Goal: Task Accomplishment & Management: Manage account settings

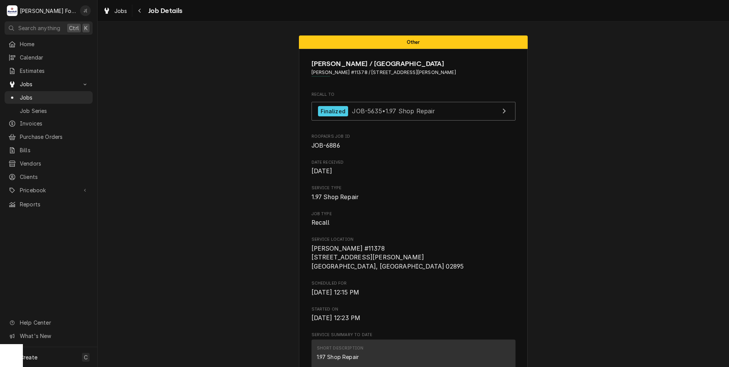
scroll to position [1684, 0]
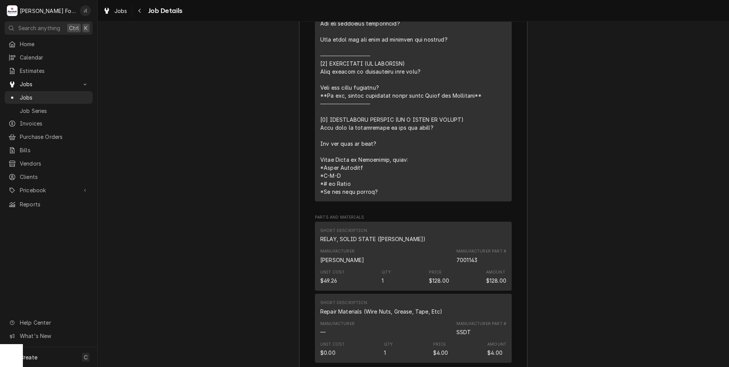
click at [255, 202] on div "Job Summary Roopairs Job ID JOB-6886 Service Type 1.97 Shop Repair Job Type Rec…" at bounding box center [413, 156] width 631 height 722
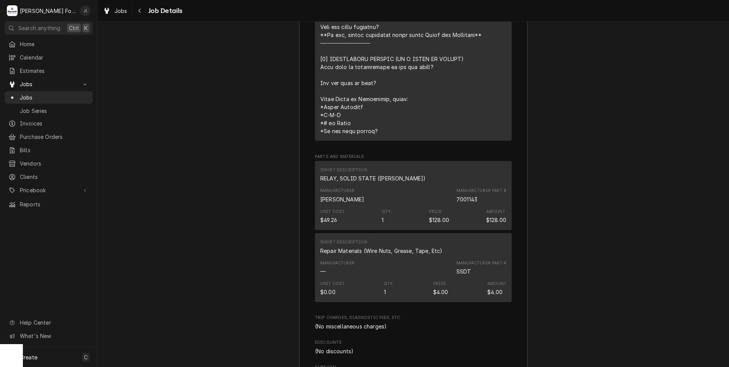
scroll to position [1837, 0]
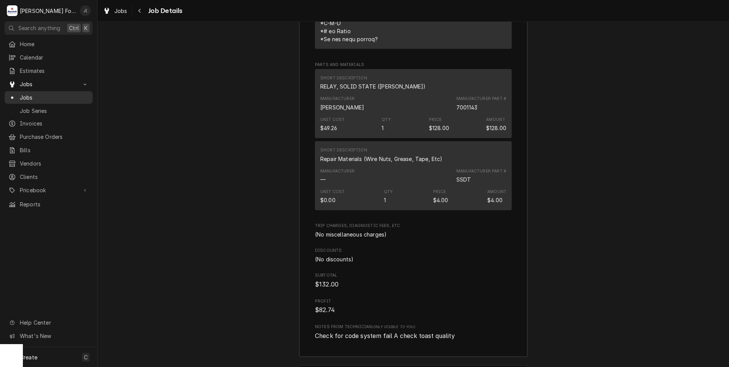
click at [40, 96] on span "Jobs" at bounding box center [54, 97] width 69 height 8
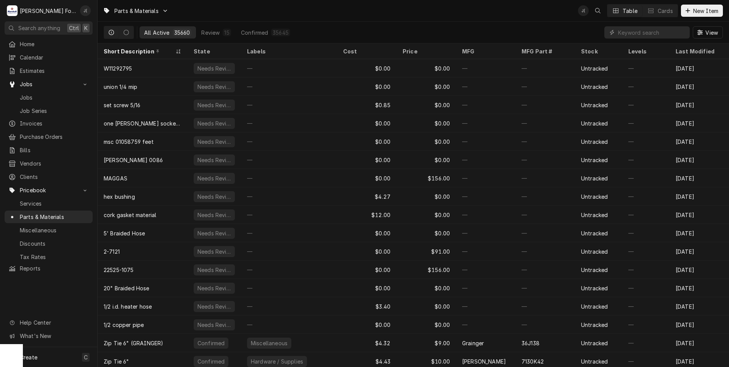
click at [262, 12] on div "Parts & Materials J( Table Cards New Item" at bounding box center [413, 10] width 631 height 21
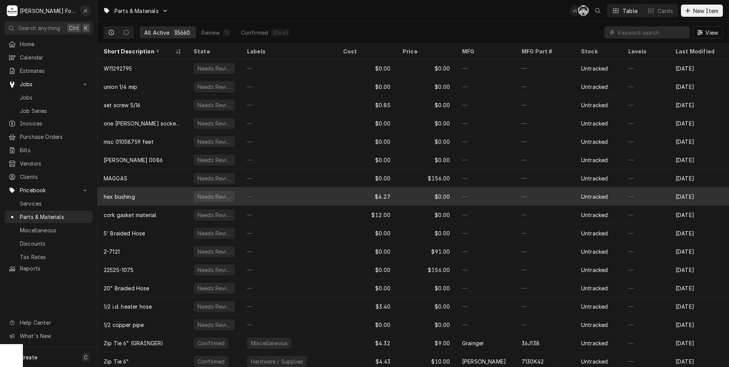
click at [326, 202] on div "—" at bounding box center [289, 196] width 96 height 18
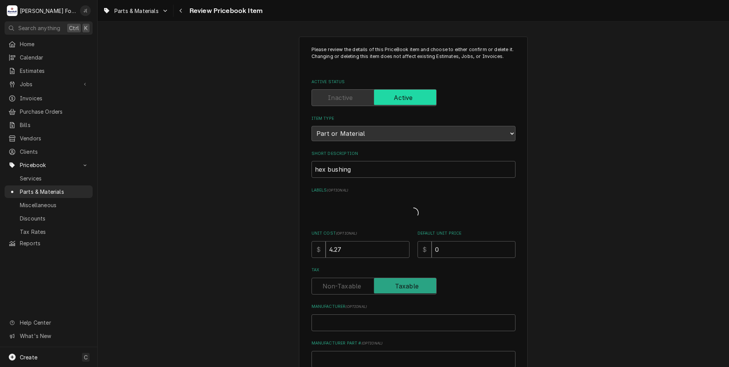
type textarea "x"
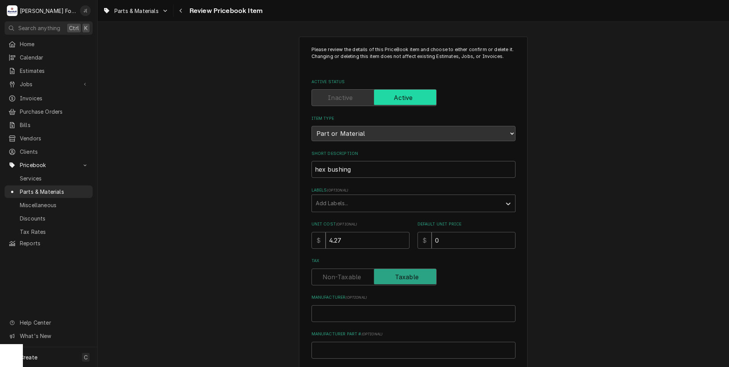
click at [213, 157] on div "Please review the details of this PriceBook item and choose to either confirm o…" at bounding box center [413, 298] width 631 height 537
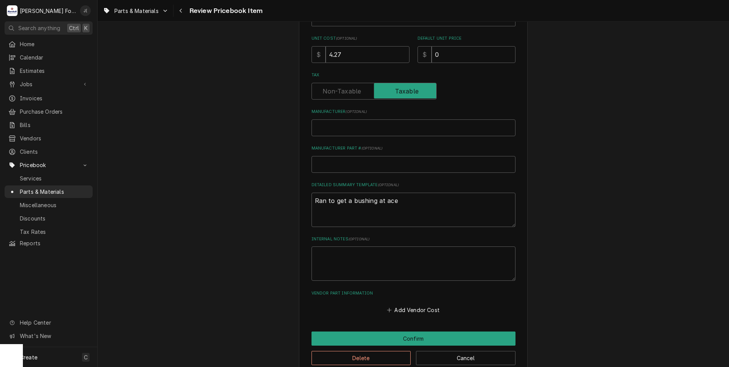
scroll to position [235, 0]
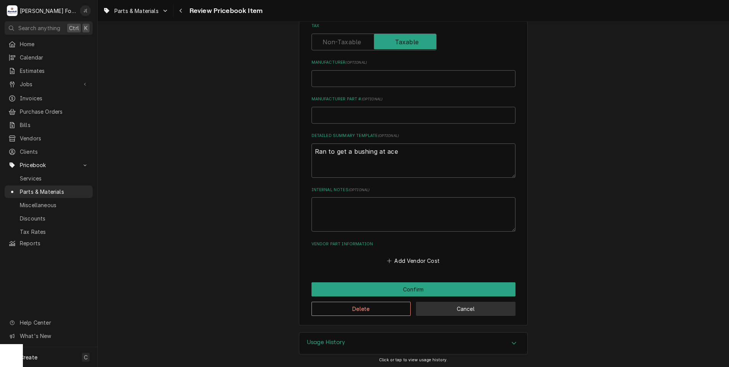
click at [444, 308] on button "Cancel" at bounding box center [465, 308] width 99 height 14
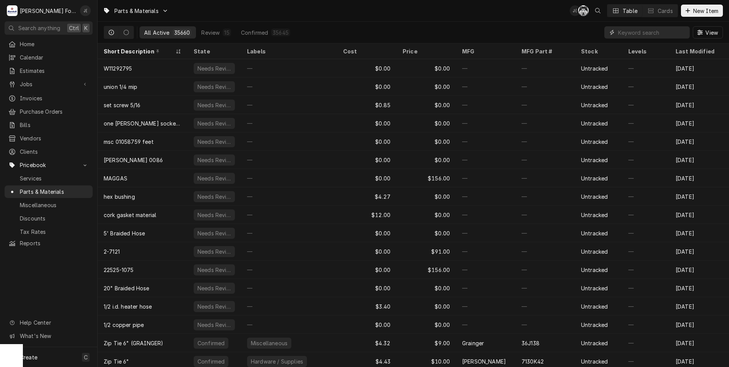
click at [642, 34] on input "Dynamic Content Wrapper" at bounding box center [652, 32] width 68 height 12
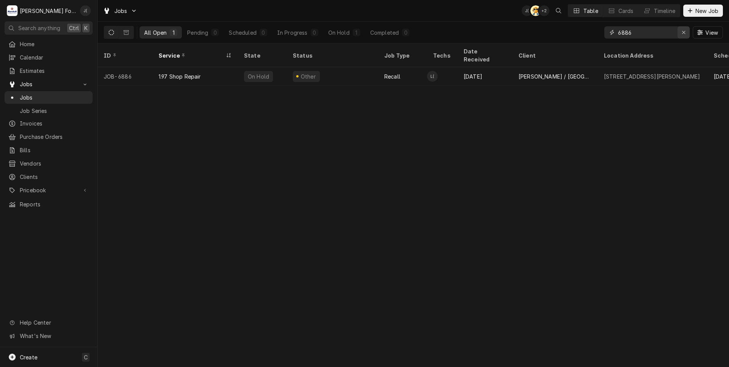
click at [685, 31] on icon "Erase input" at bounding box center [683, 32] width 4 height 5
click at [659, 33] on input "Dynamic Content Wrapper" at bounding box center [654, 32] width 72 height 12
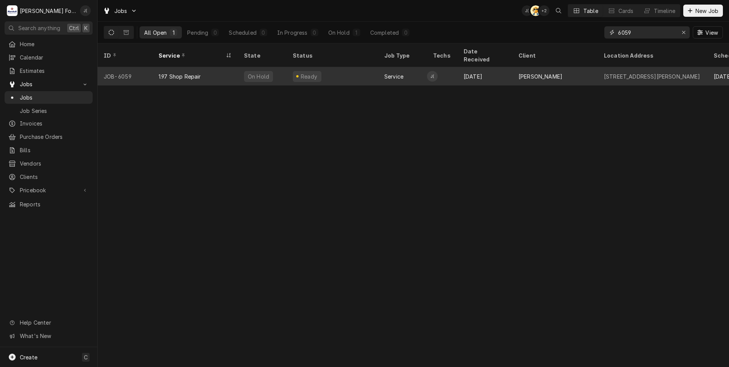
type input "6059"
click at [191, 71] on div "1.97 Shop Repair" at bounding box center [194, 76] width 85 height 18
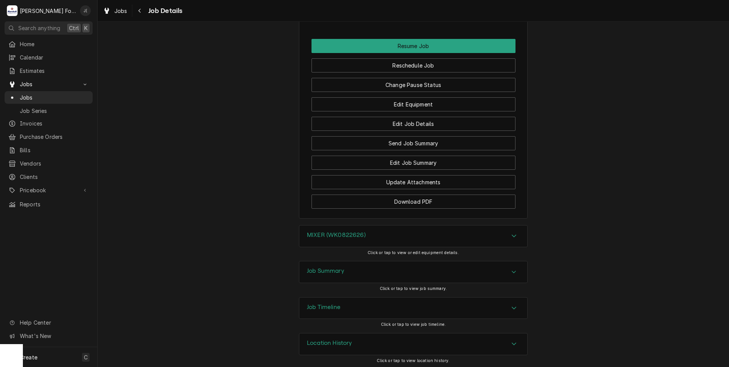
scroll to position [870, 0]
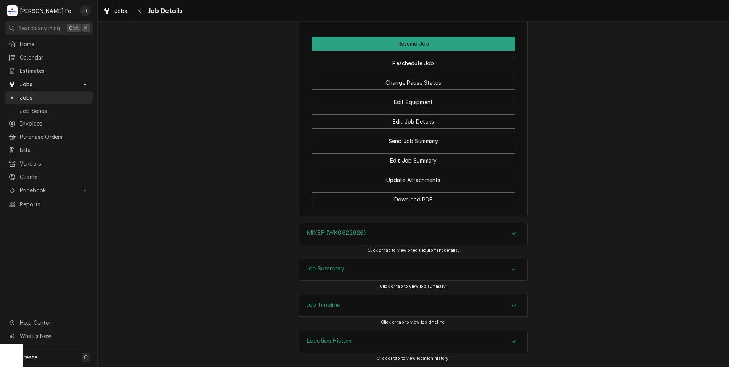
click at [354, 268] on div "Job Summary" at bounding box center [413, 269] width 228 height 21
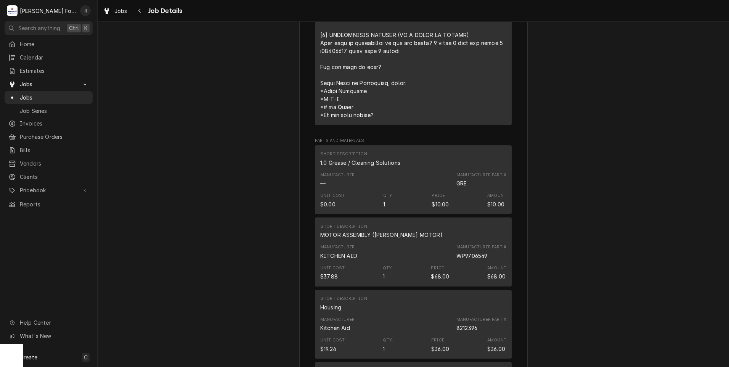
scroll to position [1403, 0]
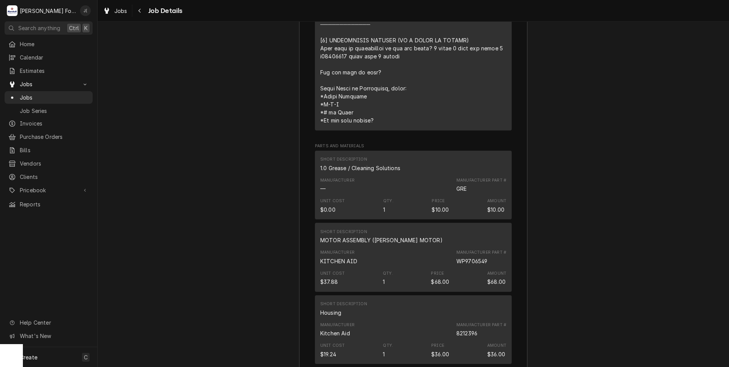
click at [320, 183] on div "Manufacturer" at bounding box center [337, 180] width 34 height 6
click at [353, 185] on div "Manufacturer — Manufacturer Part # GRE" at bounding box center [413, 185] width 186 height 21
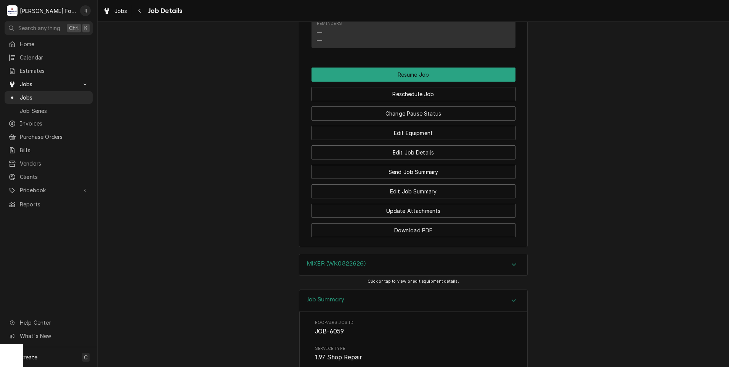
scroll to position [828, 0]
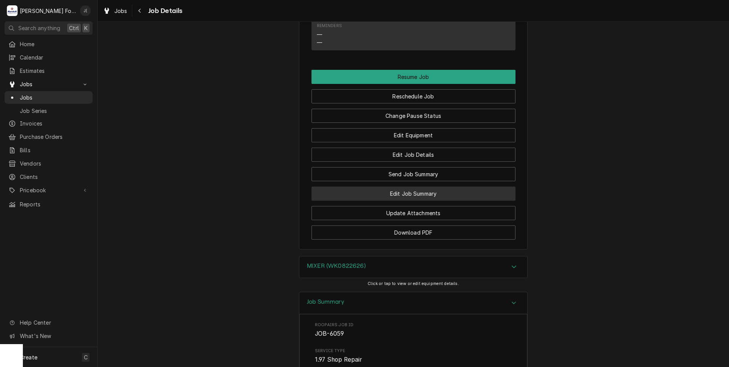
click at [432, 200] on button "Edit Job Summary" at bounding box center [413, 193] width 204 height 14
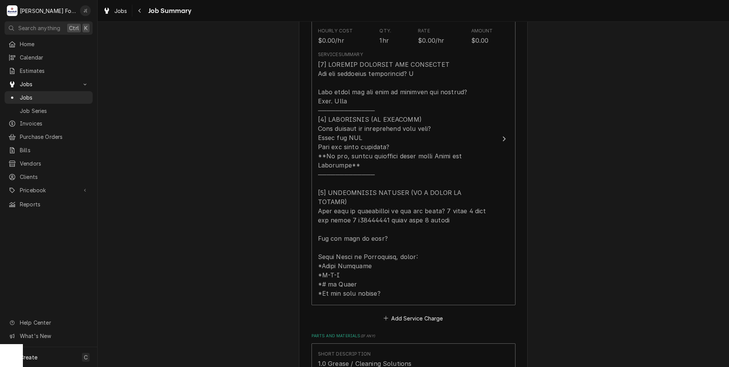
scroll to position [343, 0]
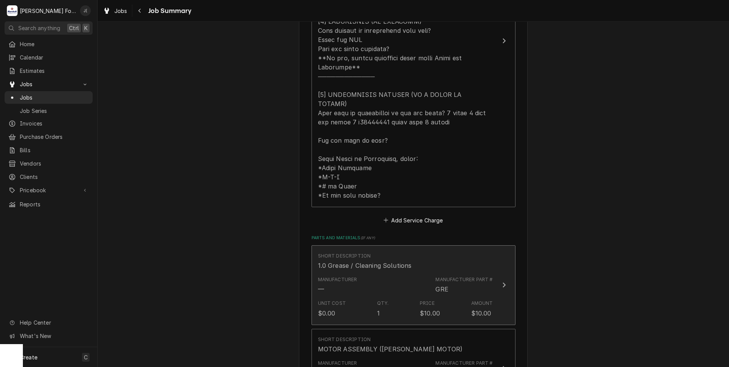
click at [393, 273] on div "Manufacturer — Manufacturer Part # GRE" at bounding box center [405, 285] width 175 height 24
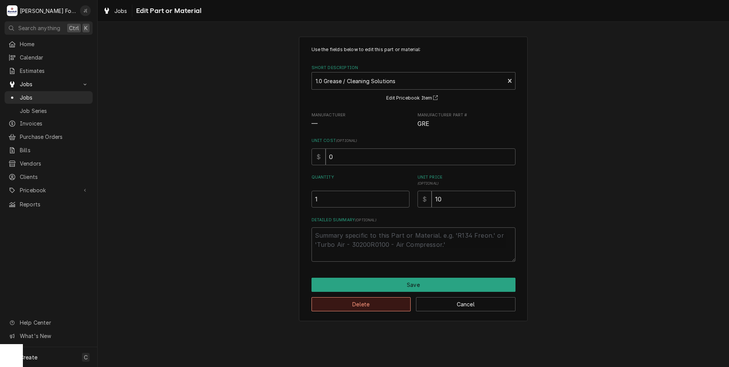
click at [395, 298] on button "Delete" at bounding box center [360, 304] width 99 height 14
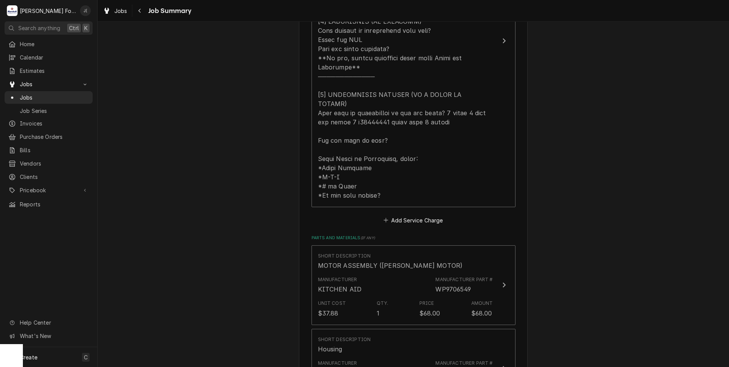
drag, startPoint x: 392, startPoint y: 271, endPoint x: 263, endPoint y: 208, distance: 143.4
click at [263, 208] on div "Joe Courchaine Joe Courchaine / 107 Hudson St, Berlin, CT 06037 Please provide …" at bounding box center [413, 255] width 631 height 1136
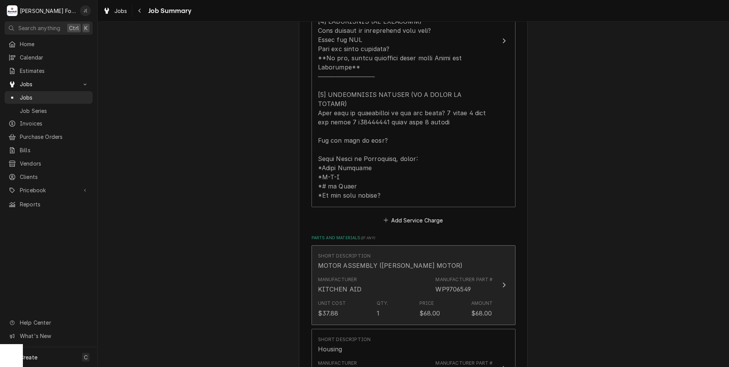
click at [359, 253] on div "Short Description MOTOR ASSEMBLY (JOHNSON MOTOR)" at bounding box center [405, 261] width 175 height 24
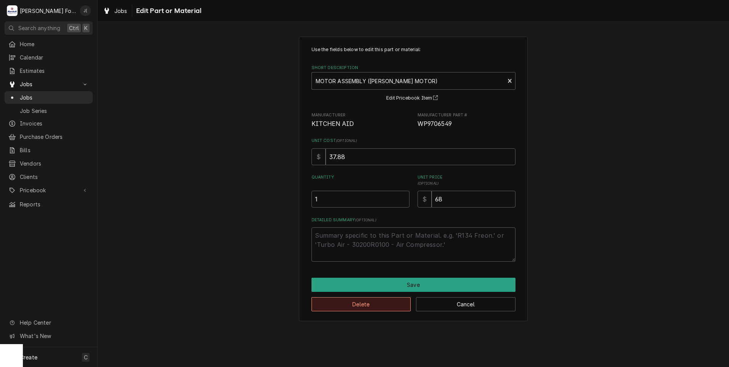
click at [370, 305] on button "Delete" at bounding box center [360, 304] width 99 height 14
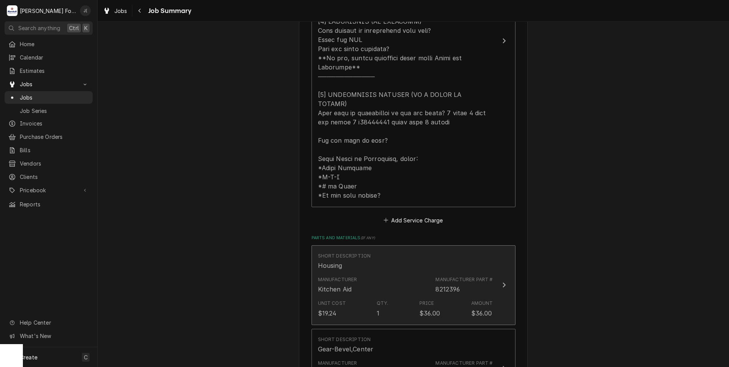
click at [371, 296] on div "Unit Cost $19.24 Qty. 1 Price $36.00 Amount $36.00" at bounding box center [405, 308] width 175 height 24
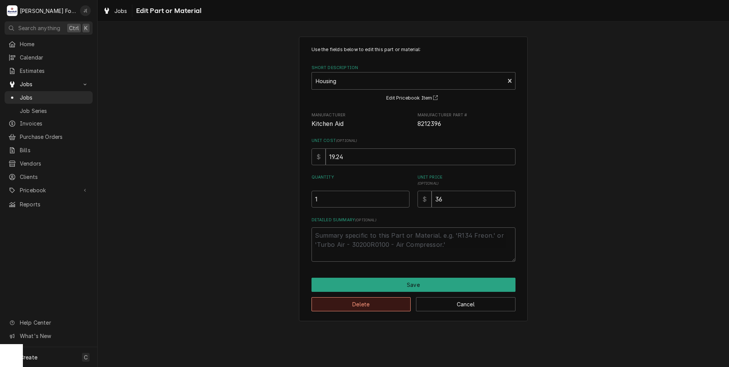
click at [374, 304] on button "Delete" at bounding box center [360, 304] width 99 height 14
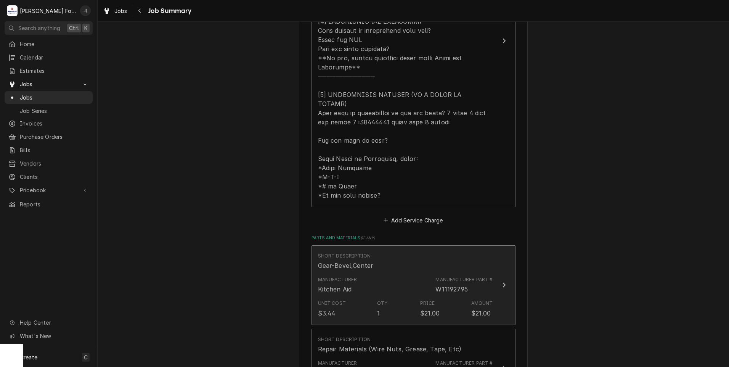
click at [367, 278] on div "Manufacturer Kitchen Aid Manufacturer Part # W11192795" at bounding box center [405, 285] width 175 height 24
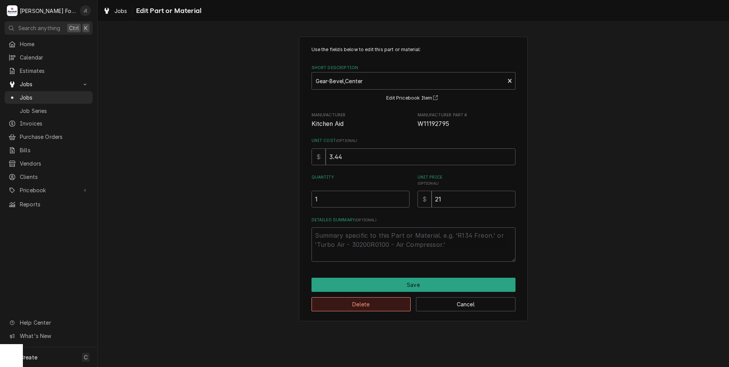
click at [377, 302] on button "Delete" at bounding box center [360, 304] width 99 height 14
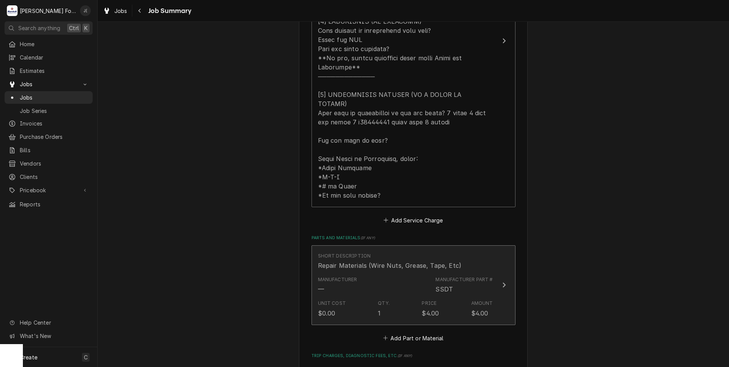
click at [364, 273] on div "Manufacturer — Manufacturer Part # SSDT" at bounding box center [405, 285] width 175 height 24
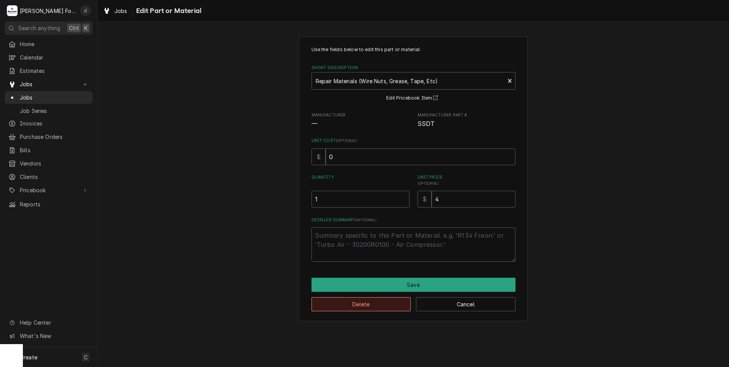
click at [373, 304] on button "Delete" at bounding box center [360, 304] width 99 height 14
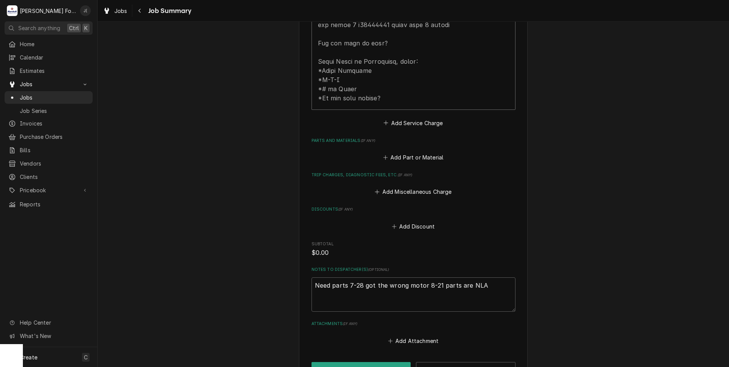
scroll to position [519, 0]
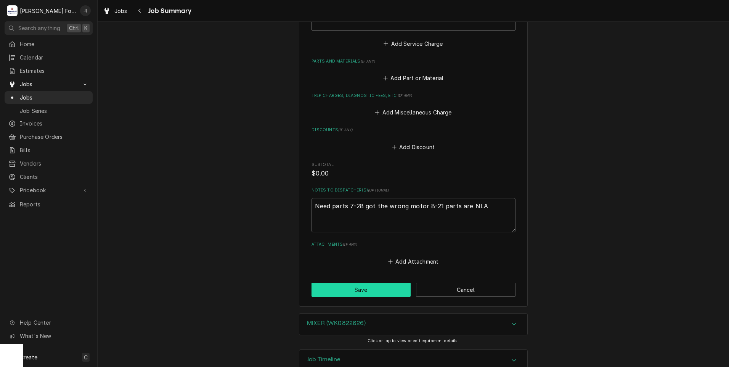
click at [380, 282] on button "Save" at bounding box center [360, 289] width 99 height 14
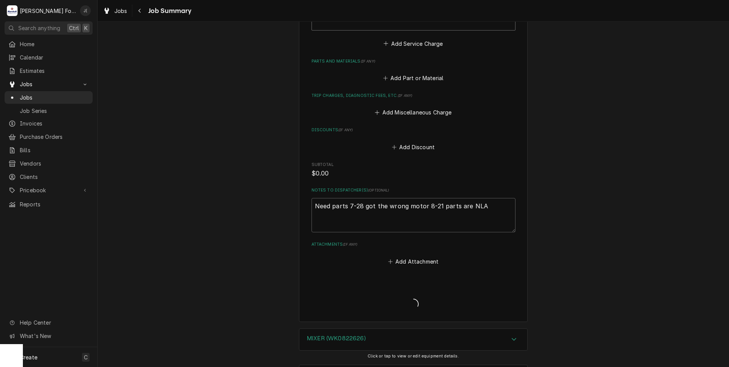
type textarea "x"
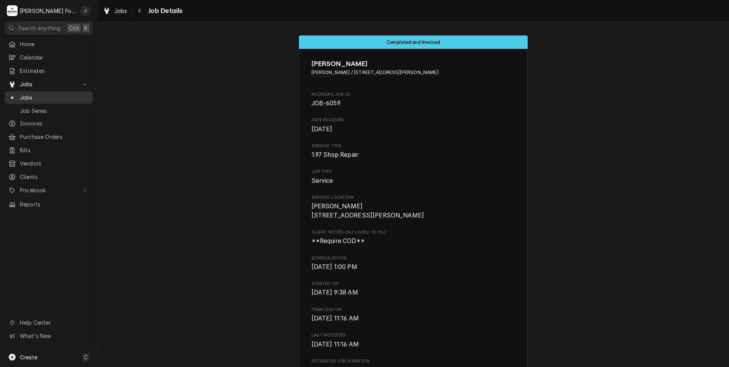
click at [42, 96] on span "Jobs" at bounding box center [54, 97] width 69 height 8
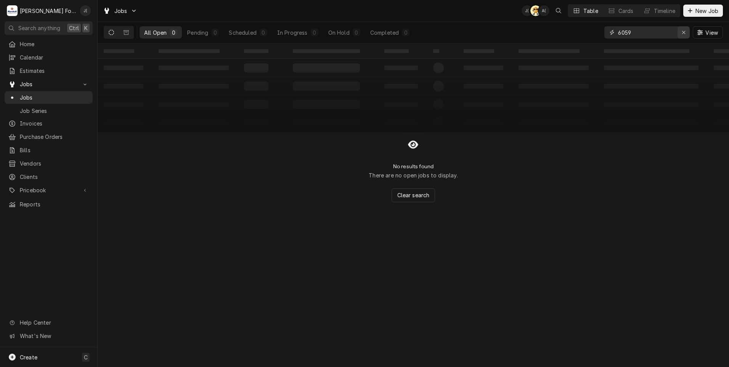
click at [683, 32] on icon "Erase input" at bounding box center [683, 32] width 4 height 5
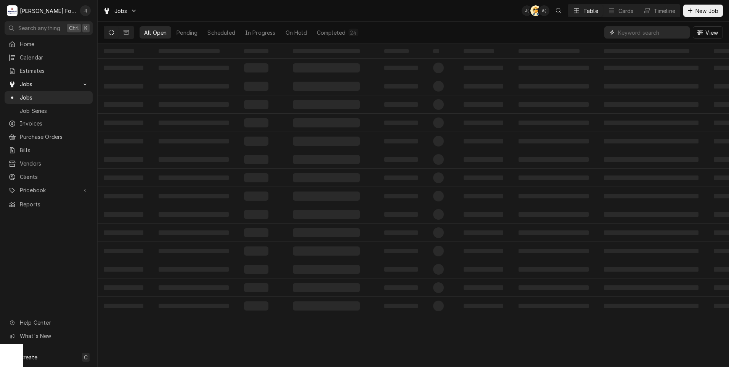
click at [657, 37] on input "Dynamic Content Wrapper" at bounding box center [652, 32] width 68 height 12
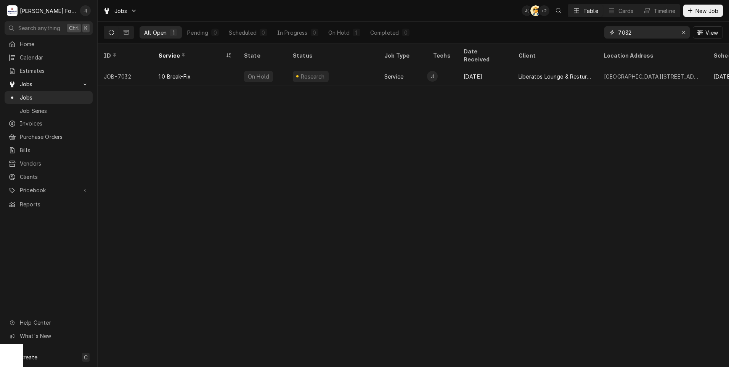
type input "7032"
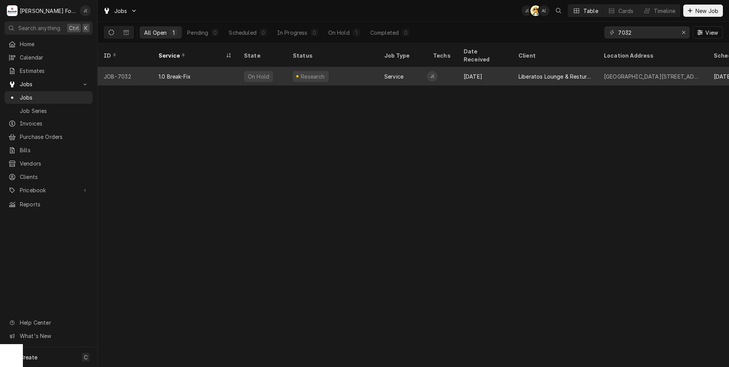
click at [216, 67] on div "1.0 Break-Fix" at bounding box center [194, 76] width 85 height 18
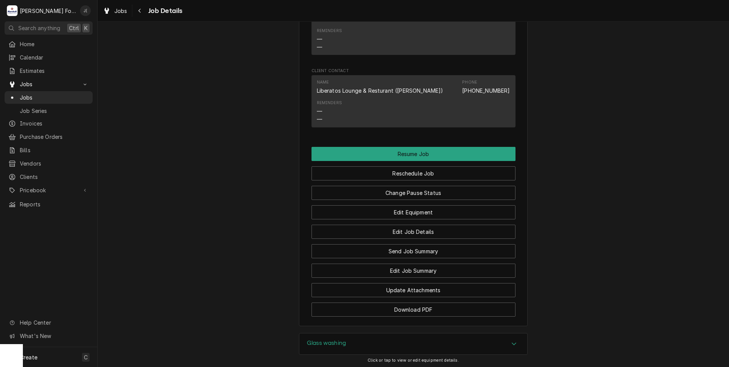
scroll to position [941, 0]
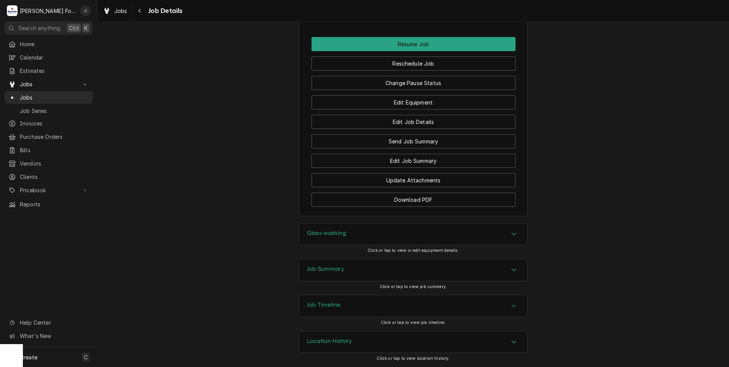
click at [320, 237] on div "Glass washing" at bounding box center [326, 233] width 39 height 9
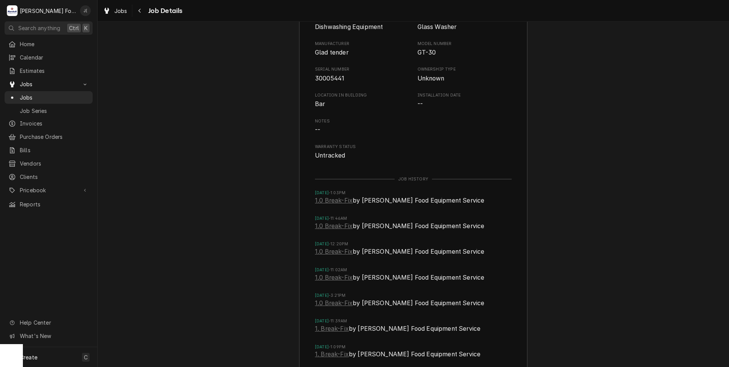
scroll to position [1348, 0]
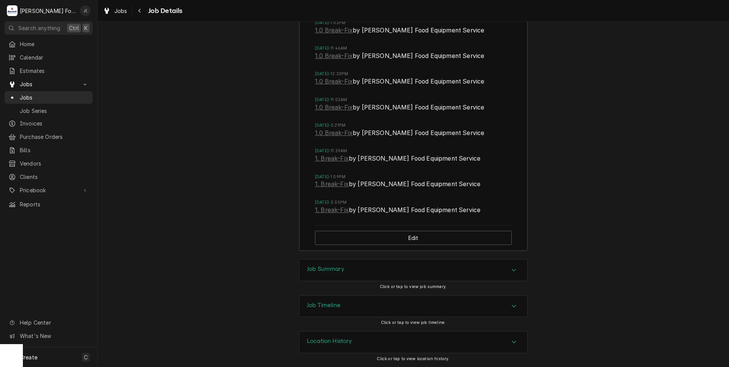
click at [313, 268] on h3 "Job Summary" at bounding box center [325, 268] width 37 height 7
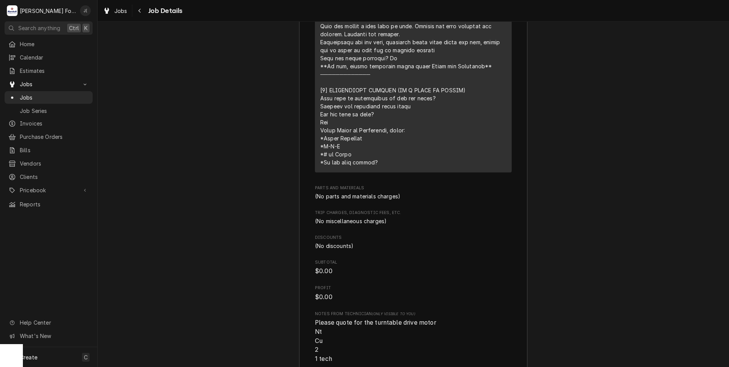
scroll to position [1958, 0]
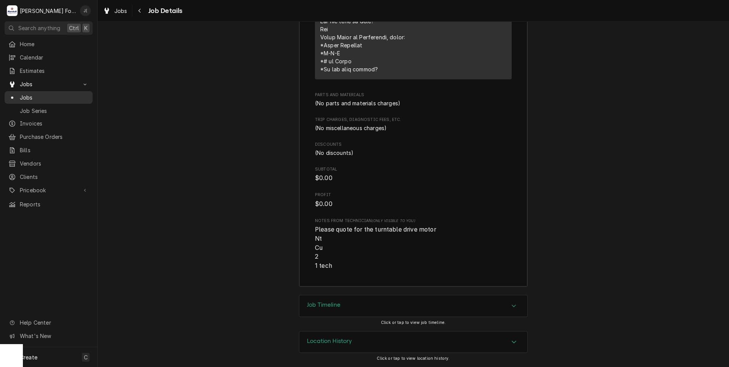
click at [48, 95] on span "Jobs" at bounding box center [54, 97] width 69 height 8
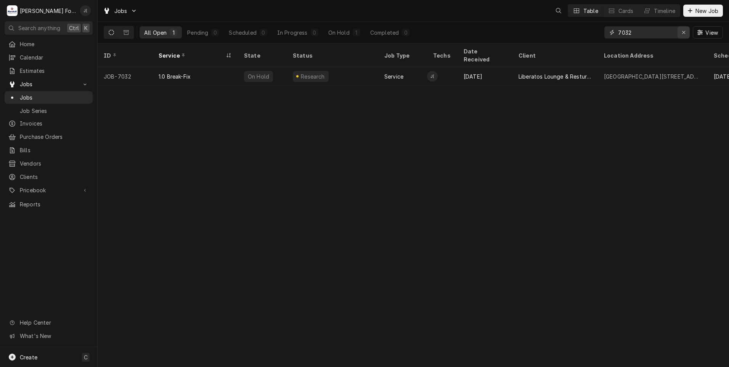
click at [684, 35] on icon "Erase input" at bounding box center [683, 32] width 4 height 5
click at [668, 34] on input "Dynamic Content Wrapper" at bounding box center [654, 32] width 72 height 12
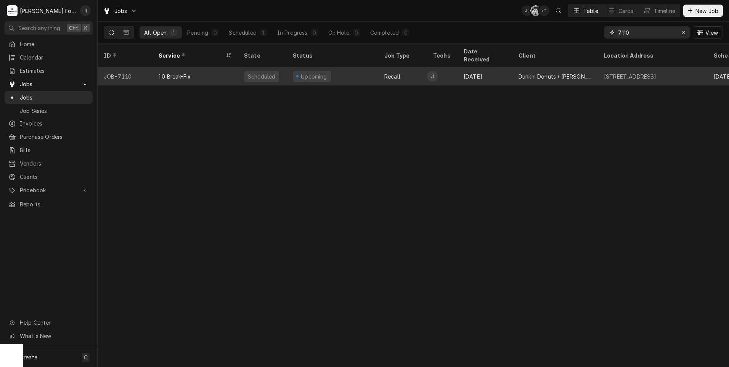
type input "7110"
click at [224, 67] on div "1.0 Break-Fix" at bounding box center [194, 76] width 85 height 18
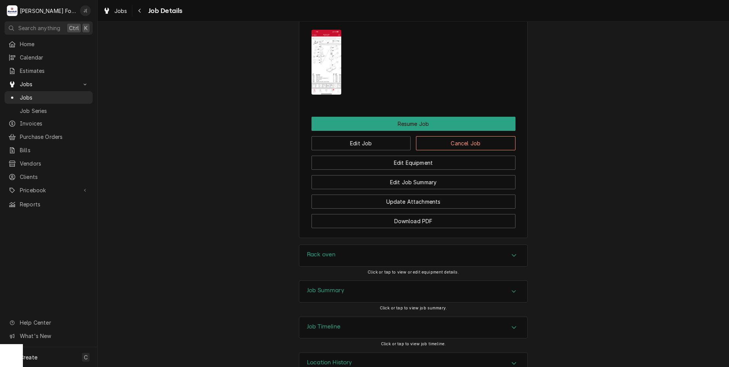
scroll to position [1010, 0]
click at [320, 250] on div "Rack oven" at bounding box center [321, 254] width 29 height 9
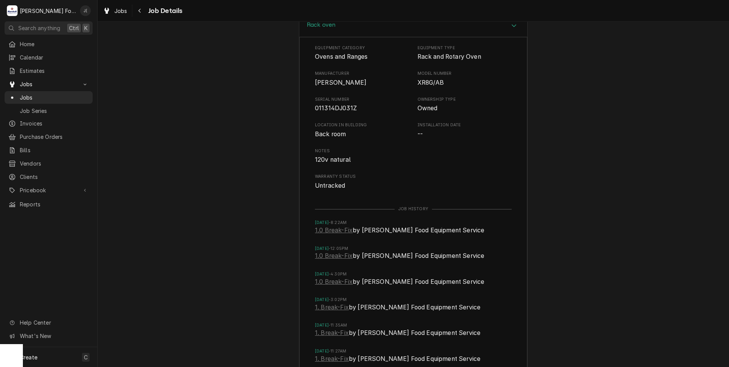
scroll to position [1367, 0]
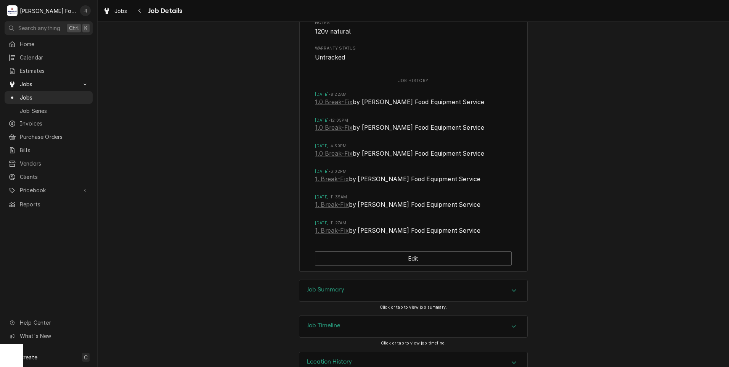
click at [334, 286] on h3 "Job Summary" at bounding box center [325, 289] width 37 height 7
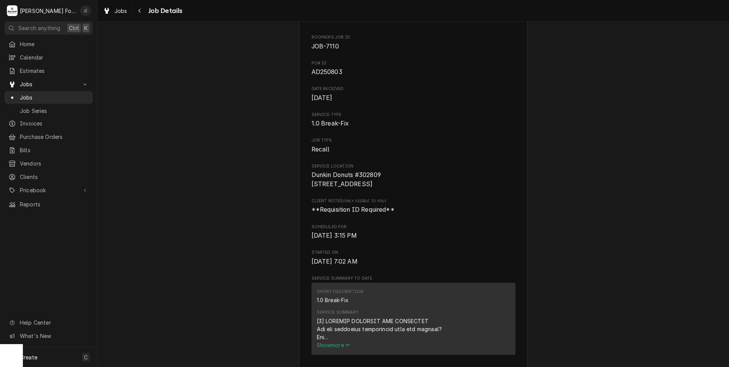
scroll to position [0, 0]
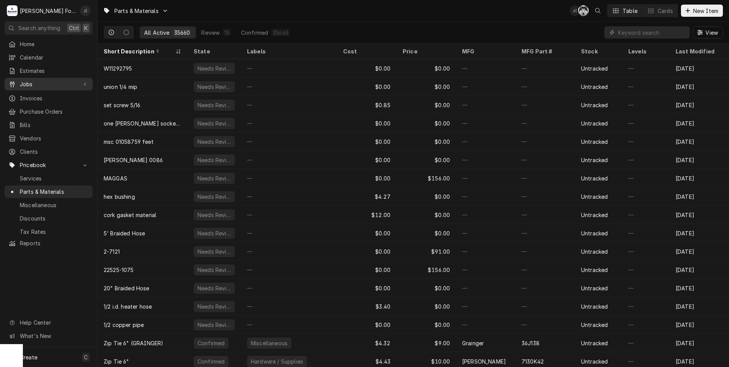
click at [40, 83] on span "Jobs" at bounding box center [49, 84] width 58 height 8
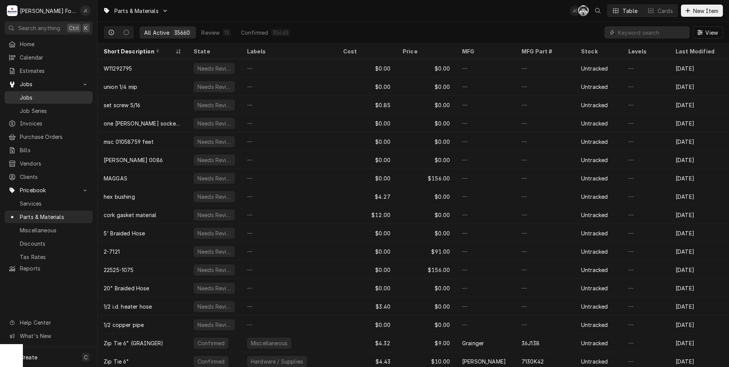
click at [33, 93] on span "Jobs" at bounding box center [54, 97] width 69 height 8
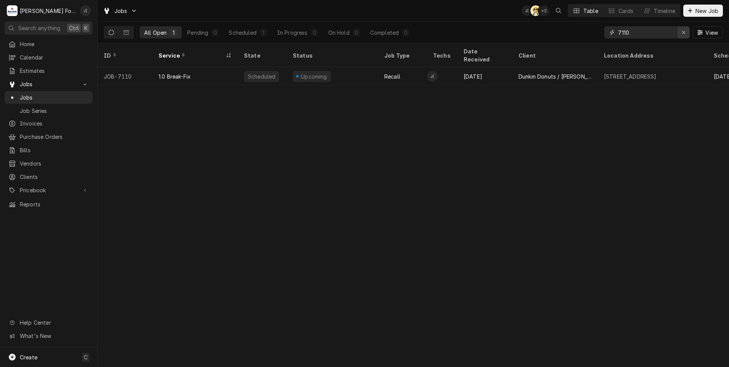
click at [684, 32] on icon "Erase input" at bounding box center [683, 32] width 3 height 3
click at [663, 32] on input "Dynamic Content Wrapper" at bounding box center [654, 32] width 72 height 12
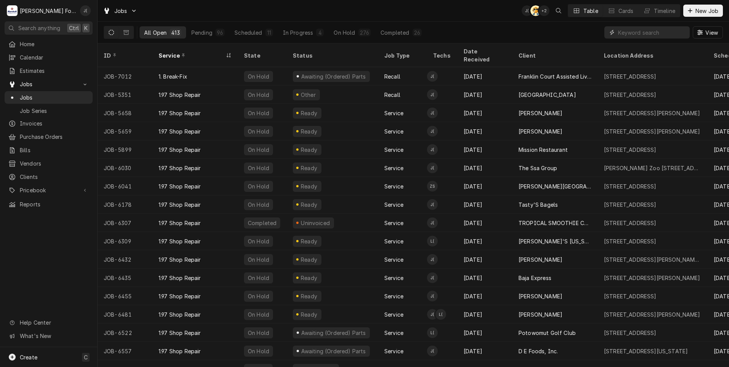
click at [656, 35] on input "Dynamic Content Wrapper" at bounding box center [652, 32] width 68 height 12
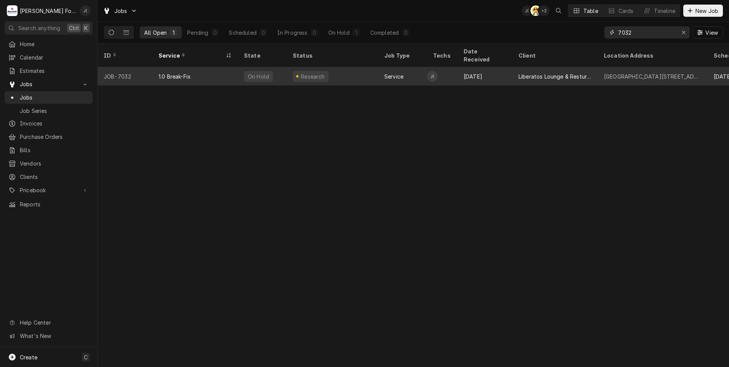
type input "7032"
click at [215, 74] on div "1.0 Break-Fix" at bounding box center [194, 76] width 85 height 18
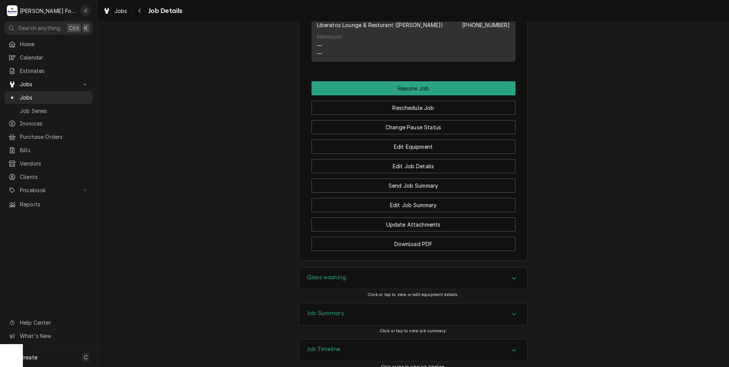
scroll to position [941, 0]
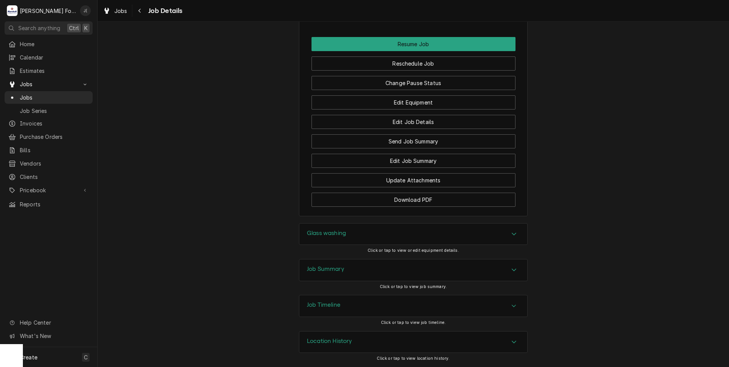
click at [326, 234] on h3 "Glass washing" at bounding box center [326, 232] width 39 height 7
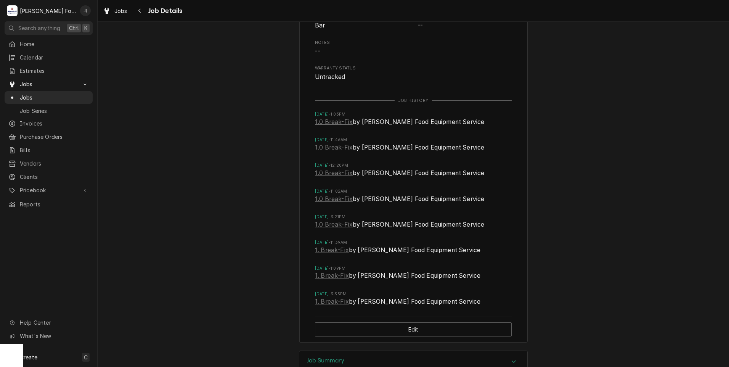
scroll to position [1348, 0]
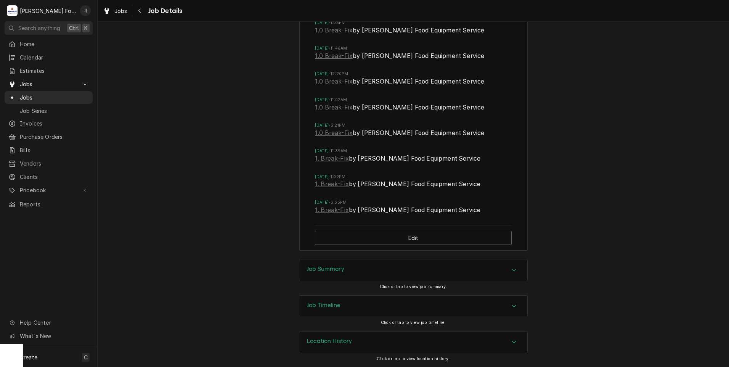
click at [319, 268] on h3 "Job Summary" at bounding box center [325, 268] width 37 height 7
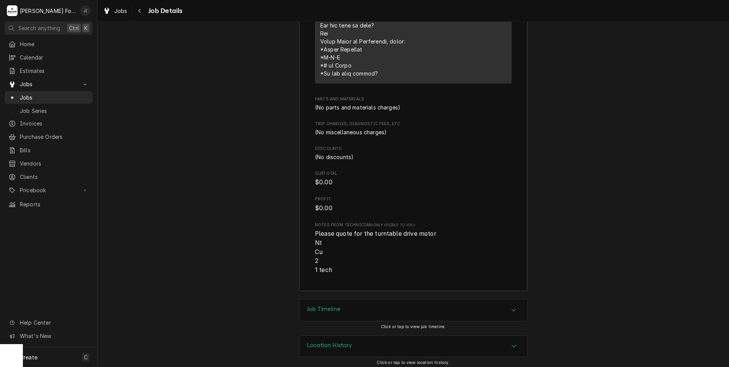
scroll to position [1958, 0]
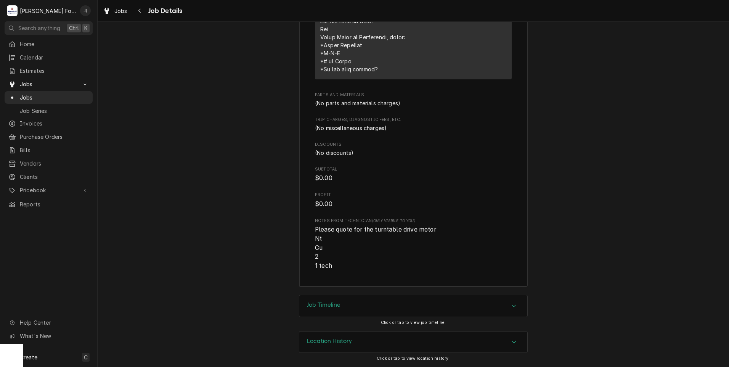
click at [363, 303] on div "Job Timeline" at bounding box center [413, 305] width 228 height 21
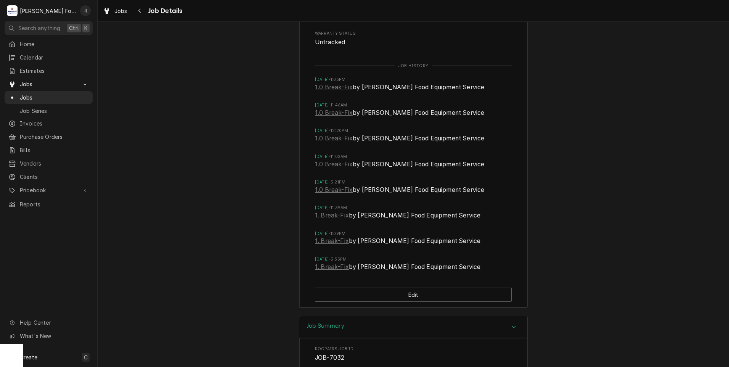
scroll to position [1210, 0]
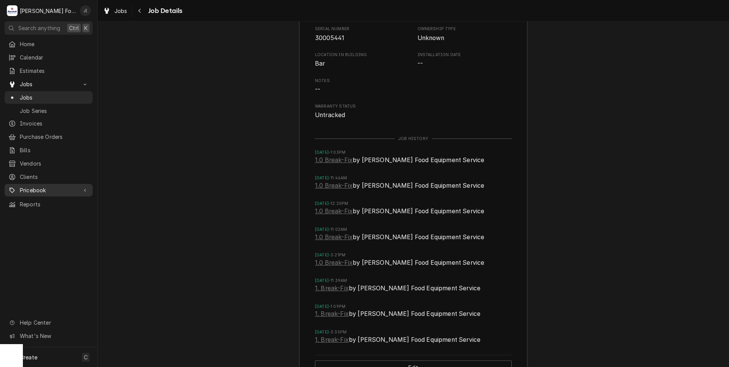
click at [42, 186] on span "Pricebook" at bounding box center [49, 190] width 58 height 8
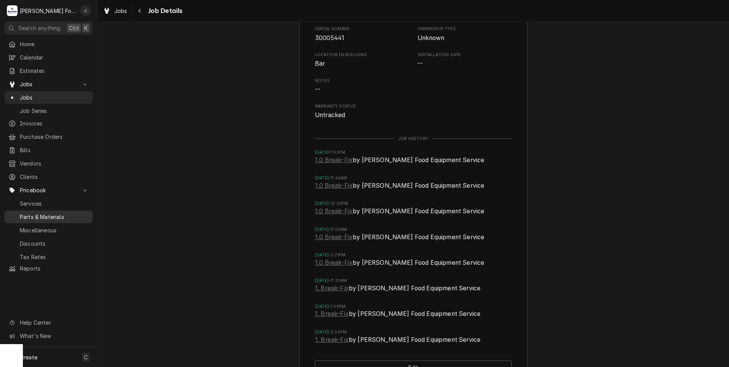
click at [46, 213] on span "Parts & Materials" at bounding box center [54, 217] width 69 height 8
click at [34, 186] on span "Pricebook" at bounding box center [49, 190] width 58 height 8
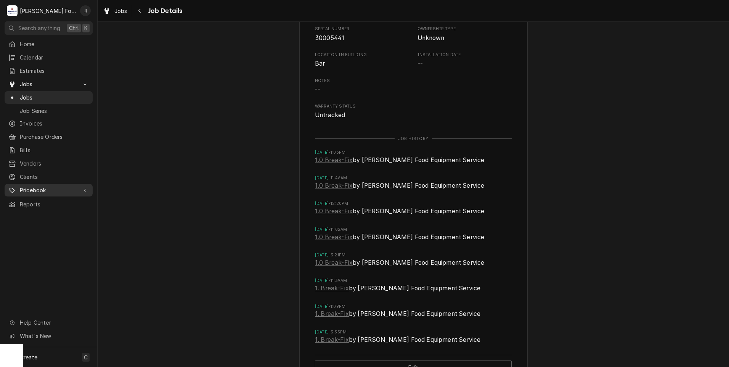
click at [34, 186] on span "Pricebook" at bounding box center [49, 190] width 58 height 8
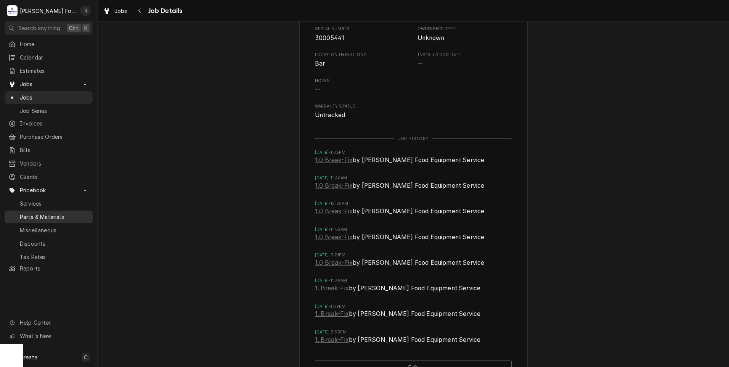
click at [34, 213] on span "Parts & Materials" at bounding box center [54, 217] width 69 height 8
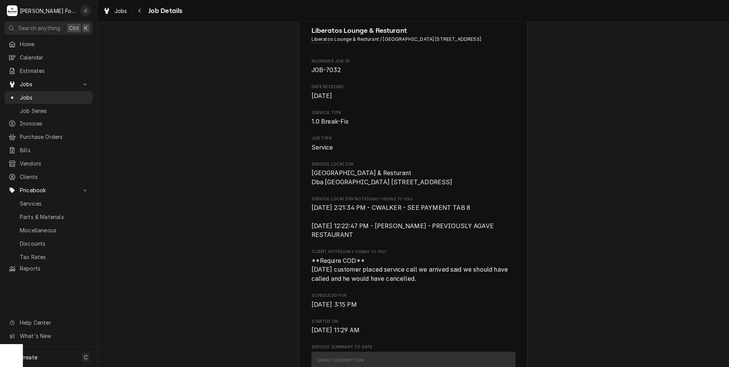
scroll to position [0, 0]
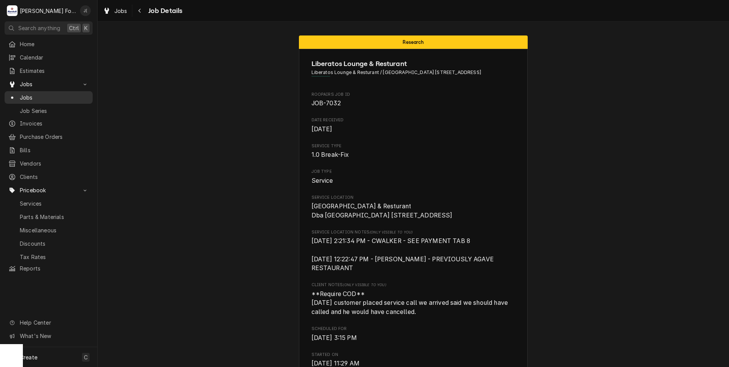
click at [30, 93] on span "Jobs" at bounding box center [54, 97] width 69 height 8
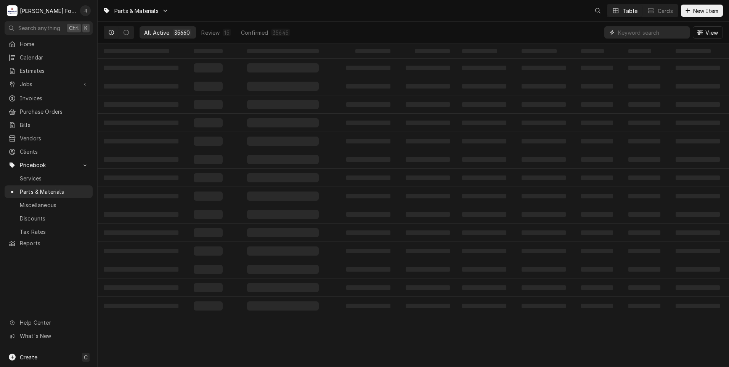
click at [636, 34] on input "Dynamic Content Wrapper" at bounding box center [652, 32] width 68 height 12
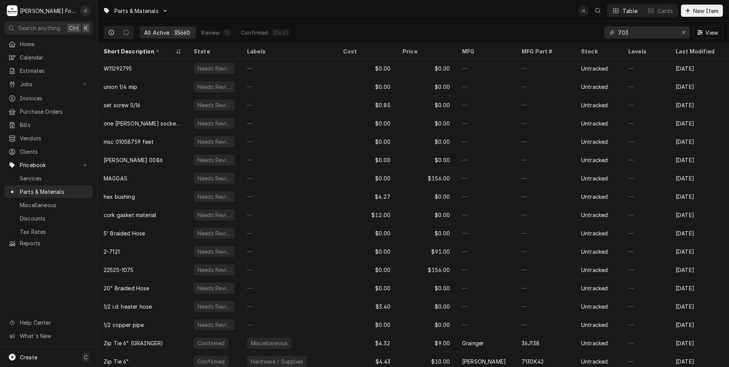
type input "7032"
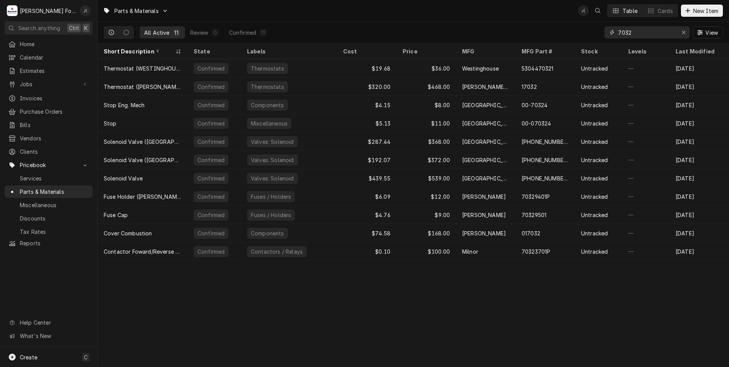
drag, startPoint x: 641, startPoint y: 29, endPoint x: 590, endPoint y: 40, distance: 52.9
click at [591, 39] on div "All Active 11 Review 0 Confirmed 11 7032 View" at bounding box center [413, 32] width 619 height 21
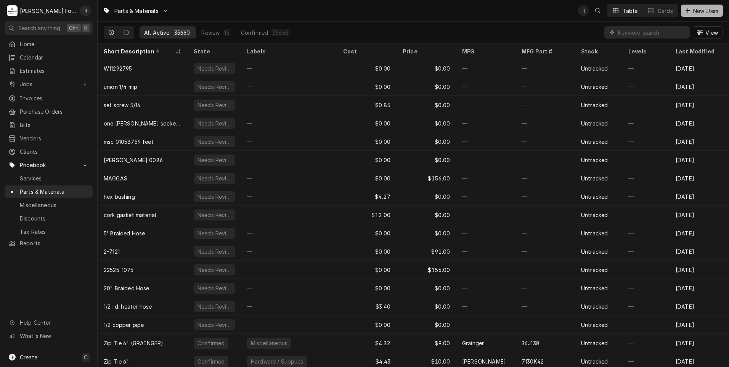
click at [705, 7] on span "New Item" at bounding box center [705, 11] width 28 height 8
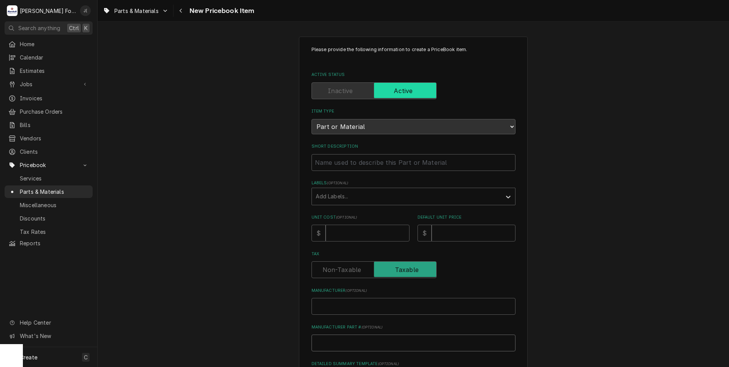
click at [333, 342] on input "Manufacturer Part # ( optional )" at bounding box center [413, 342] width 204 height 17
paste input "01000594"
type textarea "x"
type input "01000594"
click at [328, 303] on input "Manufacturer ( optional )" at bounding box center [413, 306] width 204 height 17
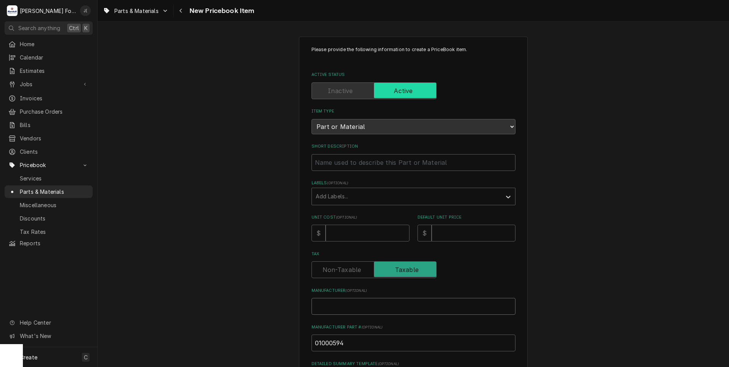
type textarea "x"
type input "G"
type textarea "x"
type input "GL"
type textarea "x"
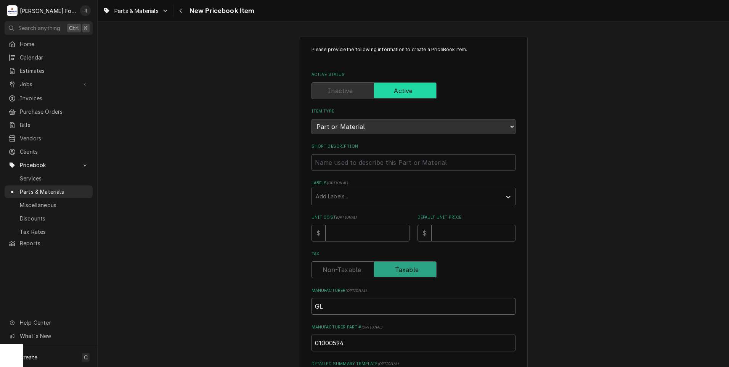
type input "GLA"
type textarea "x"
type input "GLAS"
type textarea "x"
type input "GLAST"
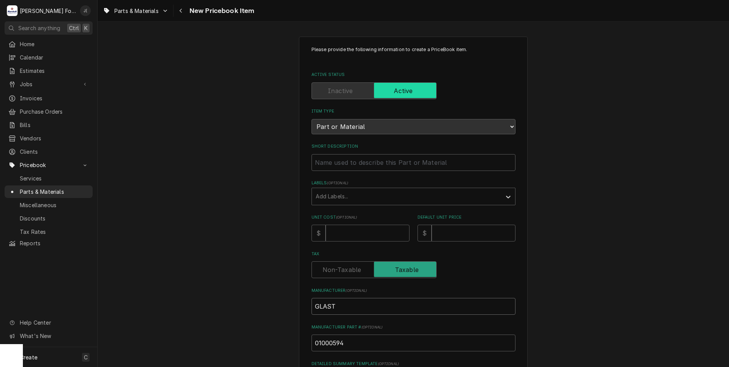
type textarea "x"
type input "GLASTE"
type textarea "x"
type input "GLASTED"
type textarea "x"
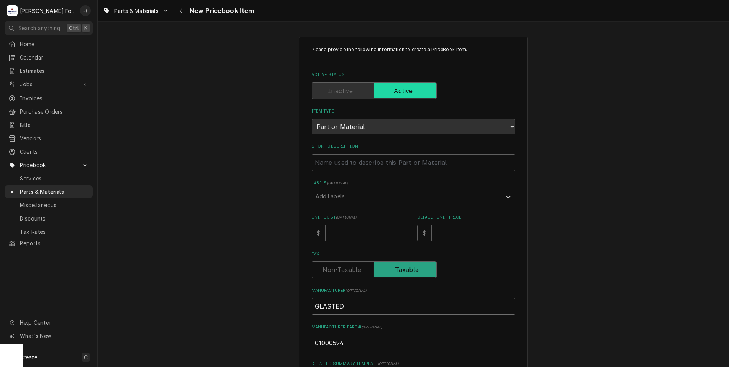
type input "GLASTEDE"
type textarea "x"
type input "GLASTEDER"
click at [367, 230] on input "Unit Cost ( optional )" at bounding box center [367, 232] width 84 height 17
type textarea "x"
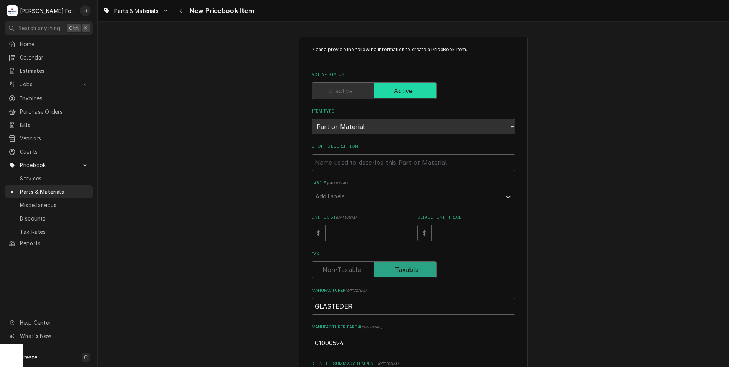
type input "1"
type textarea "x"
type input "17"
type textarea "x"
type input "173"
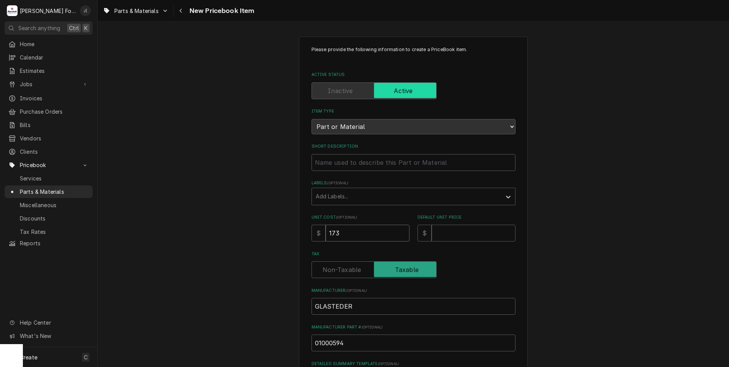
type textarea "x"
type input "173.2"
type textarea "x"
type input "173.25"
type textarea "x"
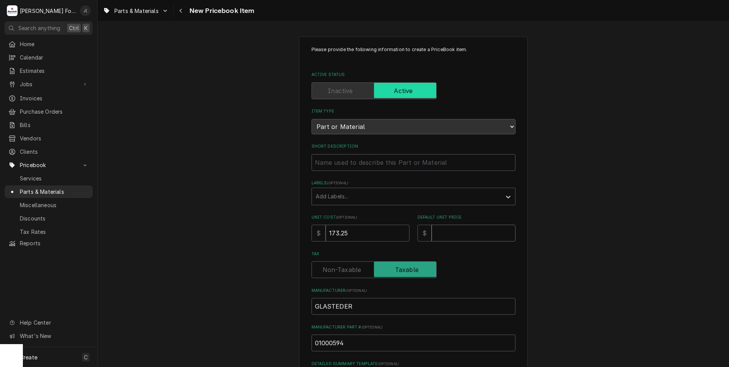
type input "2"
type textarea "x"
type input "27"
type textarea "x"
type input "275"
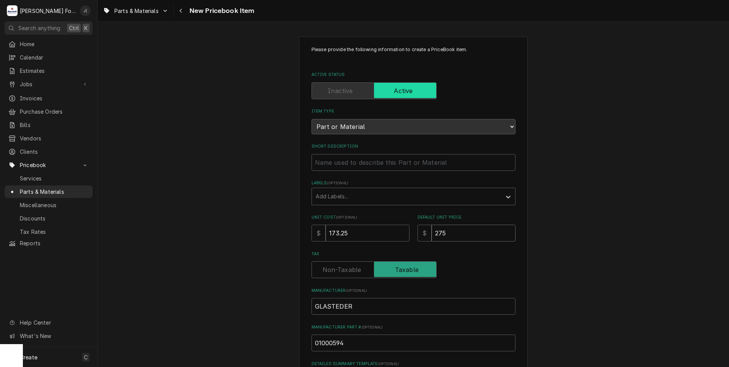
type textarea "x"
type input "275.0"
type textarea "x"
type input "275.00"
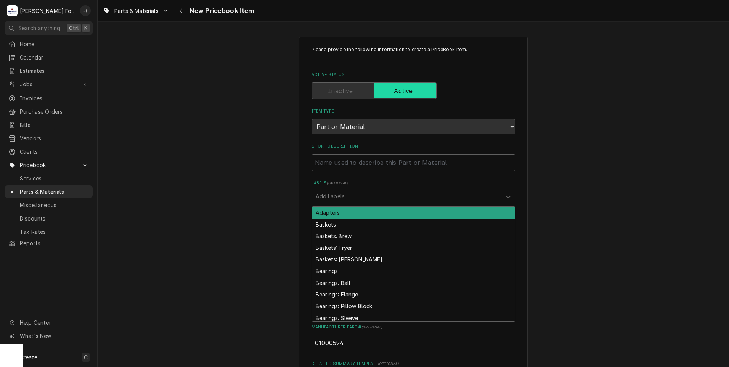
click at [348, 197] on div "Labels" at bounding box center [407, 196] width 182 height 14
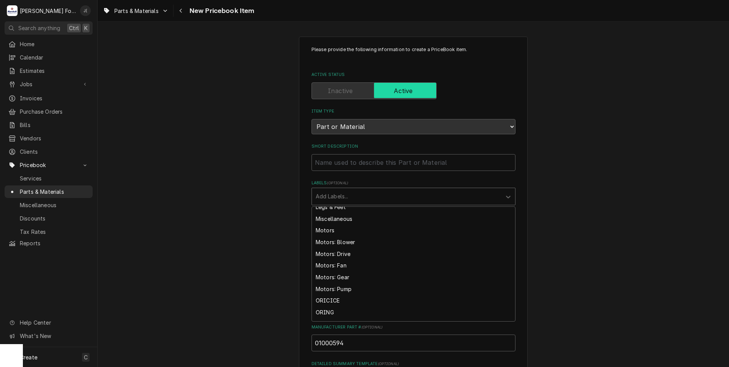
scroll to position [1524, 0]
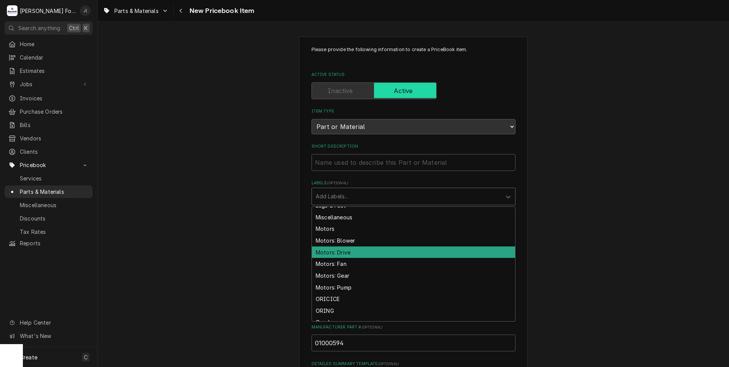
click at [345, 250] on div "Motors: Drive" at bounding box center [413, 252] width 203 height 12
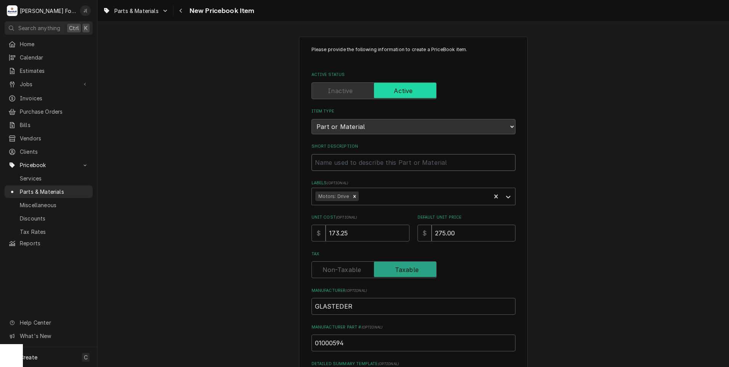
click at [324, 167] on input "Short Description" at bounding box center [413, 162] width 204 height 17
click at [324, 159] on input "Short Description" at bounding box center [413, 162] width 204 height 17
paste input "01000594"
type textarea "x"
type input "01000594"
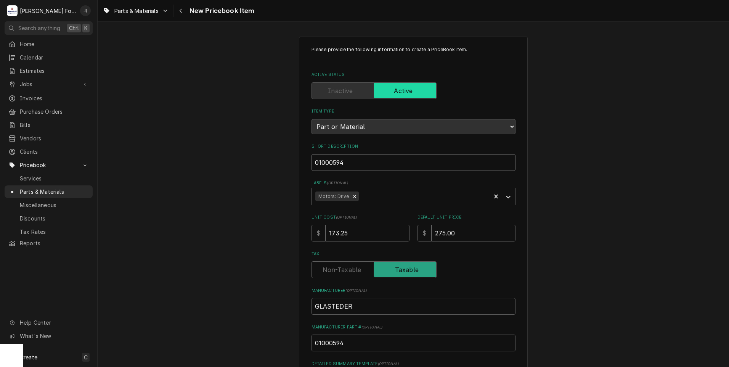
drag, startPoint x: 348, startPoint y: 158, endPoint x: 269, endPoint y: 167, distance: 78.6
click at [293, 164] on div "Please provide the following information to create a PriceBook item. Active Sta…" at bounding box center [413, 285] width 631 height 511
type textarea "x"
click at [321, 163] on input "Short Description" at bounding box center [413, 162] width 204 height 17
paste input "MOTOR DRIVE, 115V 60HZ 1/2RPM"
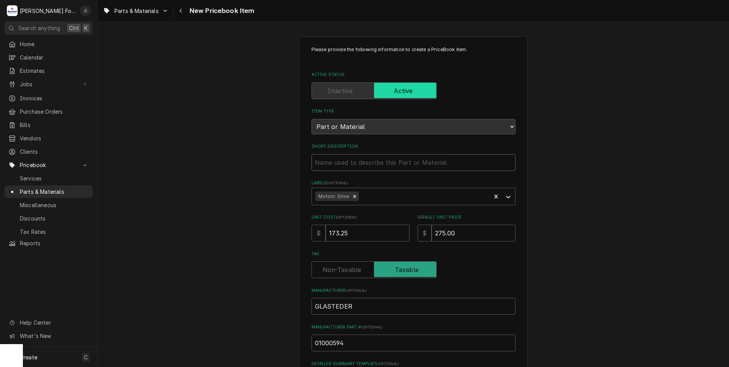
type textarea "x"
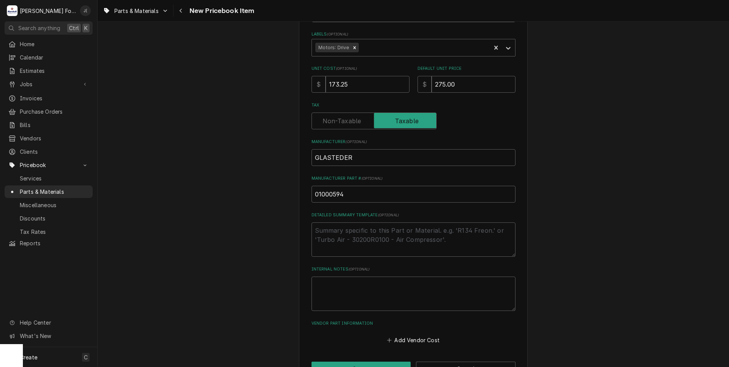
scroll to position [173, 0]
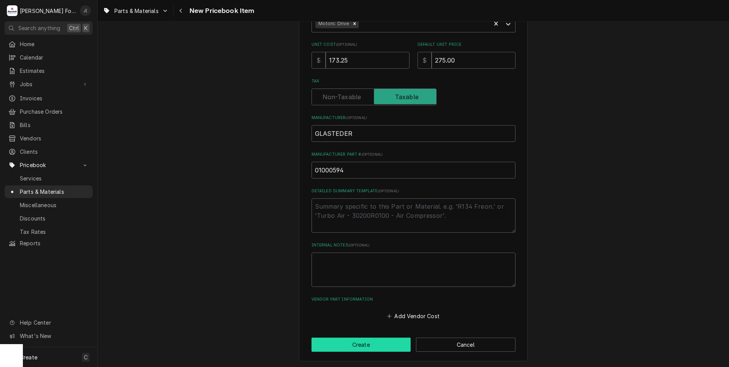
type input "MOTOR DRIVE, 115V 60HZ 1/2RPM"
click at [351, 343] on button "Create" at bounding box center [360, 344] width 99 height 14
type textarea "x"
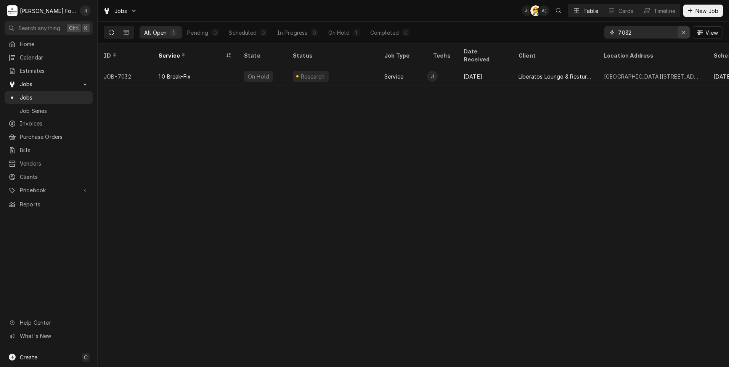
click at [686, 35] on div "Erase input" at bounding box center [683, 33] width 8 height 8
click at [666, 35] on input "Dynamic Content Wrapper" at bounding box center [654, 32] width 72 height 12
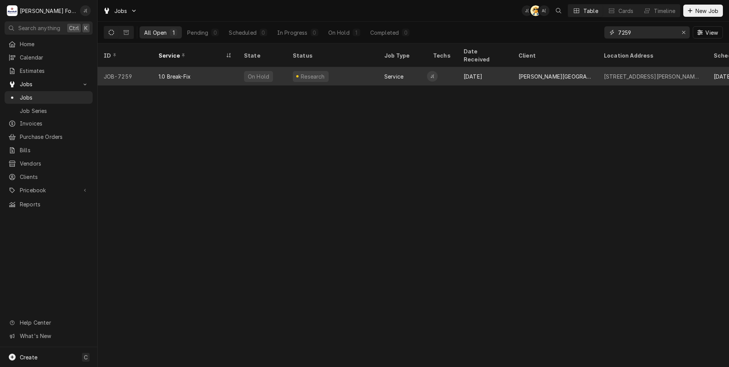
type input "7259"
click at [223, 67] on div "1.0 Break-Fix" at bounding box center [194, 76] width 85 height 18
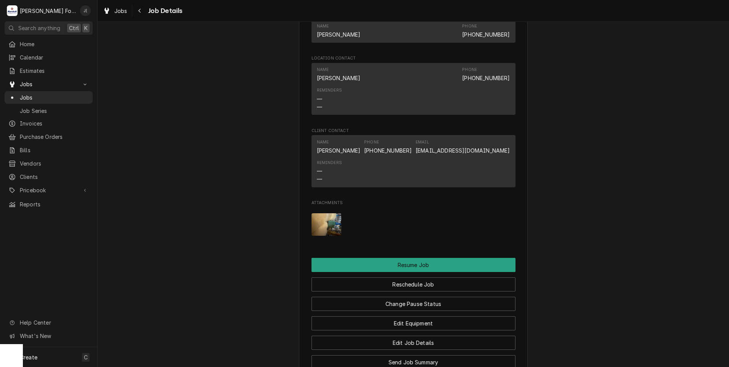
scroll to position [686, 0]
click at [330, 235] on img "Attachments" at bounding box center [326, 224] width 30 height 22
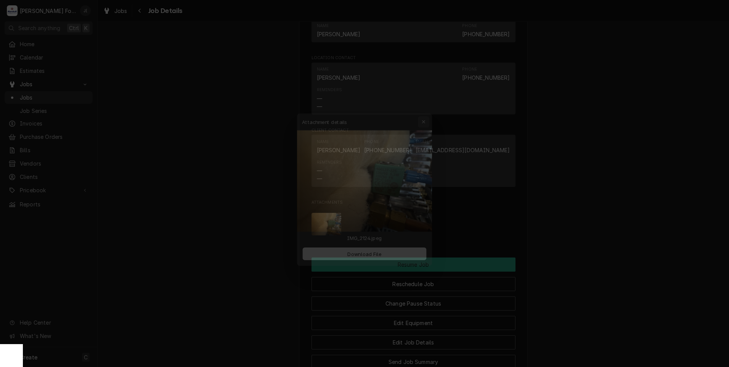
click at [429, 110] on icon "button" at bounding box center [427, 109] width 3 height 3
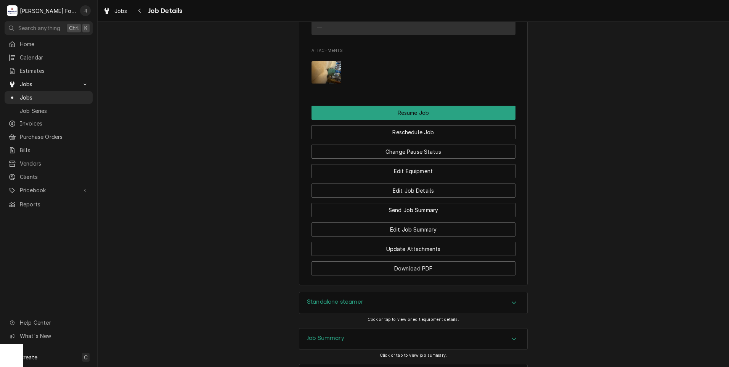
scroll to position [877, 0]
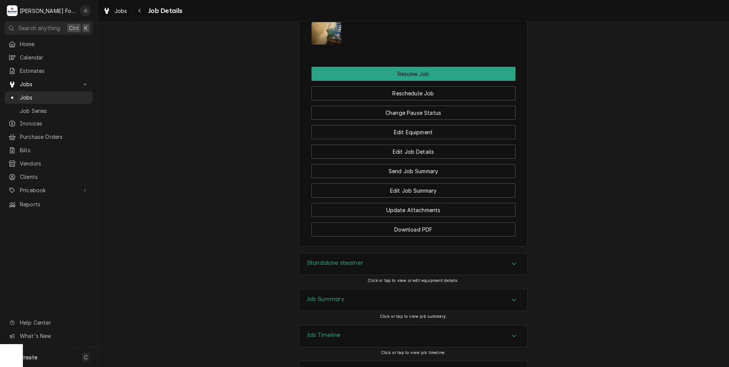
click at [319, 266] on h3 "Standalone steamer" at bounding box center [335, 262] width 56 height 7
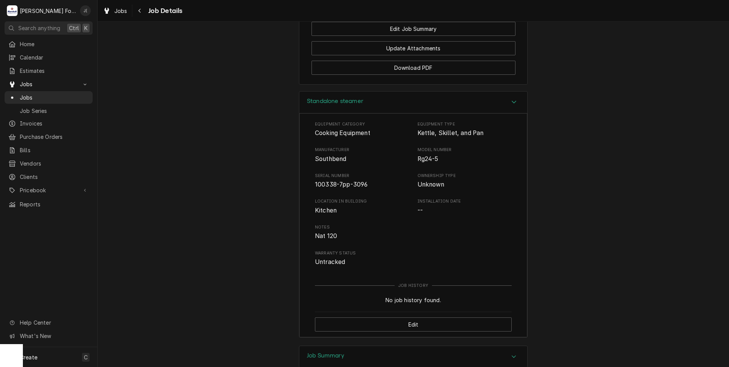
scroll to position [1067, 0]
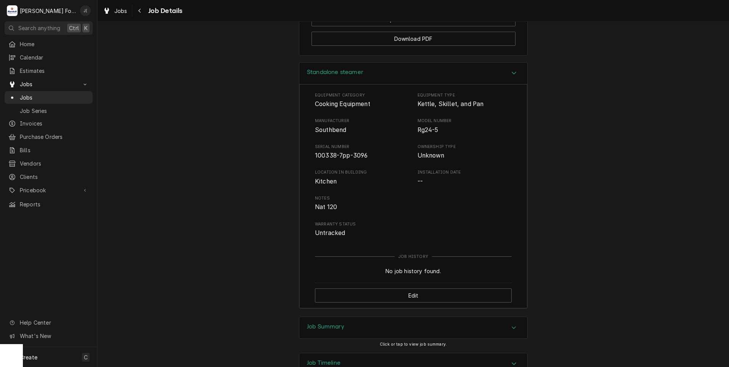
click at [309, 330] on h3 "Job Summary" at bounding box center [325, 326] width 37 height 7
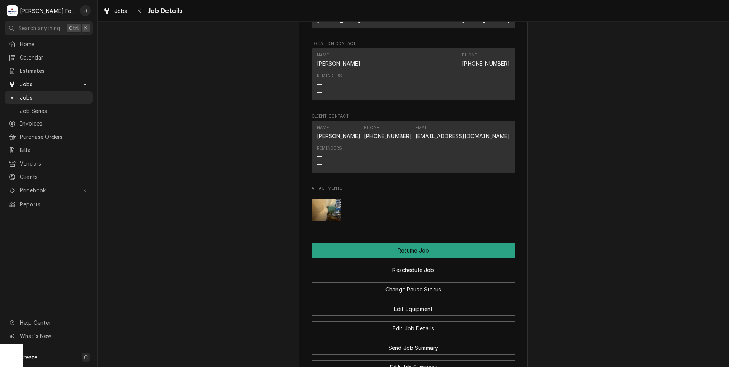
scroll to position [686, 0]
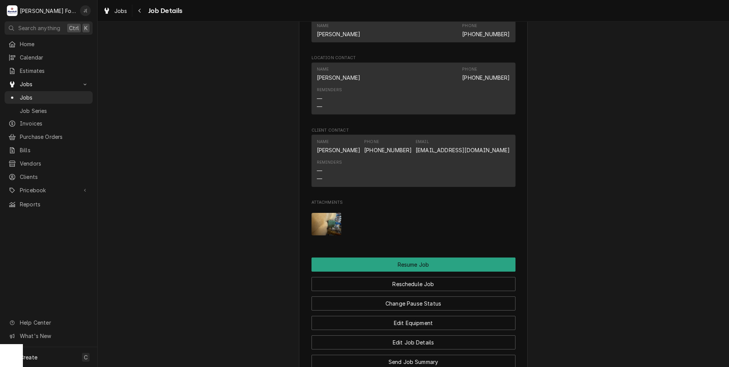
click at [322, 235] on img "Attachments" at bounding box center [326, 224] width 30 height 22
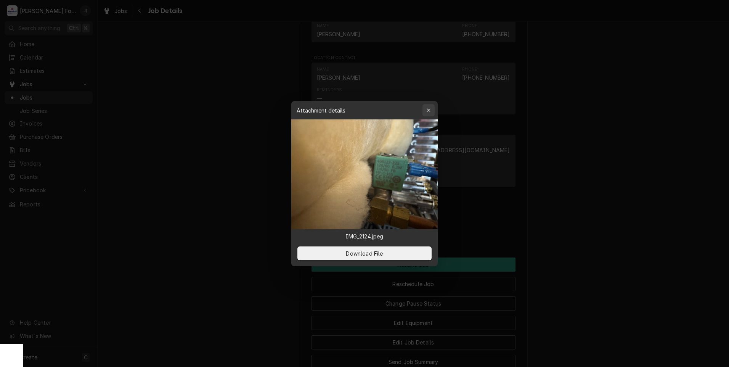
click at [425, 111] on div "button" at bounding box center [429, 110] width 8 height 8
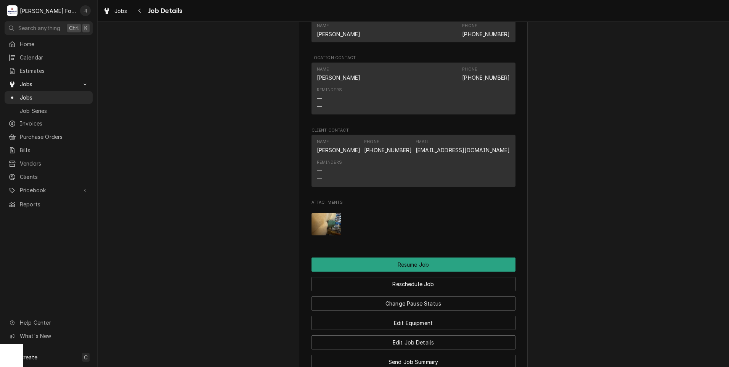
click at [332, 229] on img "Attachments" at bounding box center [326, 224] width 30 height 22
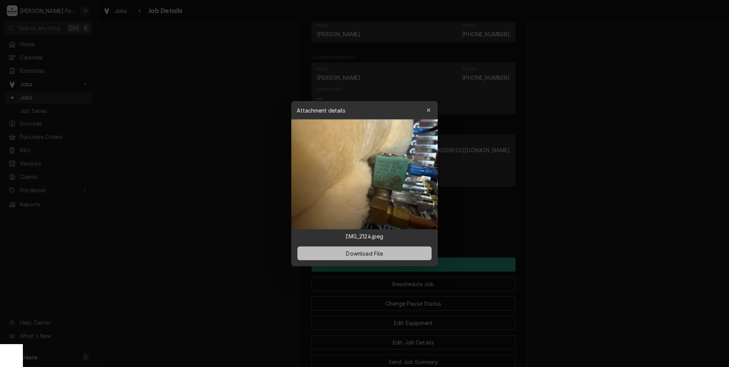
click at [341, 255] on button "Download File" at bounding box center [364, 253] width 134 height 14
click at [430, 111] on icon "button" at bounding box center [428, 109] width 4 height 5
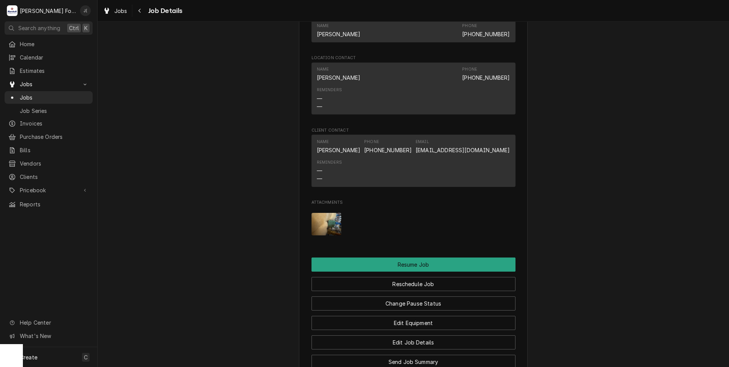
click at [326, 230] on img "Attachments" at bounding box center [326, 224] width 30 height 22
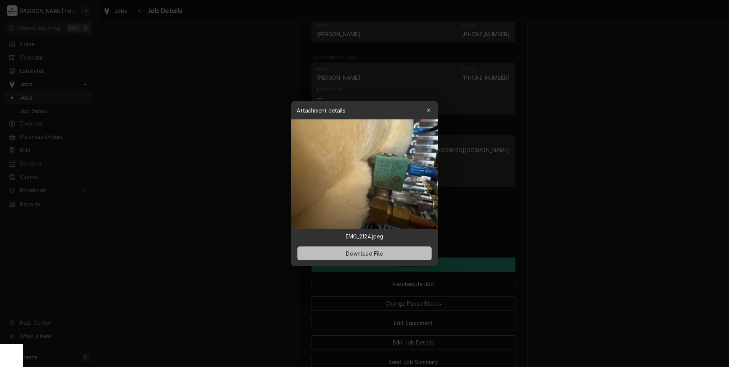
click at [380, 254] on span "Download File" at bounding box center [364, 253] width 40 height 8
click at [368, 249] on button "Download File" at bounding box center [364, 253] width 134 height 14
click at [427, 111] on icon "button" at bounding box center [428, 109] width 4 height 5
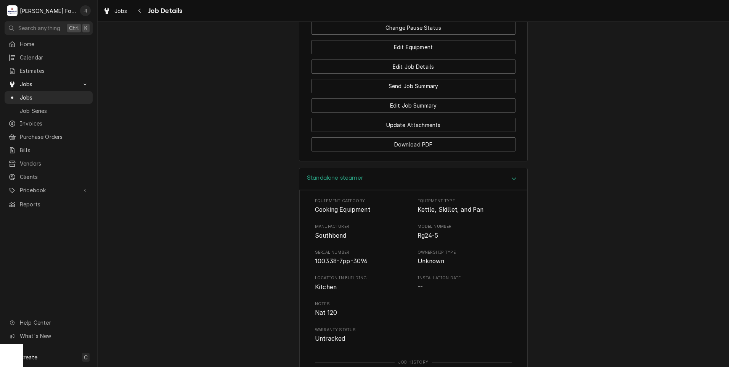
scroll to position [991, 0]
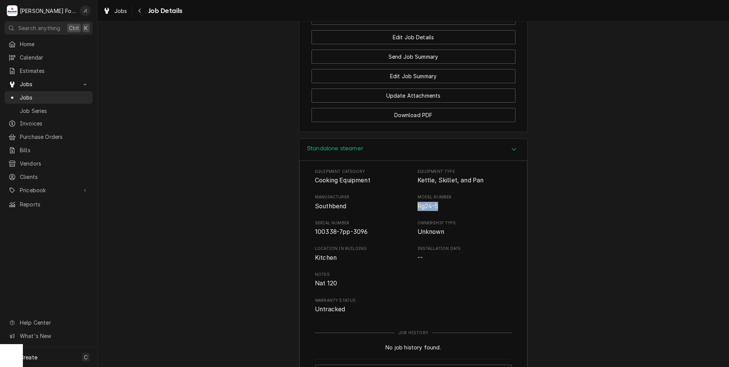
drag, startPoint x: 434, startPoint y: 213, endPoint x: 413, endPoint y: 218, distance: 21.6
click at [413, 210] on div "Manufacturer Southbend Model Number Rg24-5" at bounding box center [413, 202] width 197 height 16
copy span "Rg24-5"
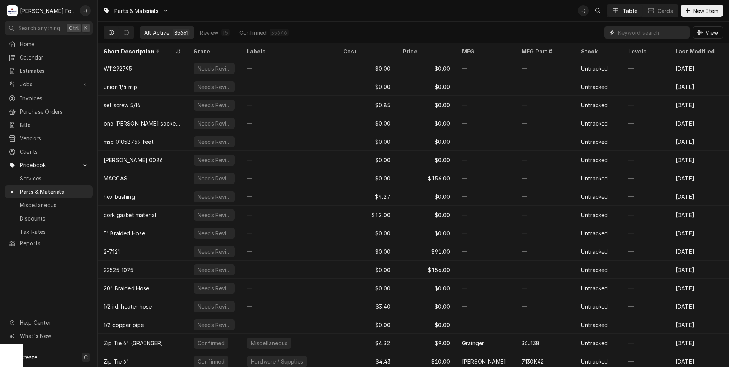
click at [662, 32] on input "Dynamic Content Wrapper" at bounding box center [652, 32] width 68 height 12
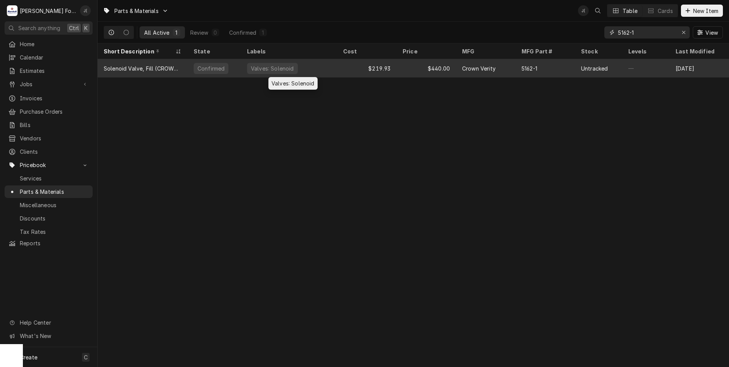
type input "5162-1"
click at [336, 72] on div "Valves: Solenoid" at bounding box center [289, 68] width 96 height 18
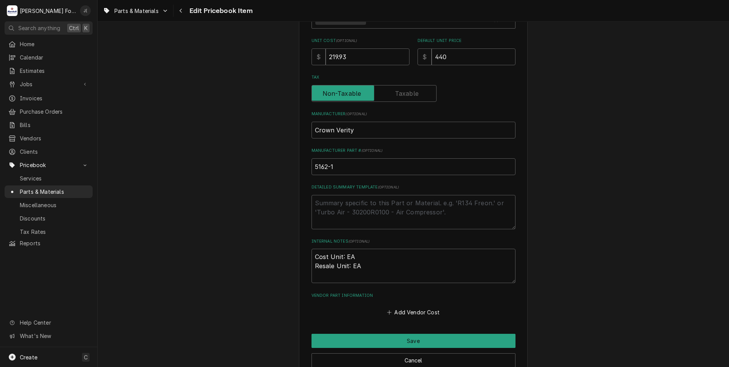
scroll to position [191, 0]
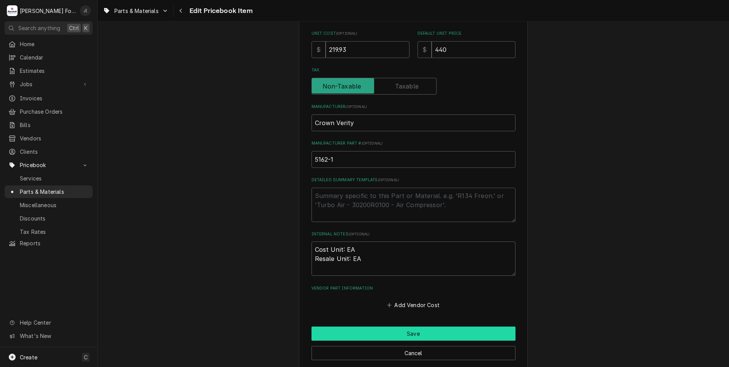
click at [379, 335] on button "Save" at bounding box center [413, 333] width 204 height 14
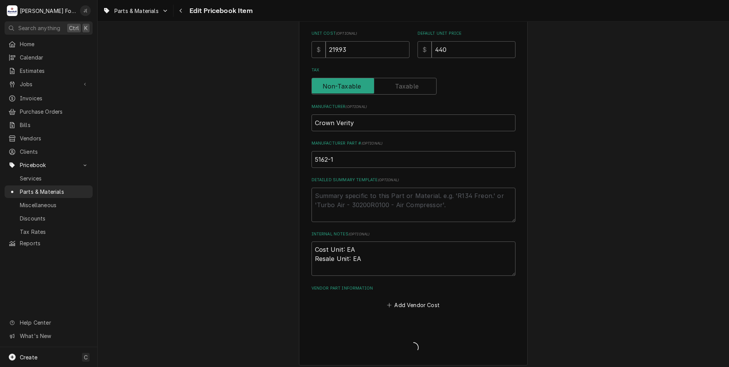
type textarea "x"
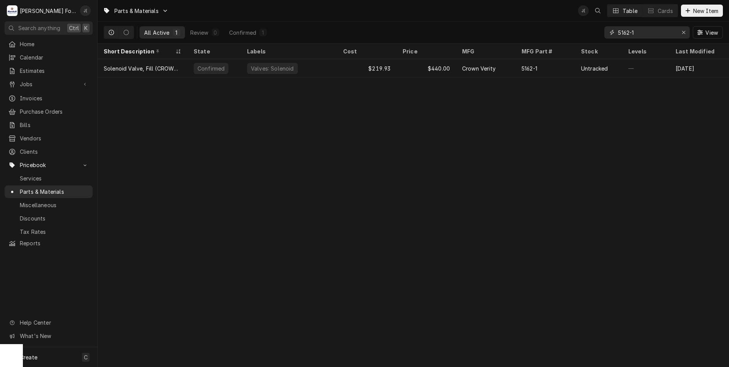
click at [686, 34] on icon "Erase input" at bounding box center [683, 32] width 4 height 5
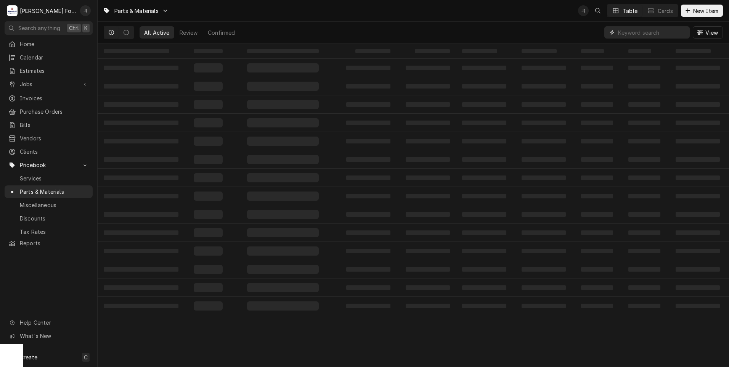
paste input "3738-8"
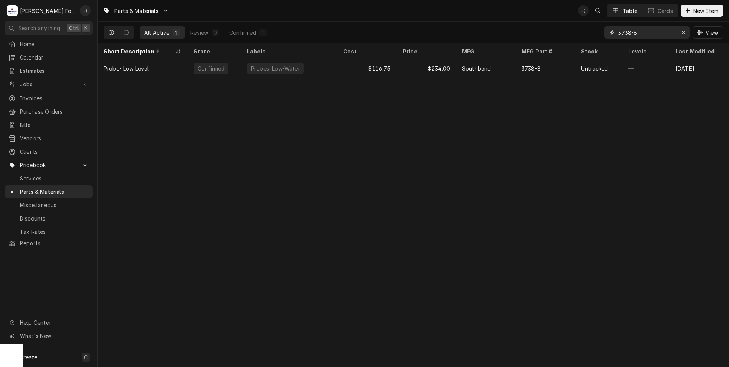
click at [640, 35] on input "3738-8" at bounding box center [646, 32] width 57 height 12
drag, startPoint x: 639, startPoint y: 34, endPoint x: 603, endPoint y: 34, distance: 35.4
click at [603, 34] on div "All Active 1 Review 0 Confirmed 1 3738-7 View" at bounding box center [413, 32] width 619 height 21
type input "3738-7"
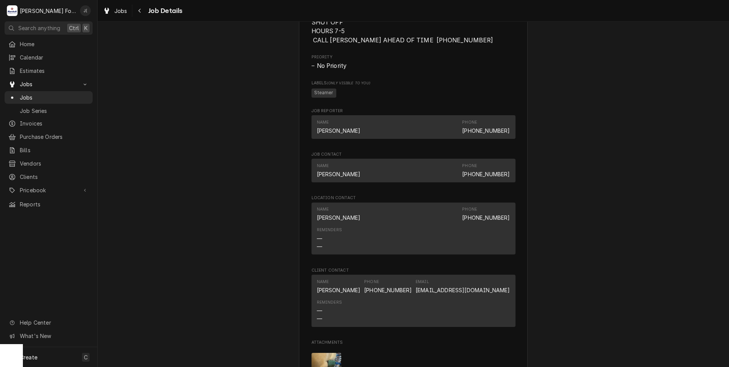
scroll to position [737, 0]
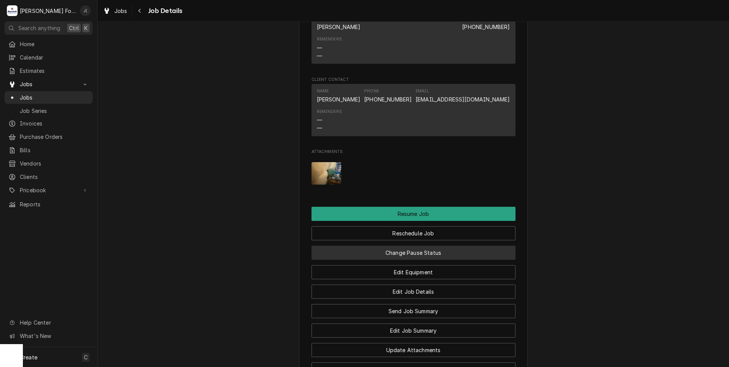
click at [419, 260] on button "Change Pause Status" at bounding box center [413, 252] width 204 height 14
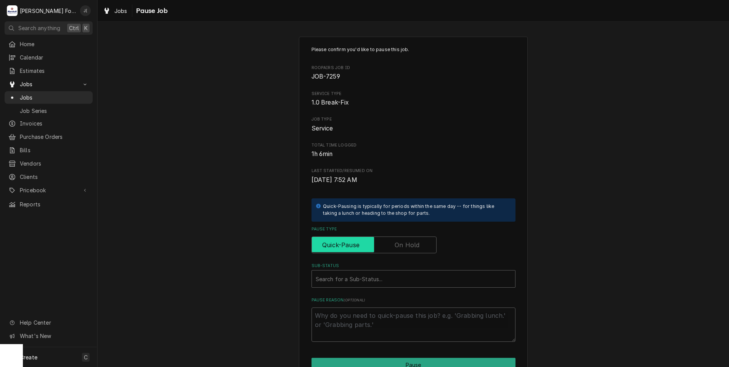
click at [409, 253] on input "Pause Type" at bounding box center [374, 244] width 118 height 17
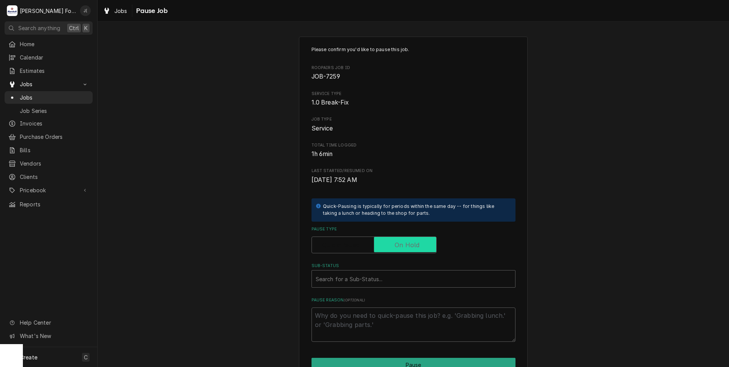
checkbox input "true"
click at [389, 276] on div "Sub-Status" at bounding box center [414, 279] width 196 height 14
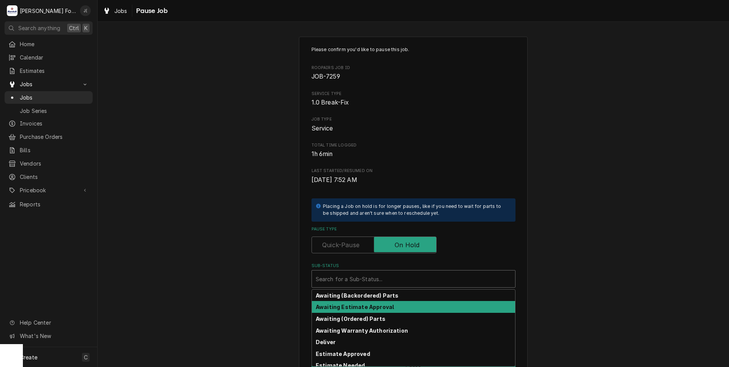
scroll to position [38, 0]
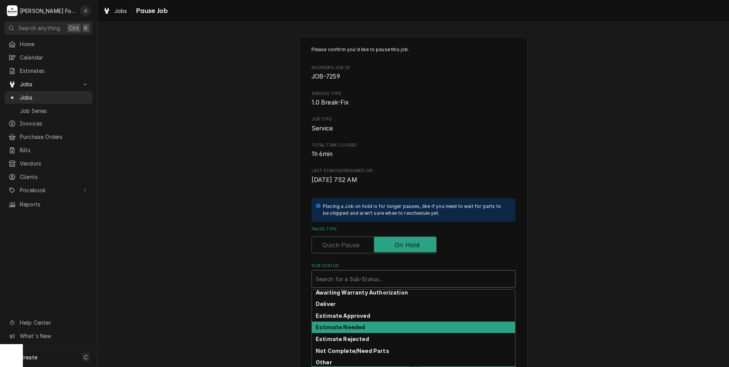
click at [357, 327] on div "Estimate Needed" at bounding box center [413, 327] width 203 height 12
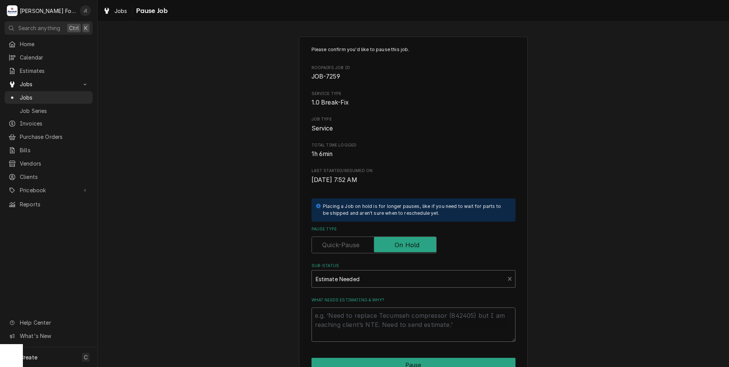
click at [357, 327] on textarea "What needs estimating & why?" at bounding box center [413, 324] width 204 height 34
type textarea "x"
type textarea "P"
type textarea "x"
type textarea "PR"
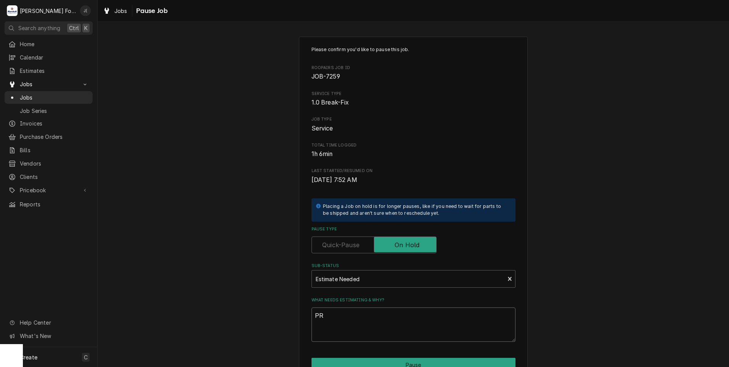
type textarea "x"
type textarea "PRI"
type textarea "x"
type textarea "PRIC"
type textarea "x"
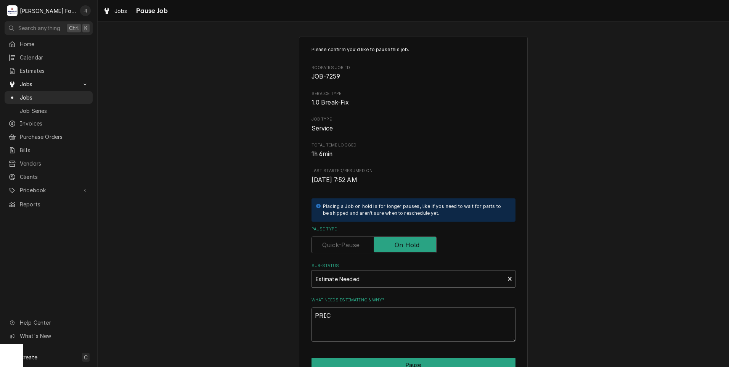
type textarea "PRICE"
type textarea "x"
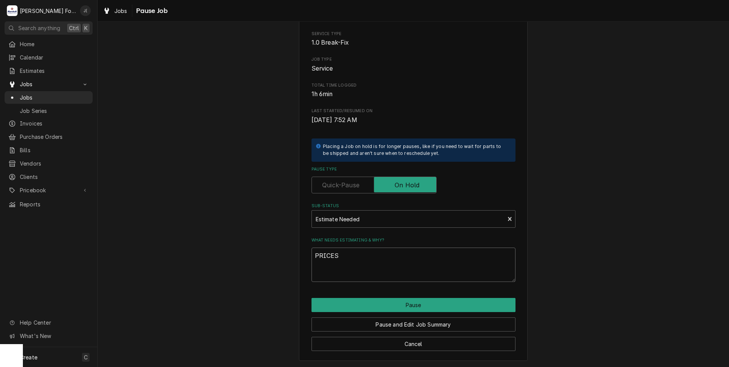
scroll to position [60, 0]
type textarea "PRICES"
click at [383, 324] on button "Pause and Edit Job Summary" at bounding box center [413, 324] width 204 height 14
type textarea "x"
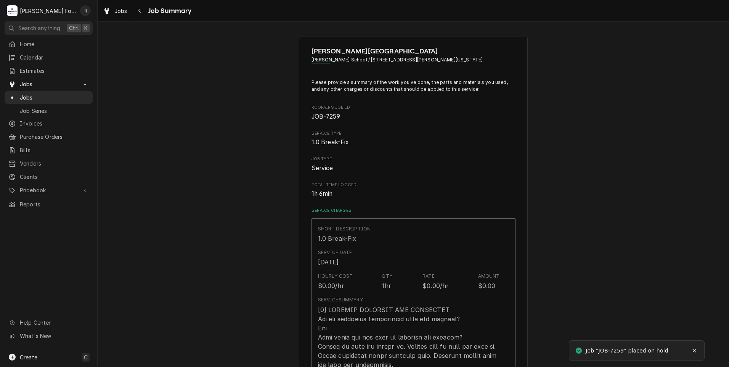
type textarea "x"
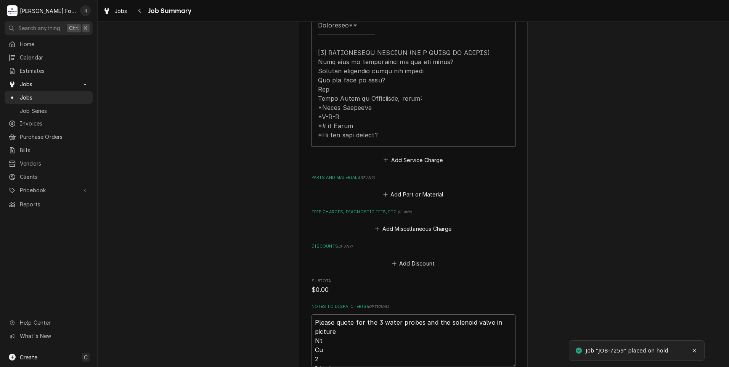
scroll to position [419, 0]
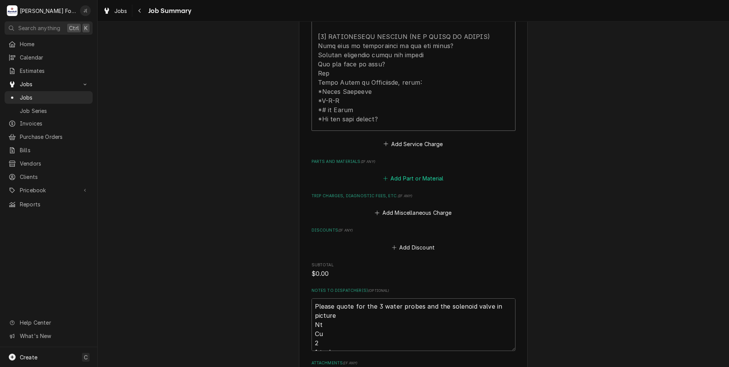
click at [405, 173] on button "Add Part or Material" at bounding box center [412, 178] width 63 height 11
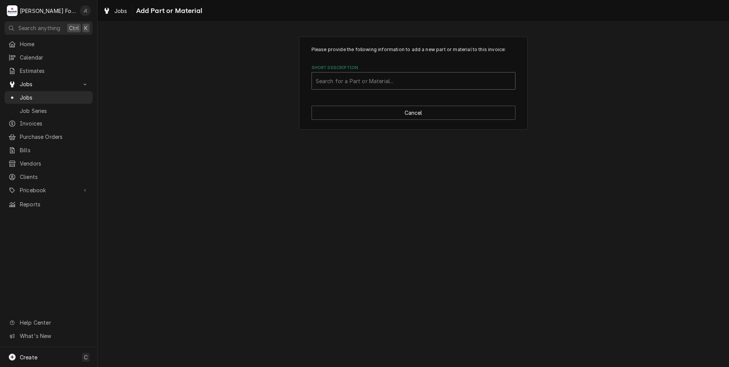
click at [384, 85] on div "Short Description" at bounding box center [414, 81] width 196 height 14
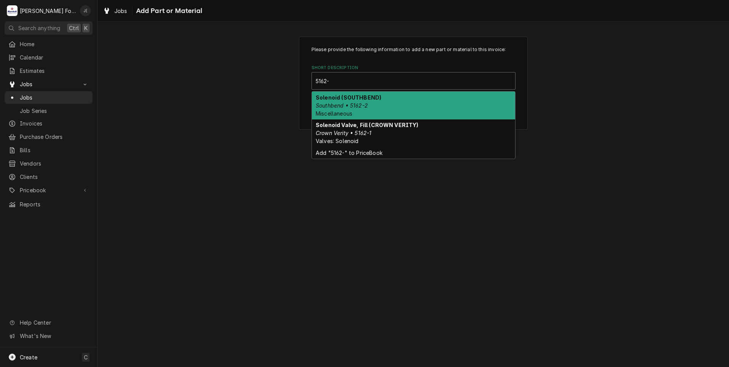
type input "5162-1"
click at [380, 111] on div "Solenoid Valve, Fill (CROWN VERITY) Crown Verity • 5162-1 Valves: Solenoid" at bounding box center [413, 105] width 203 height 28
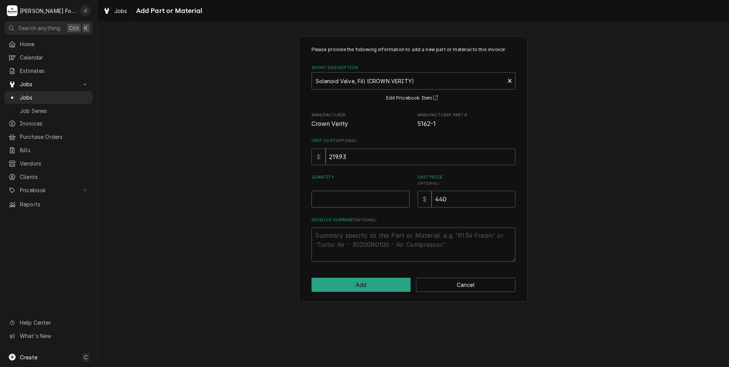
click at [384, 203] on input "Quantity" at bounding box center [360, 199] width 98 height 17
type textarea "x"
type input "1"
click at [363, 284] on button "Add" at bounding box center [360, 284] width 99 height 14
type textarea "x"
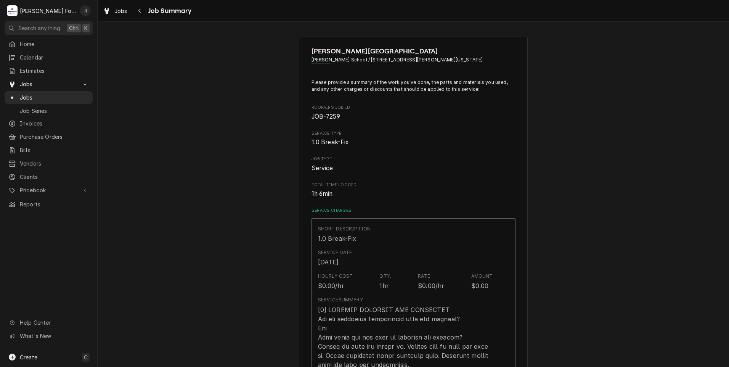
scroll to position [419, 0]
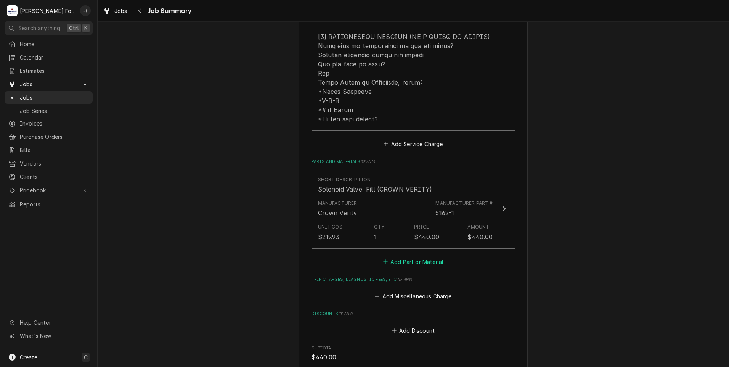
click at [392, 256] on button "Add Part or Material" at bounding box center [412, 261] width 63 height 11
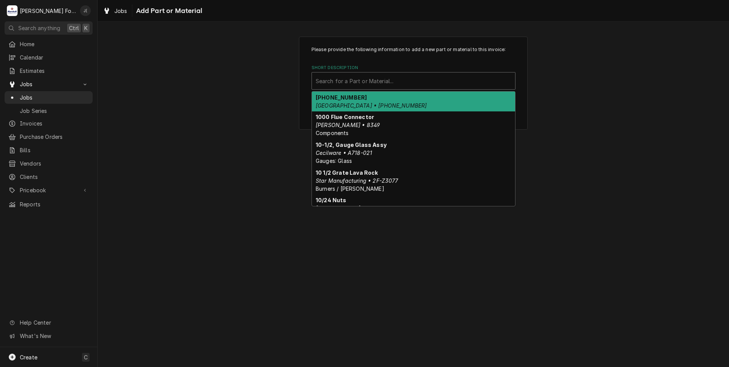
click at [341, 82] on div "Short Description" at bounding box center [414, 81] width 196 height 14
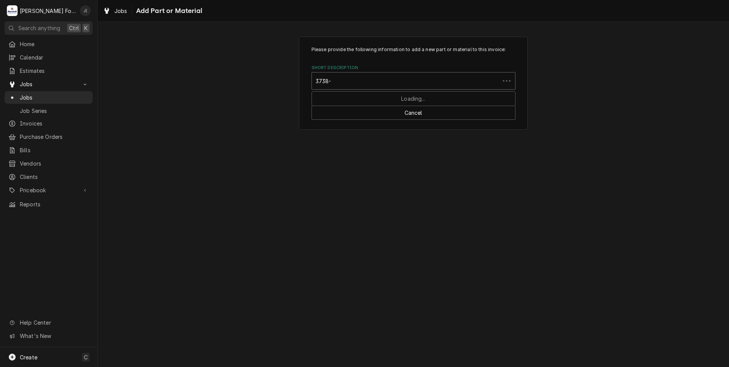
type input "3738-9"
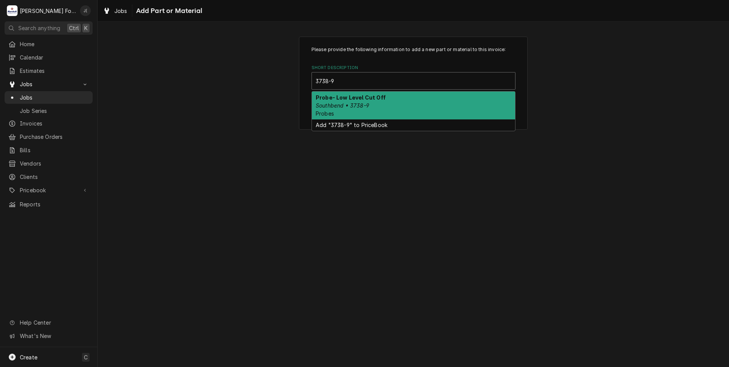
click at [365, 101] on div "Probe- Low Level Cut Off Southbend • 3738-9 Probes" at bounding box center [413, 105] width 203 height 28
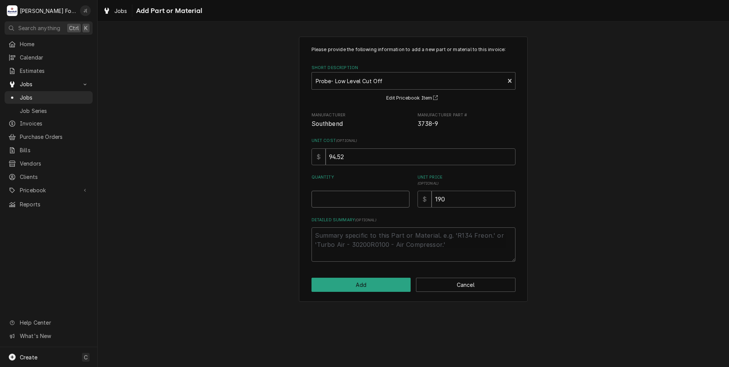
click at [365, 201] on input "Quantity" at bounding box center [360, 199] width 98 height 17
type textarea "x"
type input "1"
click at [397, 293] on div "Please provide the following information to add a new part or material to this …" at bounding box center [413, 169] width 229 height 265
click at [389, 281] on button "Add" at bounding box center [360, 284] width 99 height 14
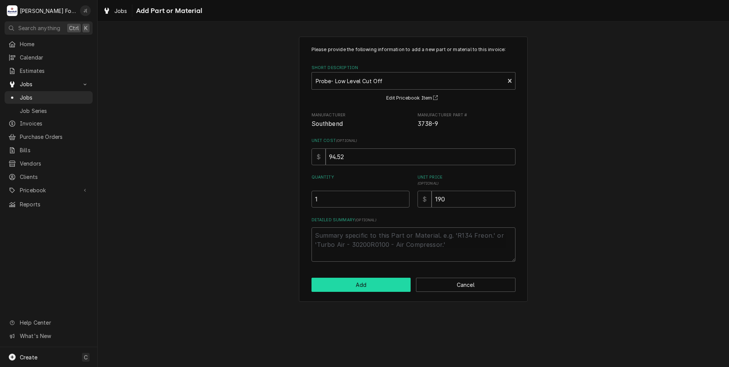
type textarea "x"
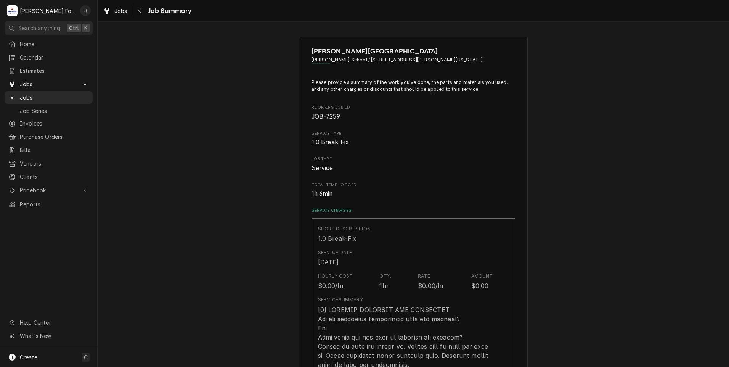
scroll to position [419, 0]
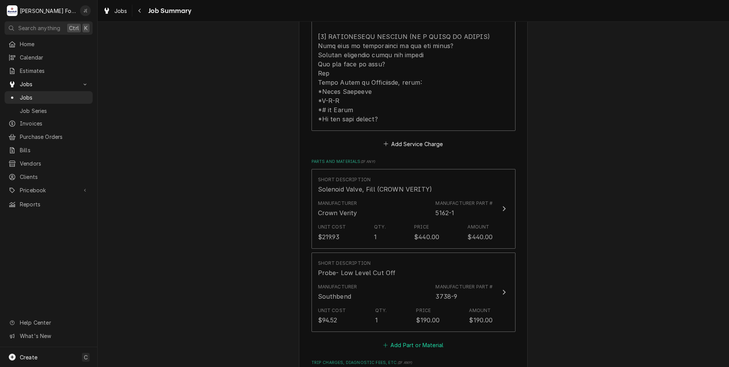
click at [415, 340] on button "Add Part or Material" at bounding box center [412, 345] width 63 height 11
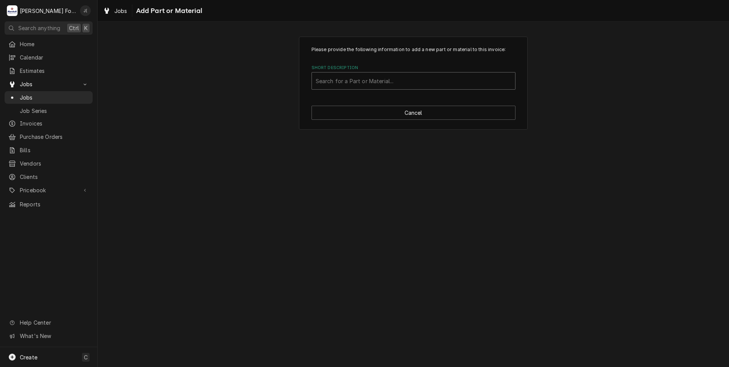
click at [353, 82] on div "Short Description" at bounding box center [414, 81] width 196 height 14
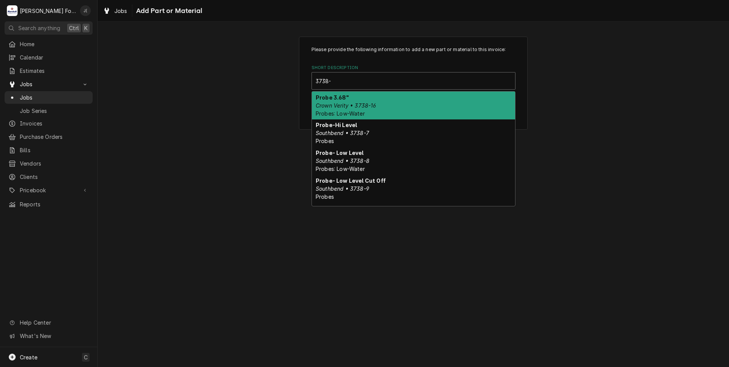
type input "3738-8"
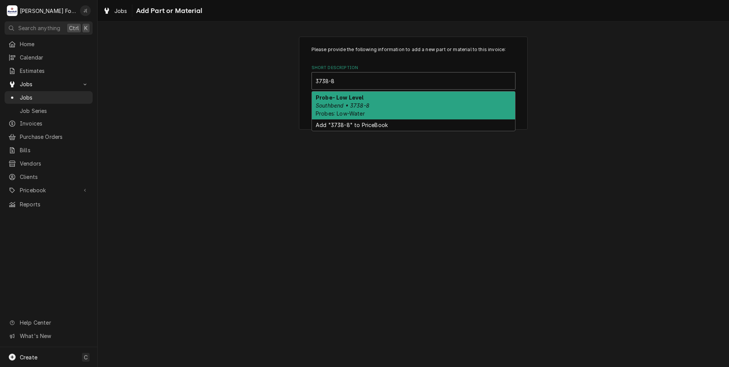
click at [350, 107] on em "Southbend • 3738-8" at bounding box center [343, 105] width 54 height 6
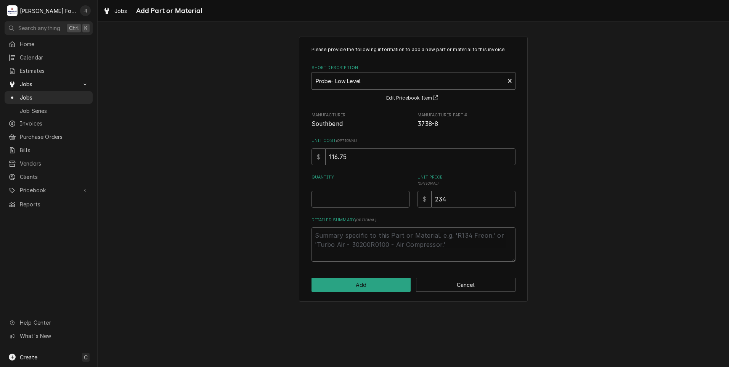
click at [376, 200] on input "Quantity" at bounding box center [360, 199] width 98 height 17
type textarea "x"
type input "1"
click at [343, 287] on button "Add" at bounding box center [360, 284] width 99 height 14
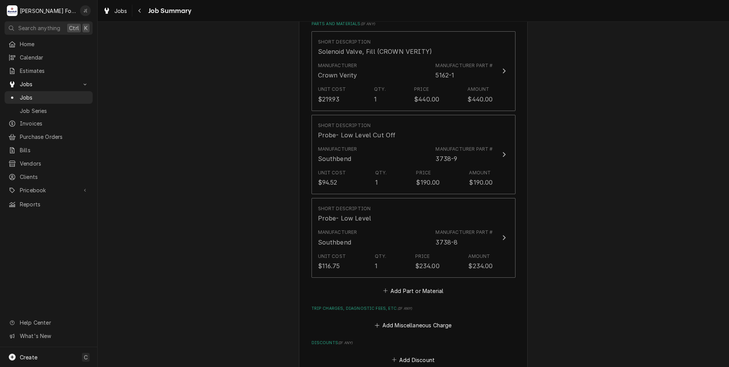
scroll to position [572, 0]
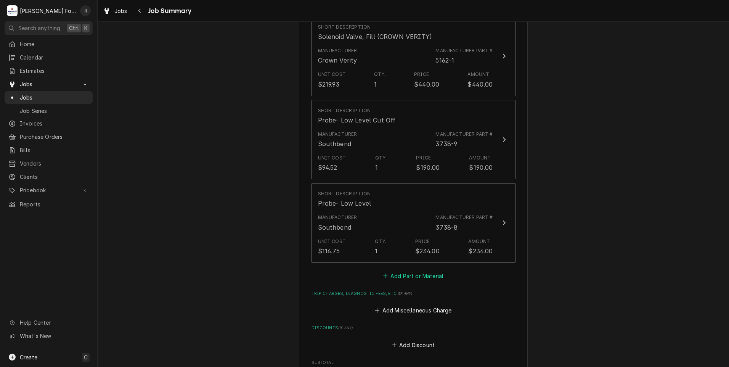
click at [391, 270] on button "Add Part or Material" at bounding box center [412, 275] width 63 height 11
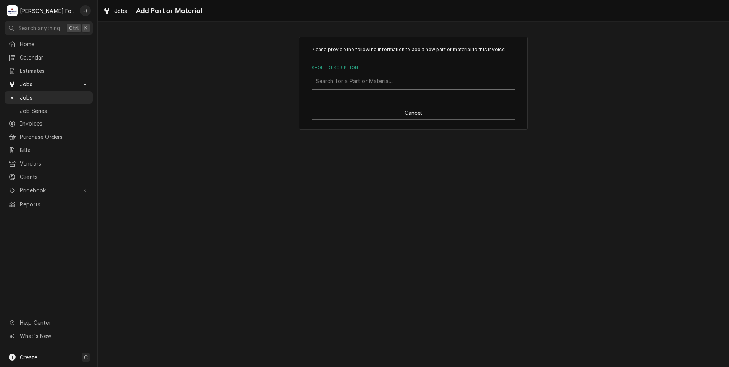
click at [395, 84] on div "Short Description" at bounding box center [414, 81] width 196 height 14
click at [190, 103] on div "Please provide the following information to add a new part or material to this …" at bounding box center [413, 83] width 631 height 106
click at [407, 115] on button "Cancel" at bounding box center [413, 113] width 204 height 14
type textarea "x"
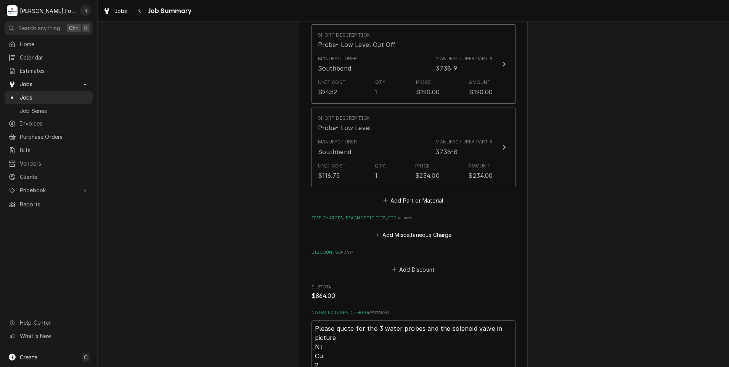
scroll to position [648, 0]
click at [420, 194] on button "Add Part or Material" at bounding box center [412, 199] width 63 height 11
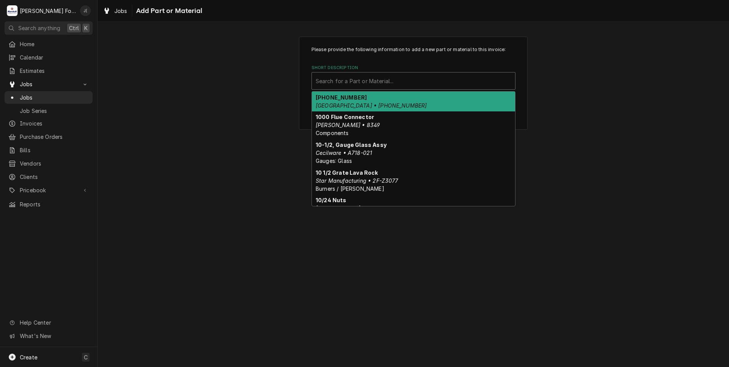
drag, startPoint x: 334, startPoint y: 79, endPoint x: 330, endPoint y: 79, distance: 4.2
click at [331, 81] on div "Short Description" at bounding box center [414, 81] width 196 height 14
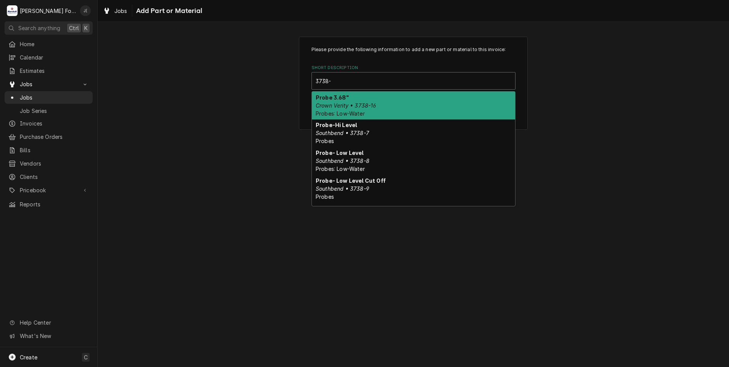
type input "3738-7"
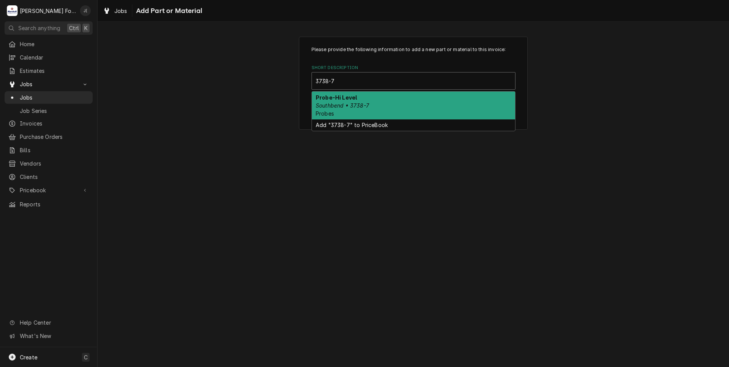
click at [361, 115] on div "Probe-Hi Level Southbend • 3738-7 Probes" at bounding box center [413, 105] width 203 height 28
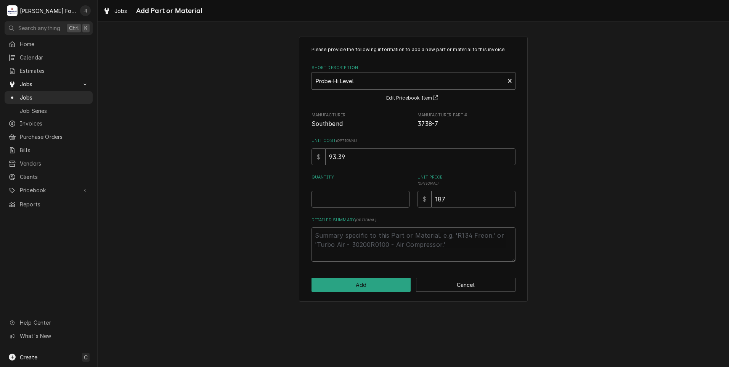
click at [334, 201] on input "Quantity" at bounding box center [360, 199] width 98 height 17
type textarea "x"
type input "1"
click at [363, 284] on button "Add" at bounding box center [360, 284] width 99 height 14
type textarea "x"
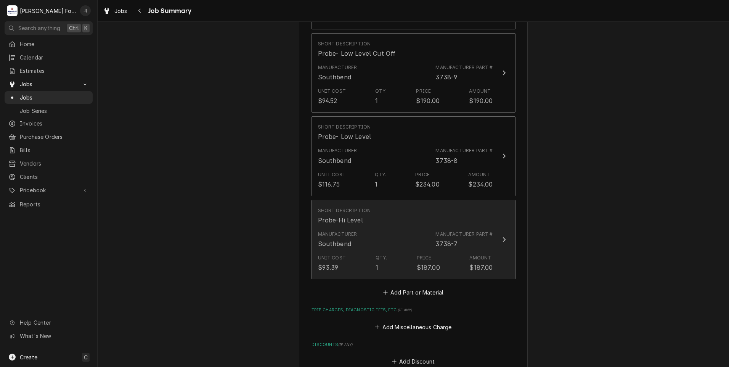
scroll to position [648, 0]
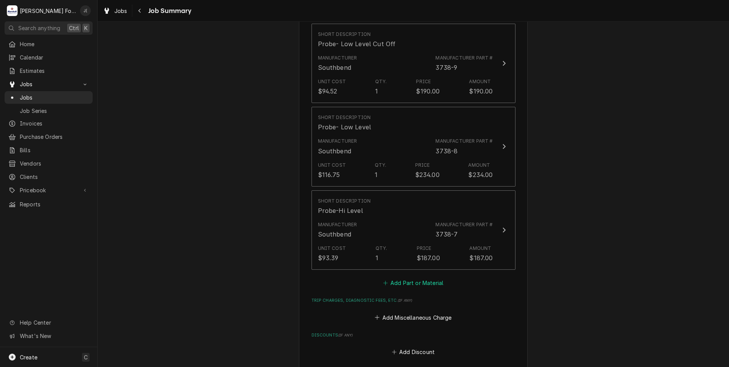
click at [407, 277] on button "Add Part or Material" at bounding box center [412, 282] width 63 height 11
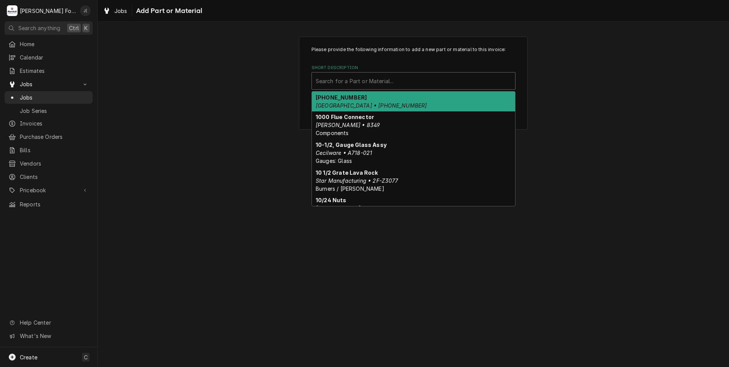
click at [335, 78] on div "Short Description" at bounding box center [414, 81] width 196 height 14
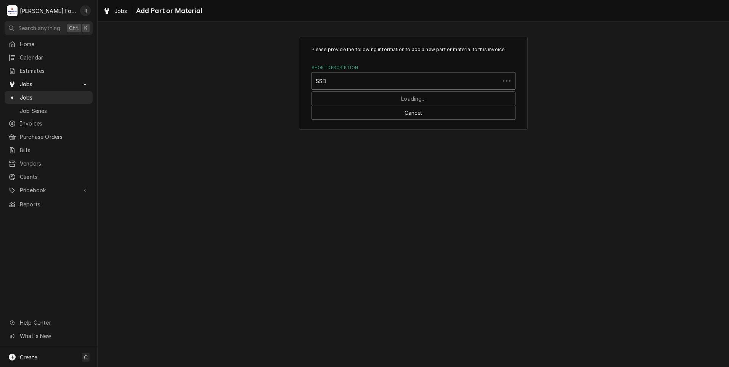
type input "SSDT"
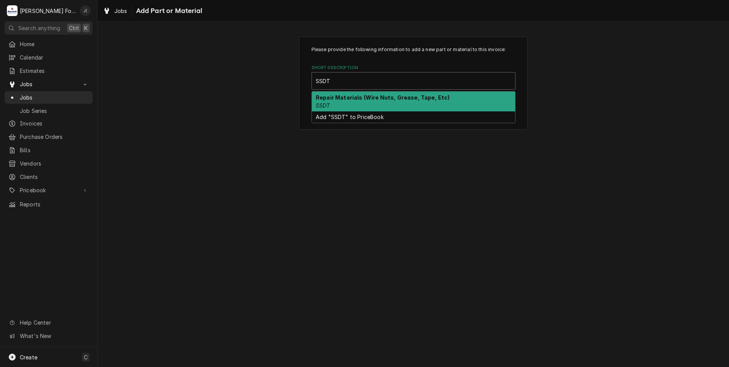
click at [343, 99] on strong "Repair Materials (Wire Nuts, Grease, Tape, Etc)" at bounding box center [383, 97] width 134 height 6
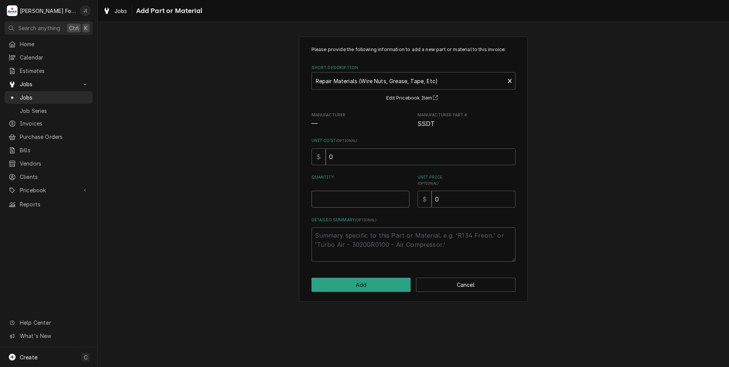
click at [344, 199] on input "Quantity" at bounding box center [360, 199] width 98 height 17
type textarea "x"
type input "1"
type textarea "x"
type input "2"
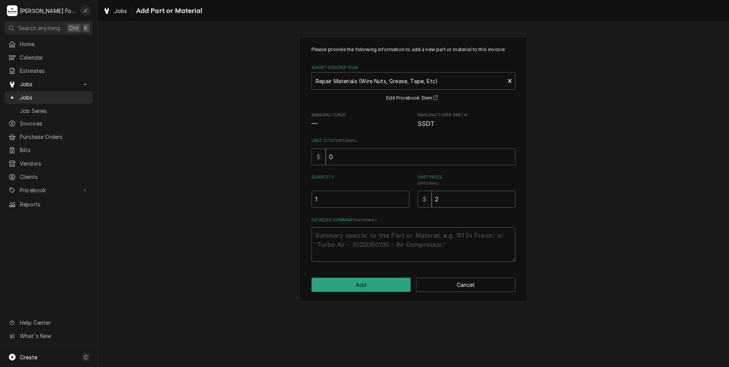
type textarea "x"
type input "20"
click at [331, 287] on button "Add" at bounding box center [360, 284] width 99 height 14
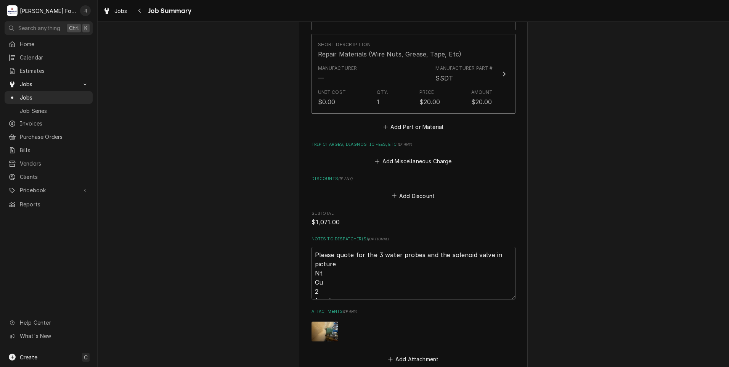
scroll to position [994, 0]
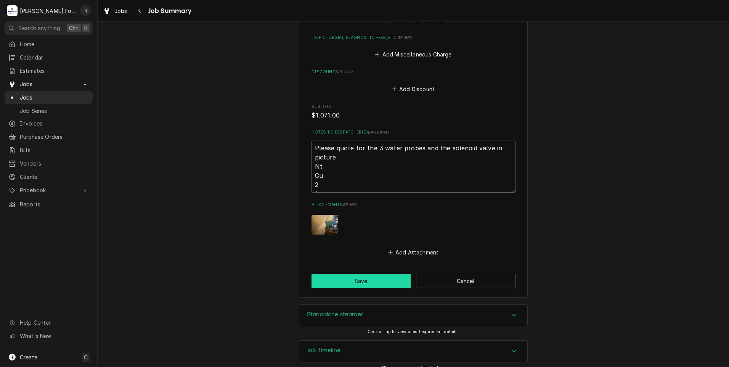
click at [329, 275] on button "Save" at bounding box center [360, 281] width 99 height 14
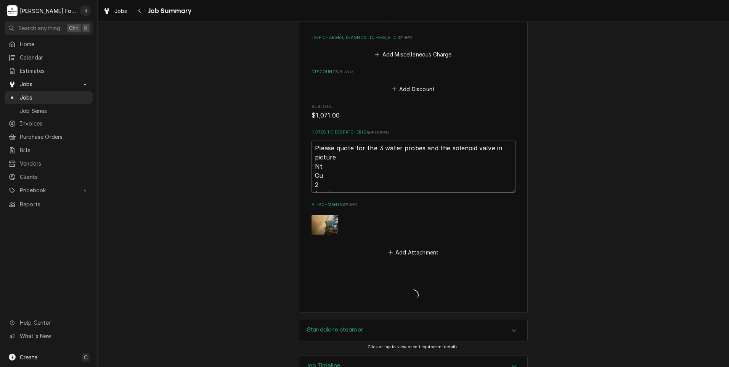
type textarea "x"
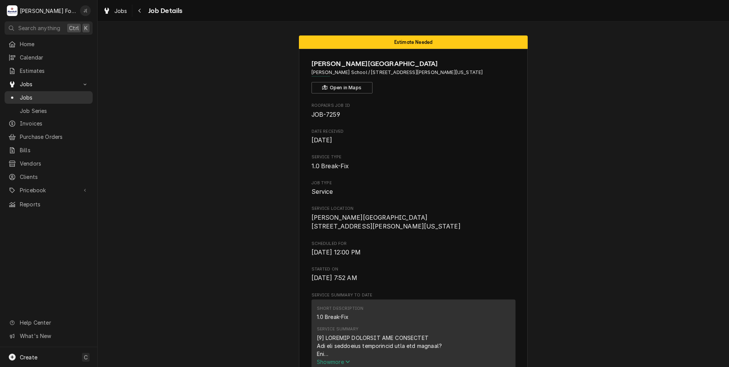
click at [42, 94] on span "Jobs" at bounding box center [54, 97] width 69 height 8
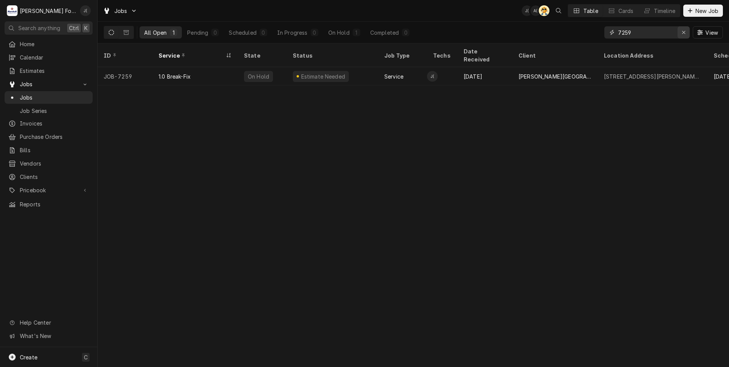
click at [682, 32] on icon "Erase input" at bounding box center [683, 32] width 4 height 5
click at [647, 31] on input "Dynamic Content Wrapper" at bounding box center [654, 32] width 72 height 12
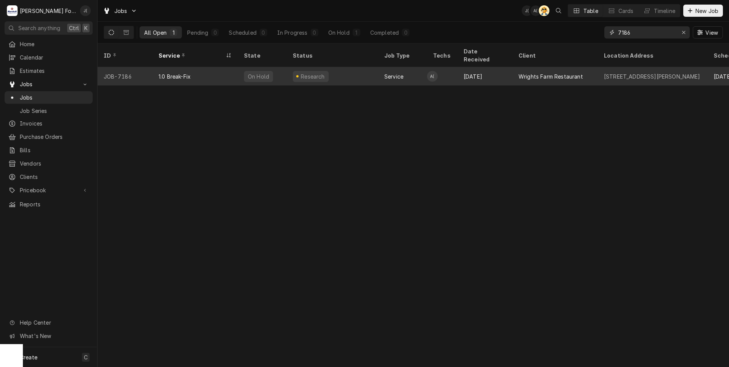
type input "7186"
click at [237, 67] on div "1.0 Break-Fix" at bounding box center [194, 76] width 85 height 18
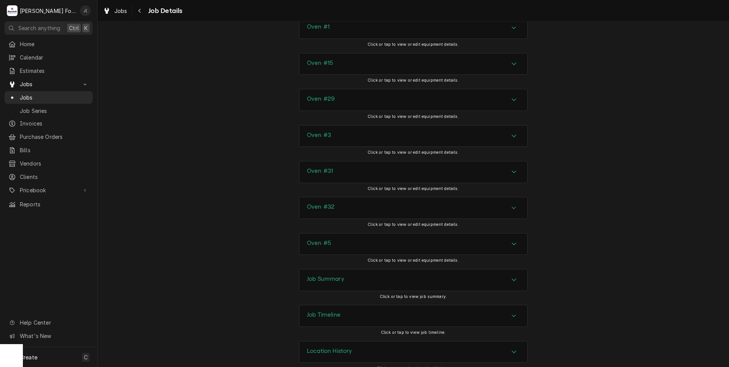
scroll to position [1131, 0]
click at [322, 274] on h3 "Job Summary" at bounding box center [325, 277] width 37 height 7
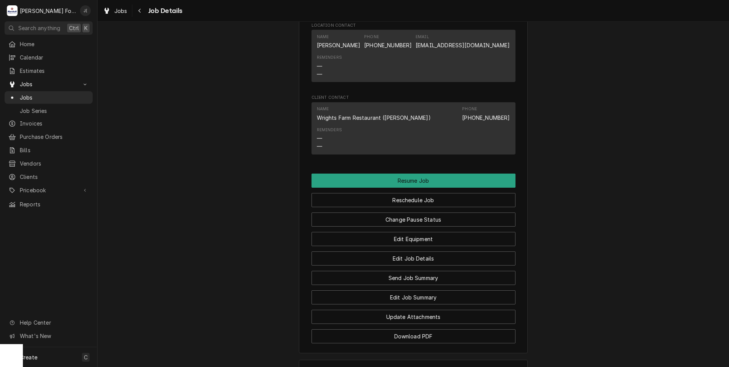
scroll to position [787, 0]
click at [397, 213] on button "Change Pause Status" at bounding box center [413, 220] width 204 height 14
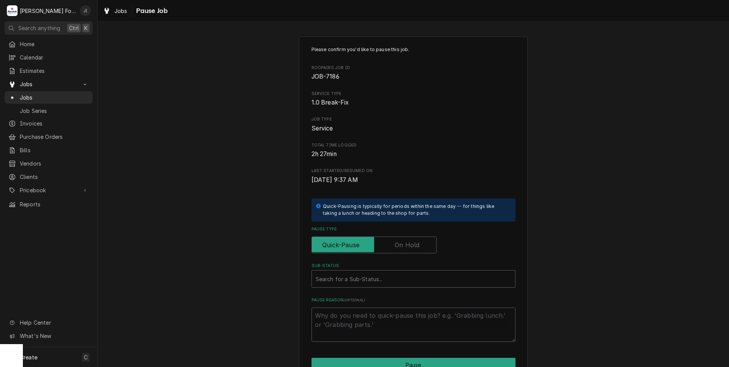
click at [407, 244] on label "Pause Type" at bounding box center [373, 244] width 125 height 17
click at [407, 244] on input "Pause Type" at bounding box center [374, 244] width 118 height 17
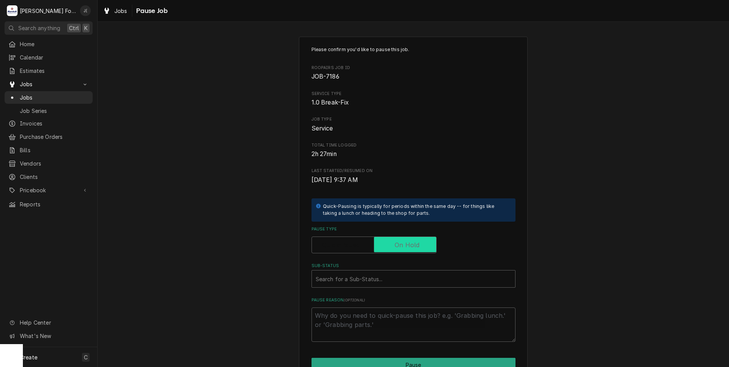
checkbox input "true"
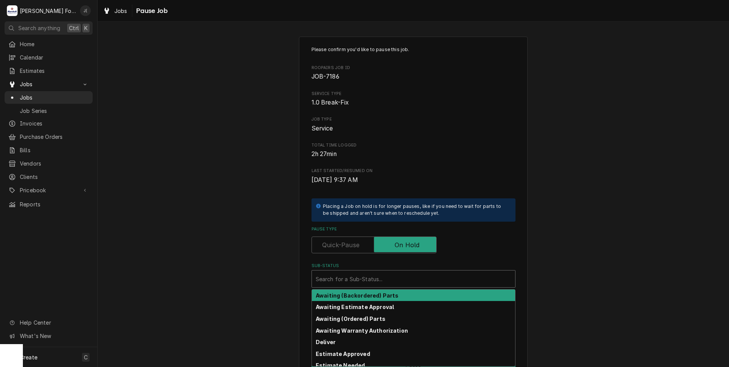
click at [368, 276] on div "Sub-Status" at bounding box center [414, 279] width 196 height 14
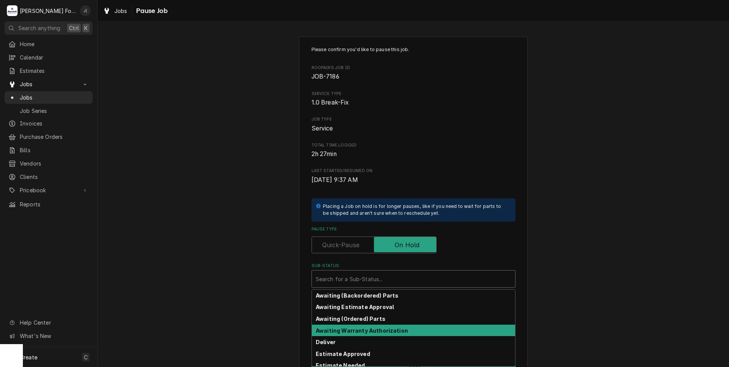
scroll to position [38, 0]
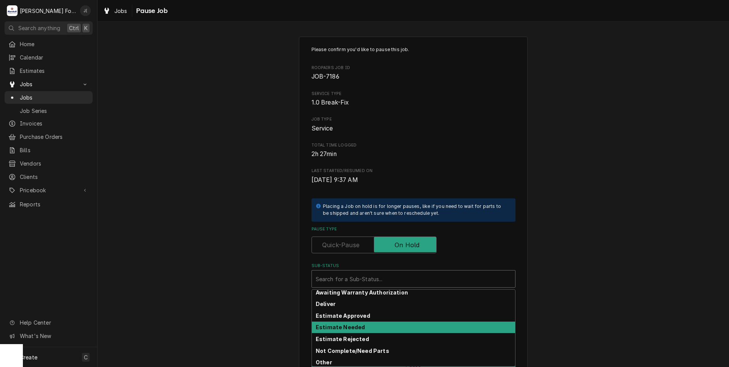
click at [333, 324] on strong "Estimate Needed" at bounding box center [340, 327] width 49 height 6
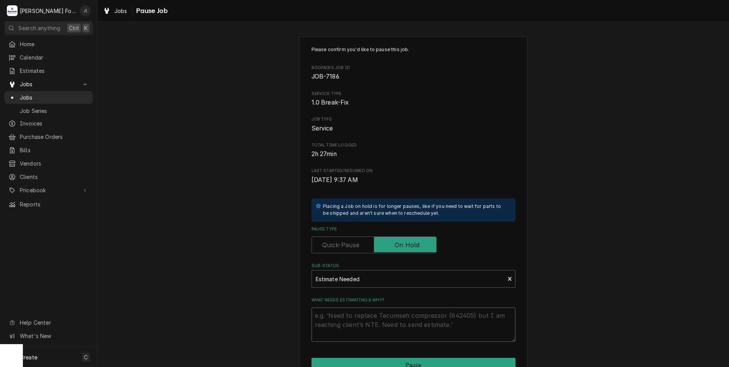
click at [333, 320] on textarea "What needs estimating & why?" at bounding box center [413, 324] width 204 height 34
type textarea "x"
type textarea "P"
type textarea "x"
type textarea "PR"
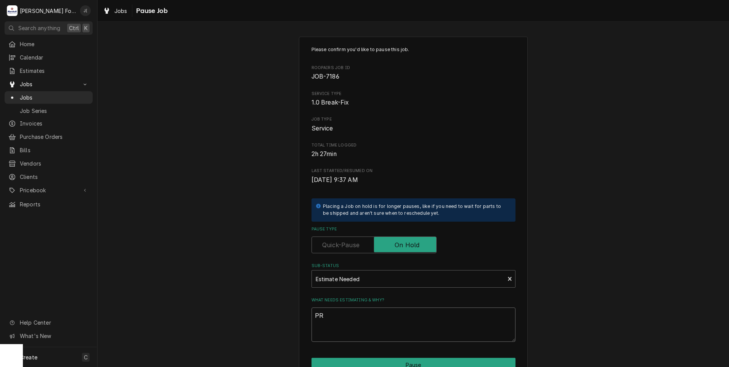
type textarea "x"
type textarea "PRI"
type textarea "x"
type textarea "PRIC"
type textarea "x"
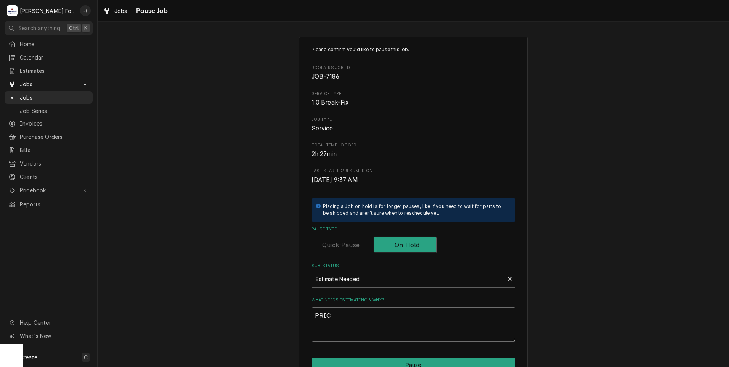
type textarea "PRICE"
type textarea "x"
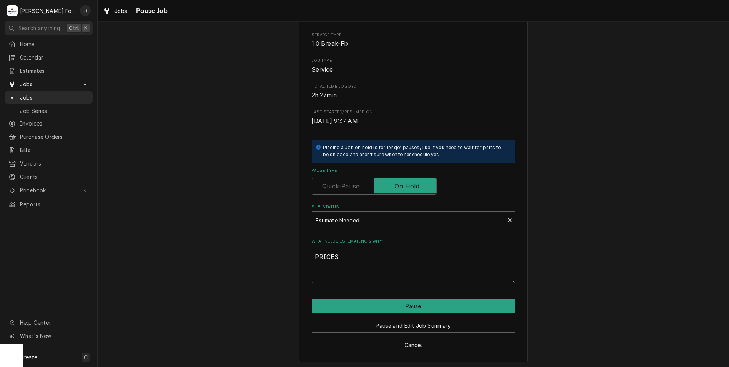
scroll to position [60, 0]
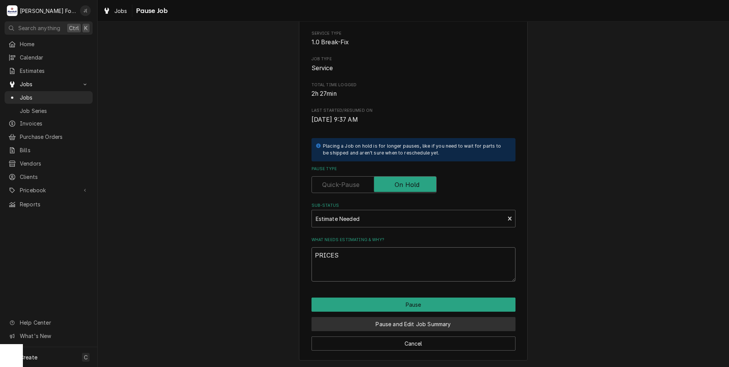
type textarea "PRICES"
click at [369, 324] on button "Pause and Edit Job Summary" at bounding box center [413, 324] width 204 height 14
type textarea "x"
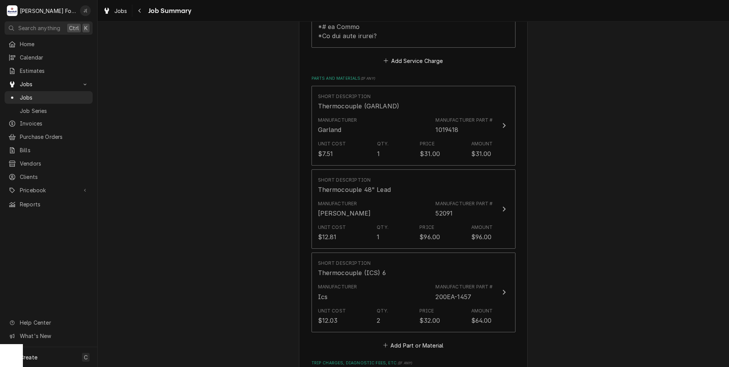
scroll to position [610, 0]
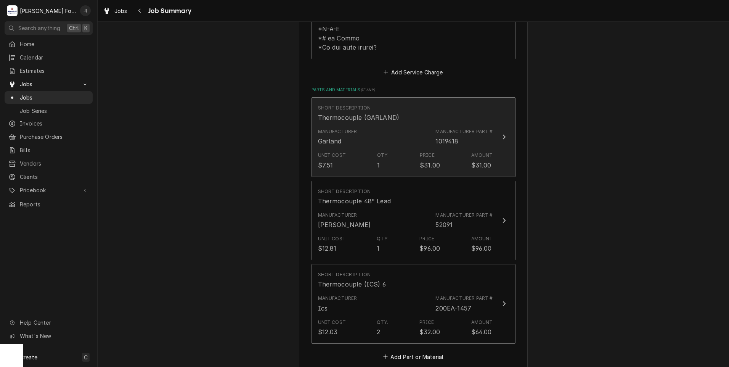
click at [390, 129] on div "Manufacturer Garland Manufacturer Part # 1019418" at bounding box center [405, 137] width 175 height 24
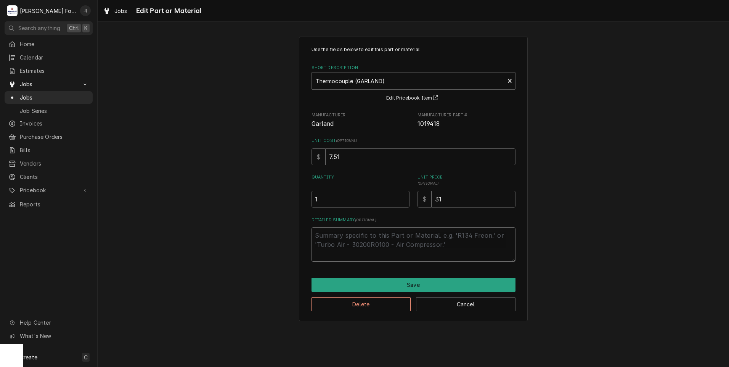
click at [345, 232] on textarea "Detailed Summary ( optional )" at bounding box center [413, 244] width 204 height 34
type textarea "x"
type textarea "I"
type textarea "x"
type textarea "IN"
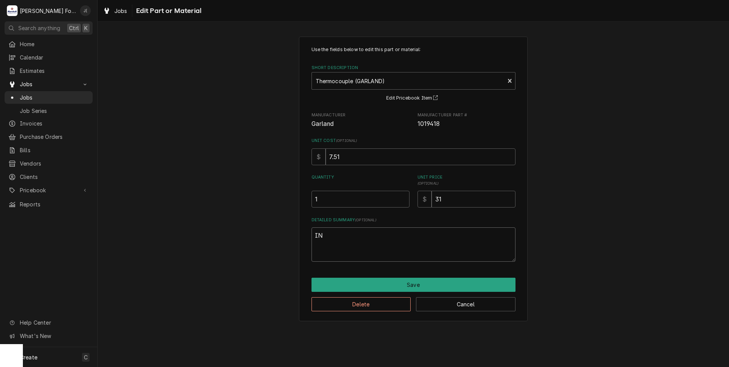
type textarea "x"
type textarea "INS"
type textarea "x"
type textarea "INST"
type textarea "x"
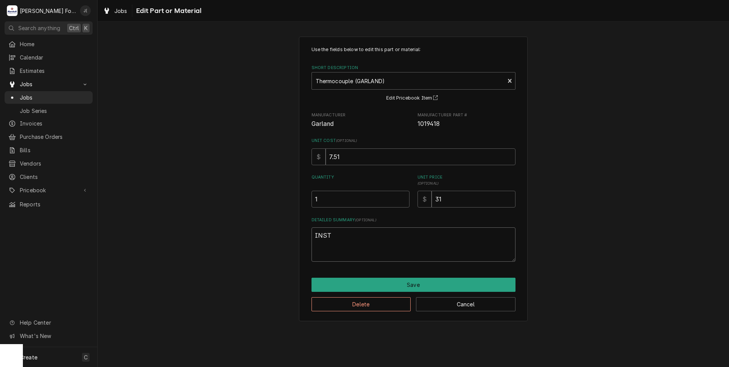
type textarea "INSTA"
type textarea "x"
type textarea "INSTAL"
type textarea "x"
type textarea "INSTALL"
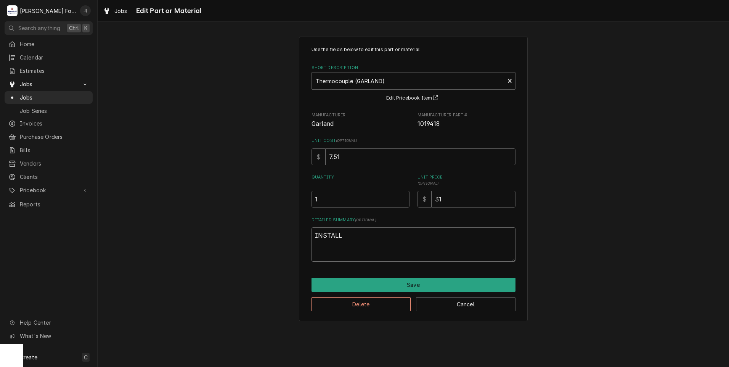
type textarea "x"
type textarea "INSTALLE"
type textarea "x"
drag, startPoint x: 350, startPoint y: 234, endPoint x: 279, endPoint y: 234, distance: 70.9
click at [284, 234] on div "Use the fields below to edit this part or material: Short Description Thermocou…" at bounding box center [413, 179] width 631 height 298
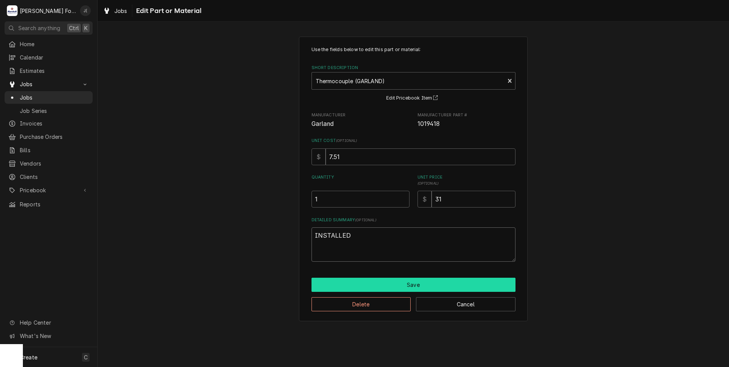
type textarea "INSTALLED"
click at [372, 286] on button "Save" at bounding box center [413, 284] width 204 height 14
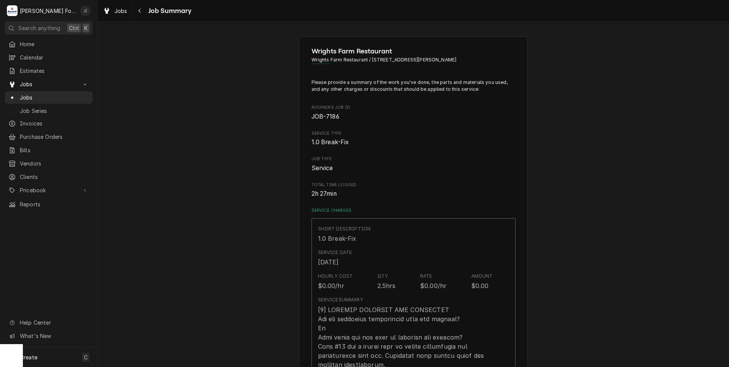
scroll to position [610, 0]
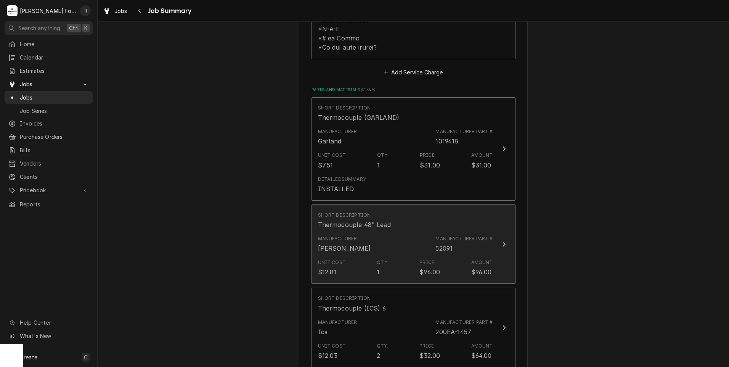
click at [362, 235] on div "Manufacturer Blodgett Manufacturer Part # 52091" at bounding box center [405, 244] width 175 height 24
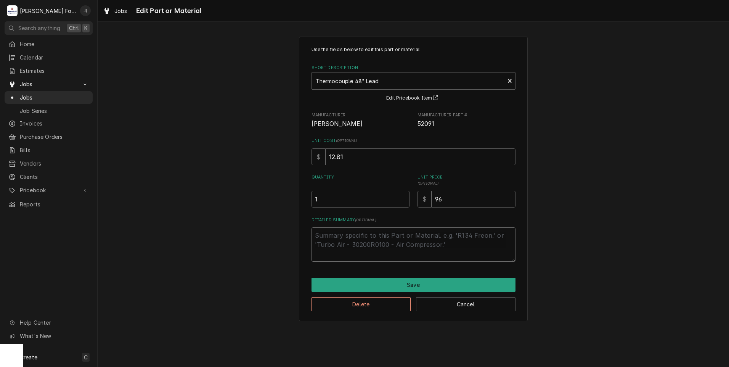
click at [341, 238] on textarea "Detailed Summary ( optional )" at bounding box center [413, 244] width 204 height 34
paste textarea "INSTALLED"
type textarea "x"
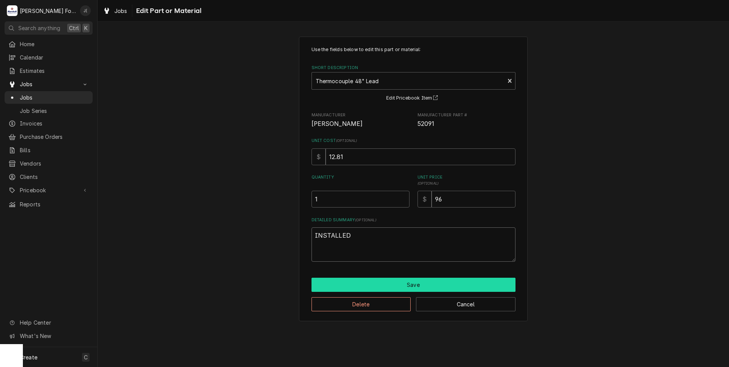
type textarea "INSTALLED"
click at [414, 286] on button "Save" at bounding box center [413, 284] width 204 height 14
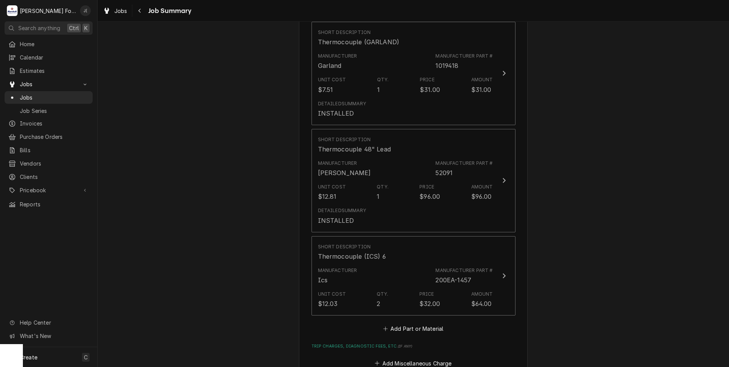
scroll to position [686, 0]
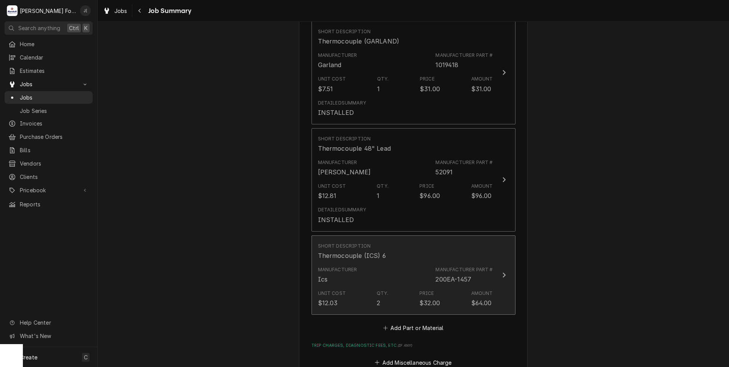
click at [342, 266] on div "Manufacturer" at bounding box center [337, 269] width 39 height 7
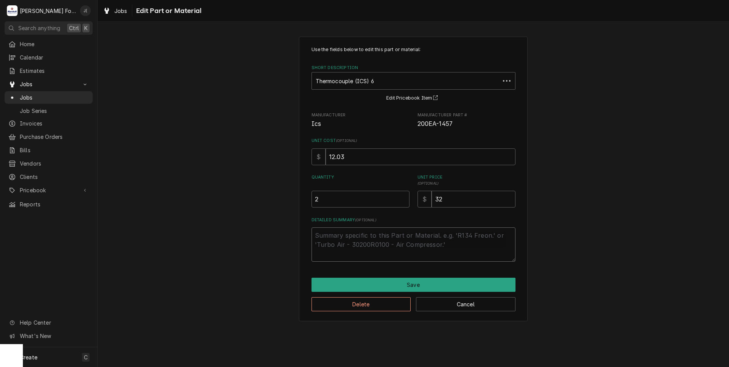
click at [335, 242] on textarea "Detailed Summary ( optional )" at bounding box center [413, 244] width 204 height 34
paste textarea "INSTALLED"
type textarea "x"
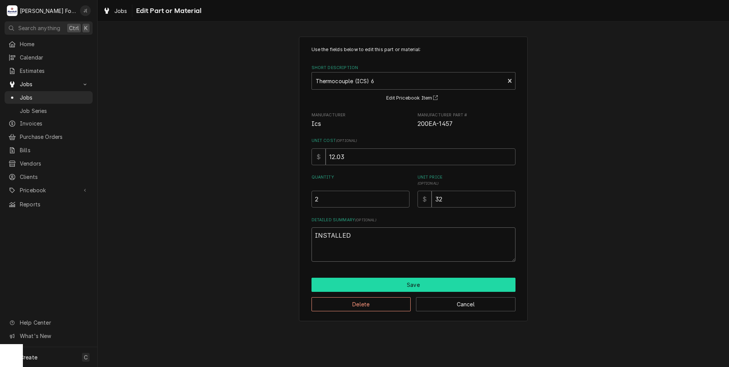
type textarea "INSTALLED"
click at [366, 290] on button "Save" at bounding box center [413, 284] width 204 height 14
type textarea "x"
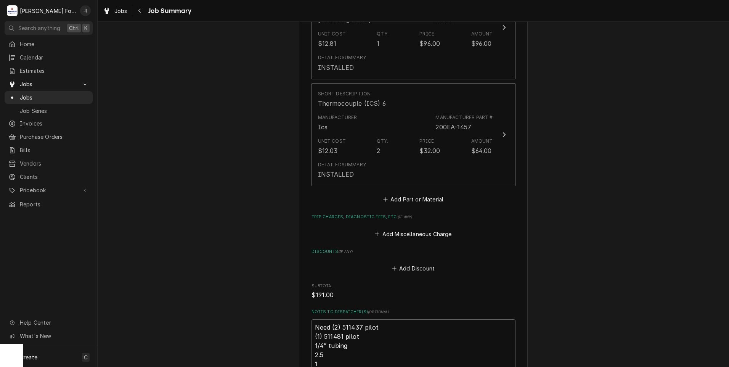
scroll to position [838, 0]
click at [392, 194] on button "Add Part or Material" at bounding box center [412, 199] width 63 height 11
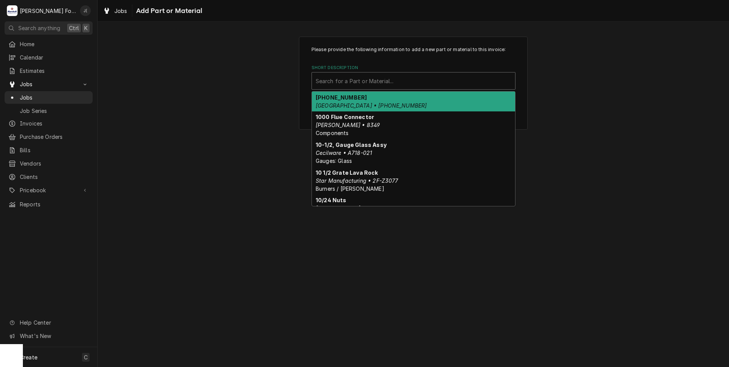
click at [340, 82] on div "Short Description" at bounding box center [414, 81] width 196 height 14
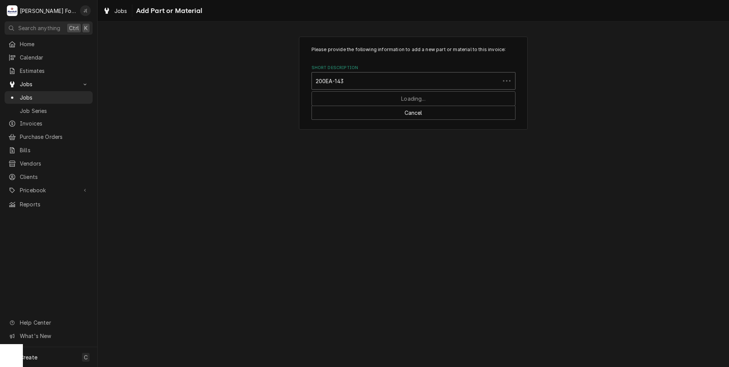
type input "200EA-1437"
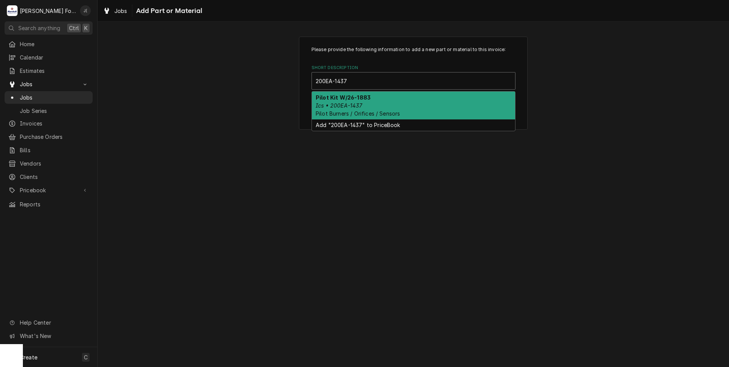
click at [367, 107] on div "Pilot Kit W/26-1883 Ics • 200EA-1437 Pilot Burners / Orifices / Sensors" at bounding box center [413, 105] width 203 height 28
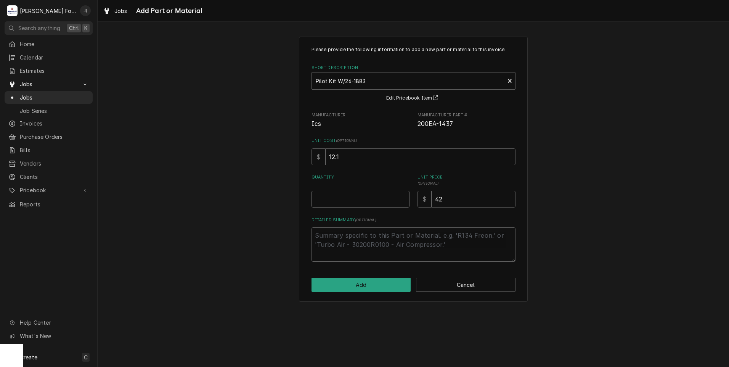
click at [361, 194] on input "Quantity" at bounding box center [360, 199] width 98 height 17
type textarea "x"
type input "1"
type textarea "x"
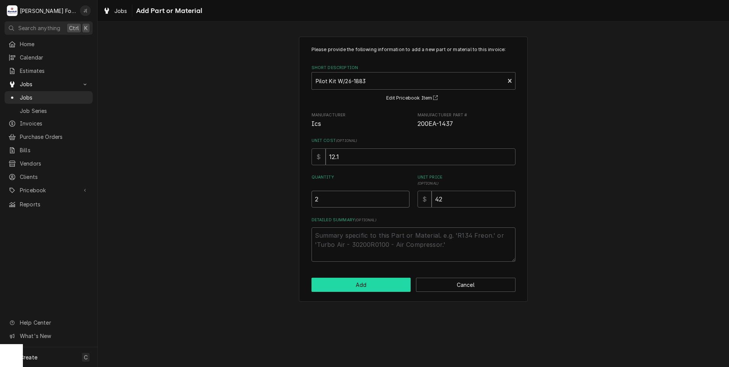
type input "2"
click at [364, 287] on button "Add" at bounding box center [360, 284] width 99 height 14
type textarea "x"
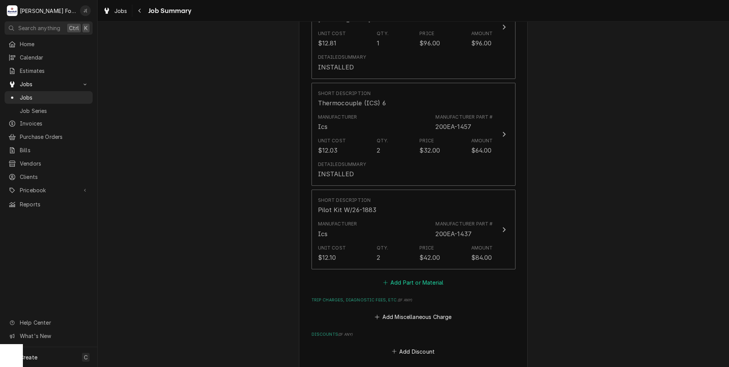
click at [400, 277] on button "Add Part or Material" at bounding box center [412, 282] width 63 height 11
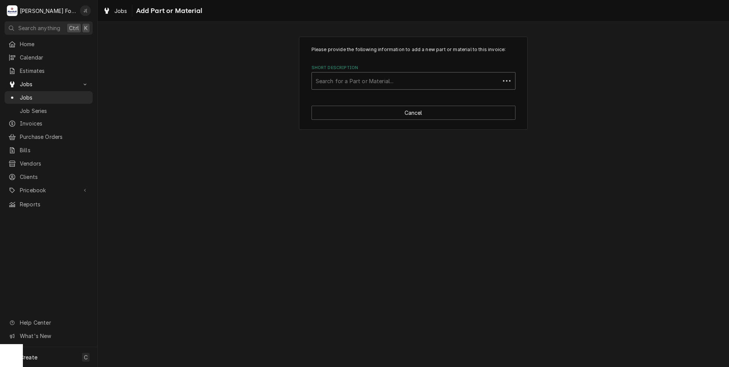
click at [356, 81] on div "Short Description" at bounding box center [406, 81] width 180 height 14
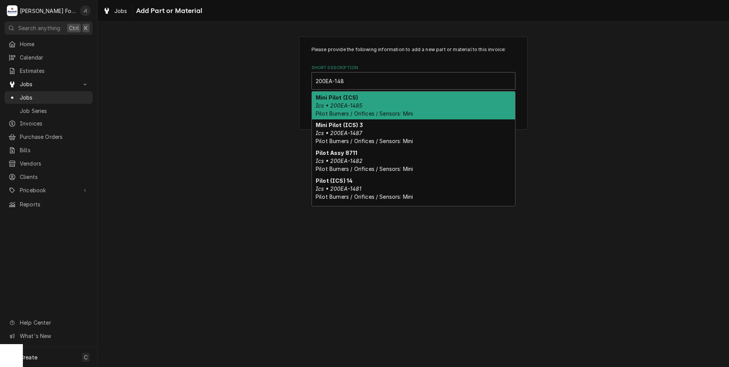
type input "200EA-1481"
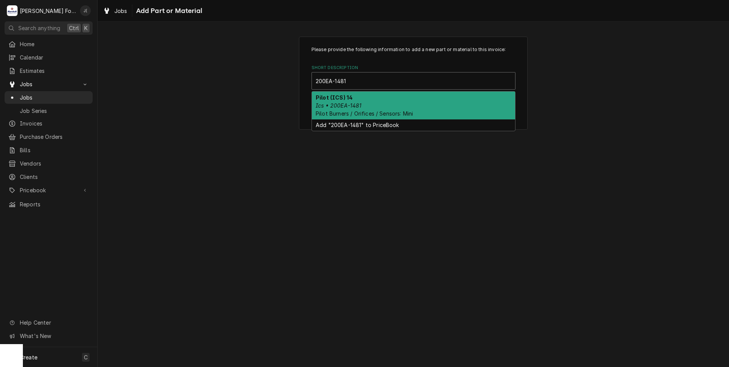
click at [363, 104] on div "Pilot (ICS) 14 Ics • 200EA-1481 Pilot Burners / Orifices / Sensors: Mini" at bounding box center [413, 105] width 203 height 28
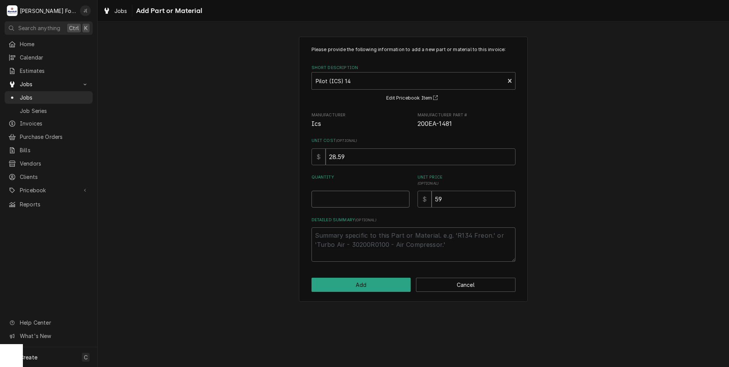
click at [354, 193] on input "Quantity" at bounding box center [360, 199] width 98 height 17
type textarea "x"
type input "1"
click at [353, 278] on button "Add" at bounding box center [360, 284] width 99 height 14
type textarea "x"
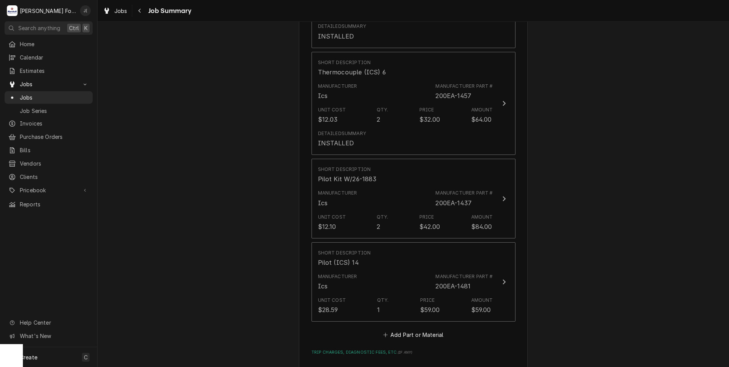
scroll to position [915, 0]
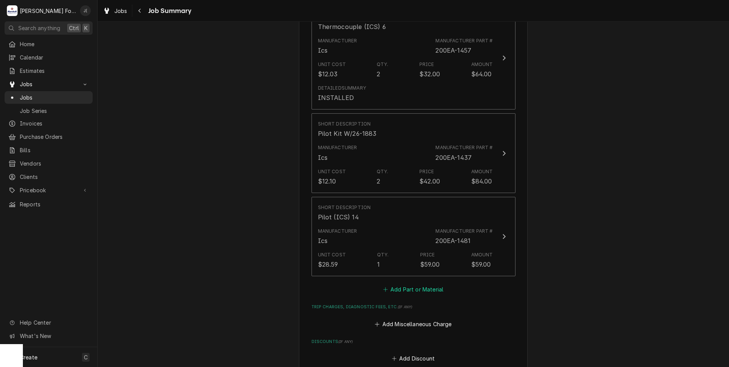
click at [402, 284] on button "Add Part or Material" at bounding box center [412, 289] width 63 height 11
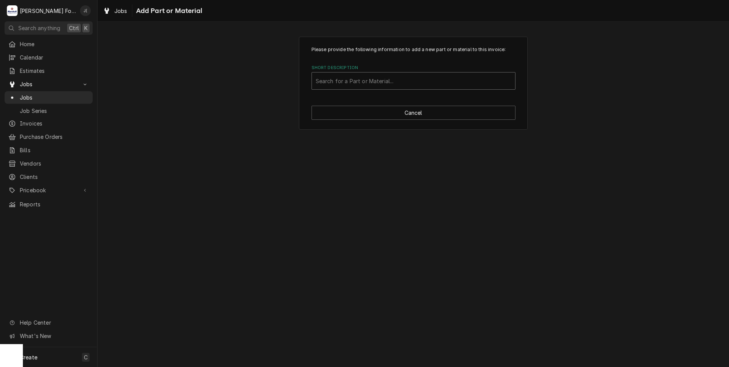
click at [358, 77] on div "Short Description" at bounding box center [414, 81] width 196 height 14
type input "MAT"
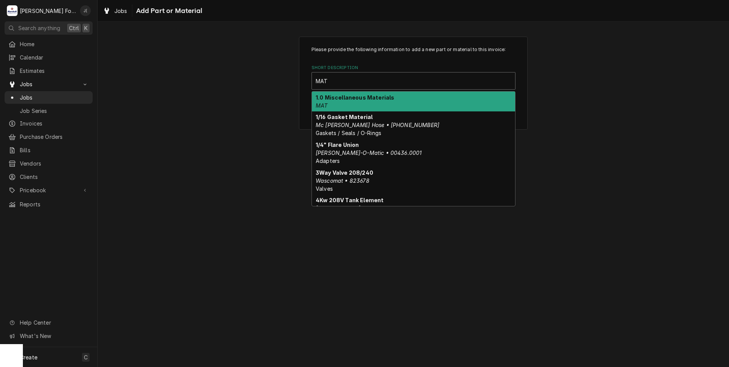
click at [349, 104] on div "1.0 Miscellaneous Materials MAT" at bounding box center [413, 101] width 203 height 20
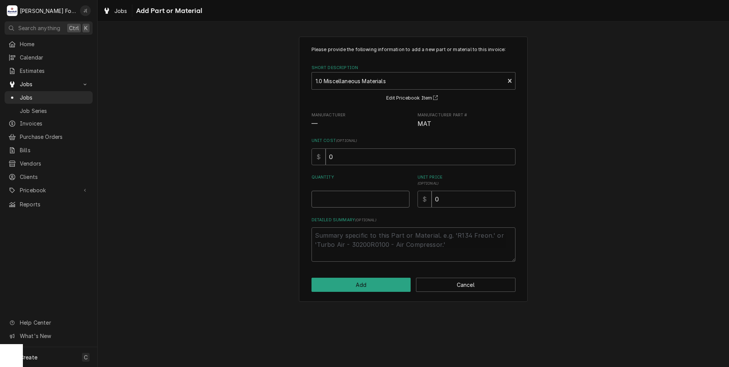
click at [362, 201] on input "Quantity" at bounding box center [360, 199] width 98 height 17
type textarea "x"
type input "1"
type textarea "x"
type input "1"
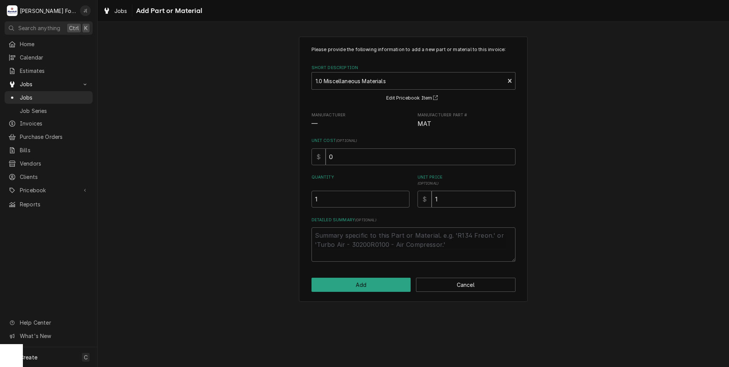
type textarea "x"
type input "12"
click at [338, 254] on textarea "Detailed Summary ( optional )" at bounding box center [413, 244] width 204 height 34
type textarea "x"
type textarea "1"
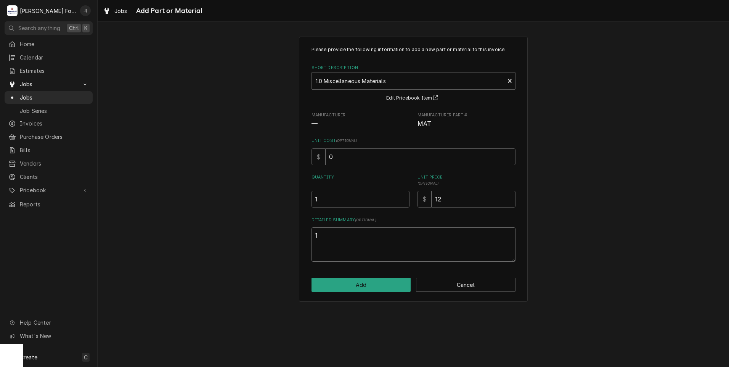
type textarea "x"
type textarea "1/"
type textarea "x"
type textarea "1/4"
type textarea "x"
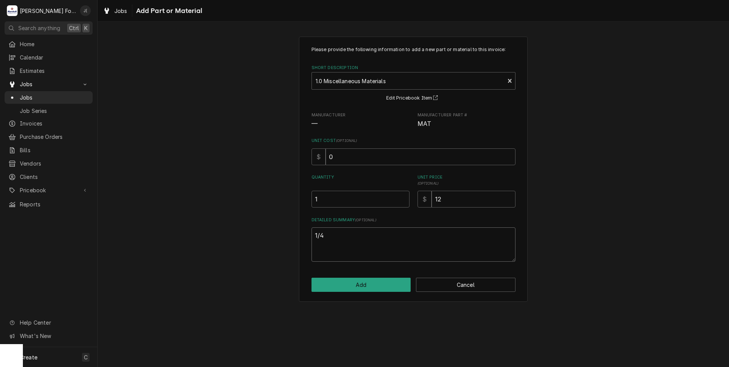
type textarea "1/4""
type textarea "x"
type textarea "1/4""
type textarea "x"
type textarea "1/4" T"
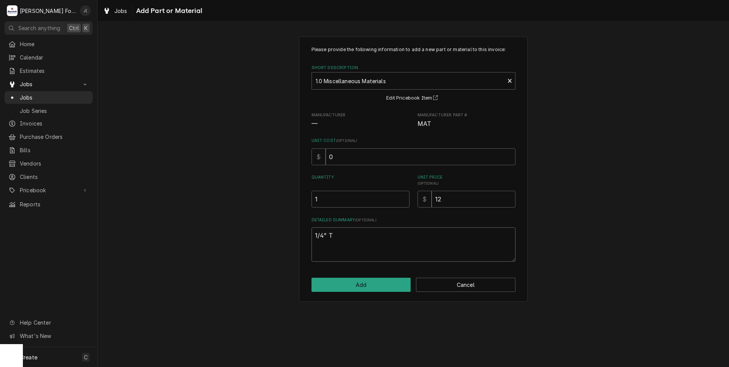
type textarea "x"
type textarea "1/4" TU"
type textarea "x"
type textarea "1/4" TUB"
type textarea "x"
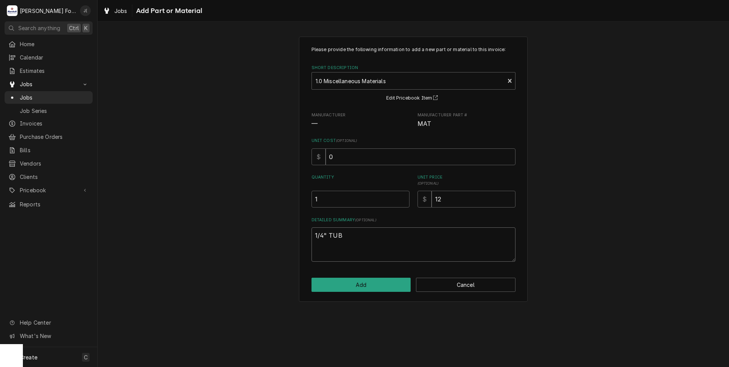
type textarea "1/4" TUBI"
type textarea "x"
type textarea "1/4" TUBIN"
type textarea "x"
type textarea "1/4" TUBING"
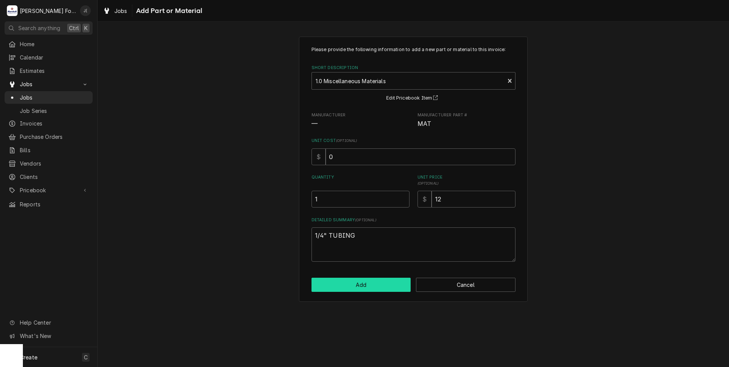
click at [370, 287] on button "Add" at bounding box center [360, 284] width 99 height 14
type textarea "x"
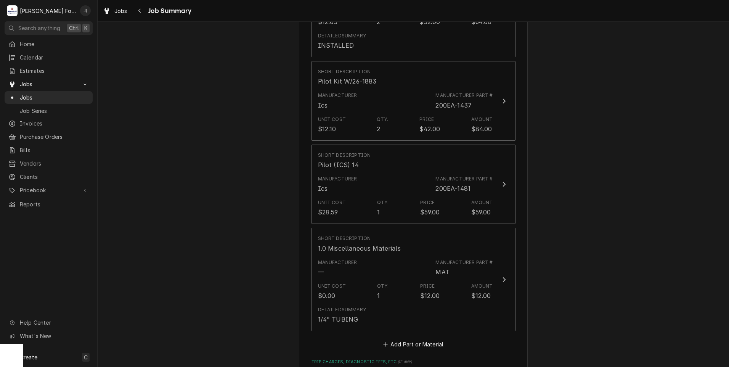
scroll to position [1143, 0]
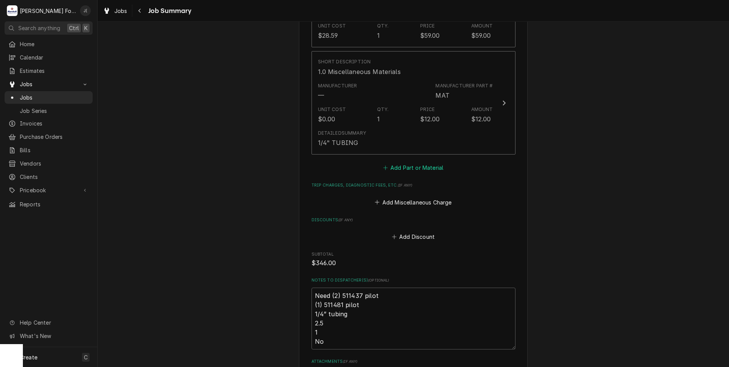
click at [407, 162] on button "Add Part or Material" at bounding box center [412, 167] width 63 height 11
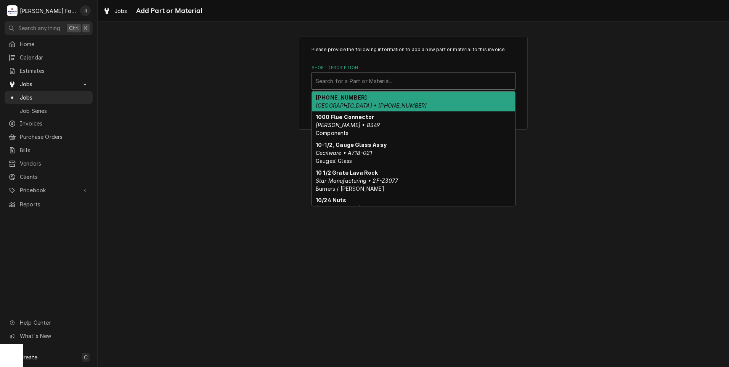
click at [379, 78] on div "Short Description" at bounding box center [414, 81] width 196 height 14
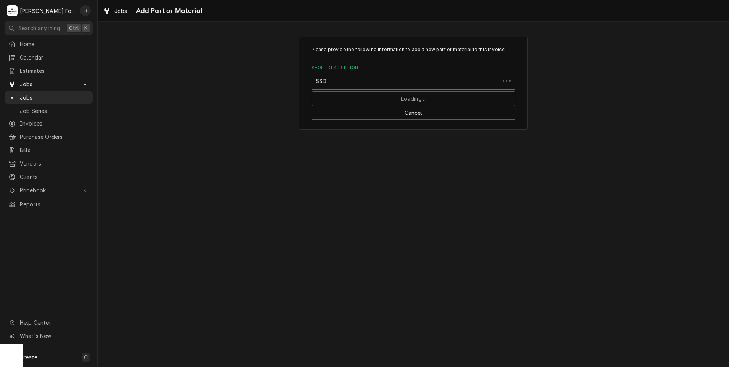
type input "SSDT"
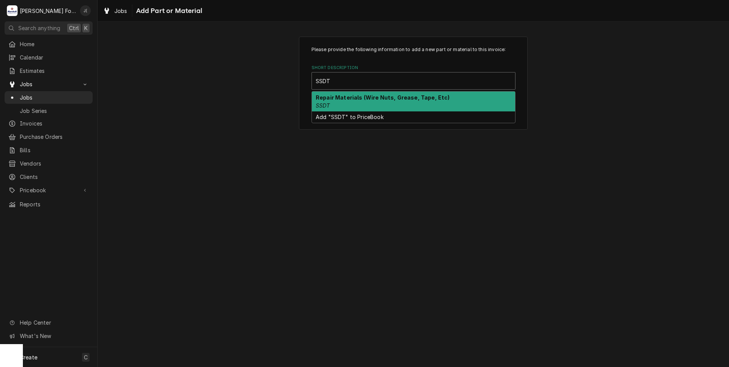
click at [358, 105] on div "Repair Materials (Wire Nuts, Grease, Tape, Etc) SSDT" at bounding box center [413, 101] width 203 height 20
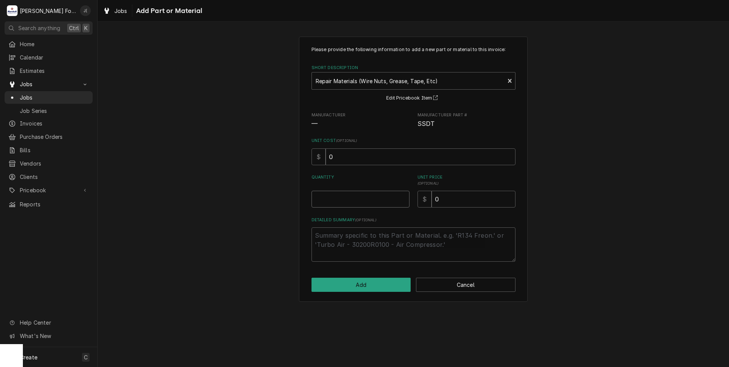
click at [377, 204] on input "Quantity" at bounding box center [360, 199] width 98 height 17
type textarea "x"
type input "1"
type textarea "x"
type input "4"
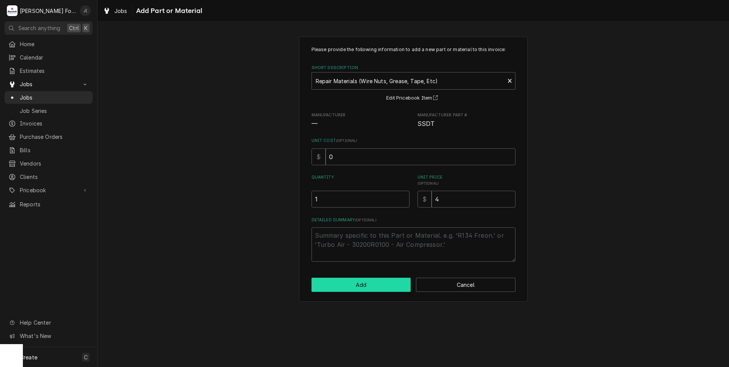
click at [389, 283] on button "Add" at bounding box center [360, 284] width 99 height 14
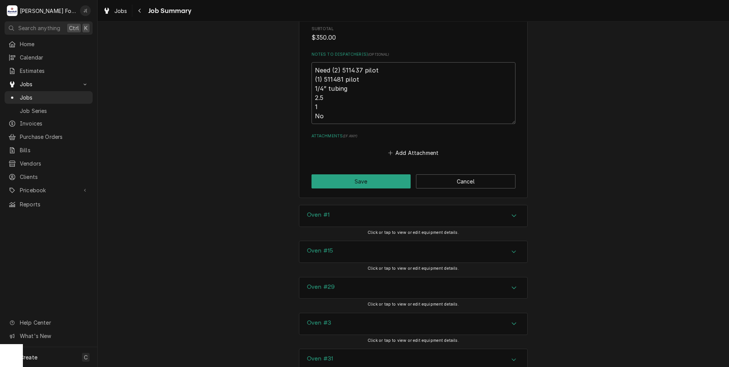
scroll to position [1448, 0]
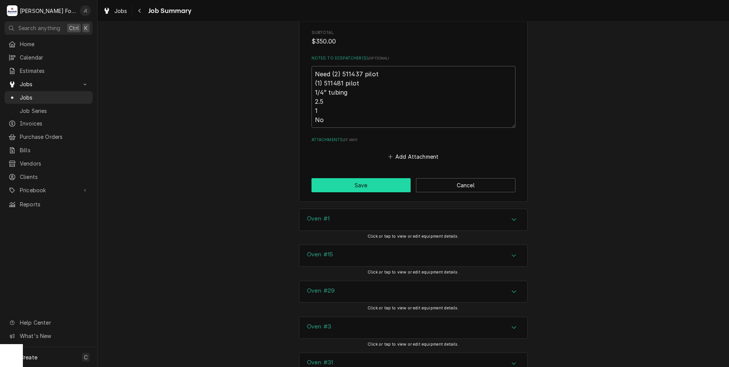
click at [349, 178] on button "Save" at bounding box center [360, 185] width 99 height 14
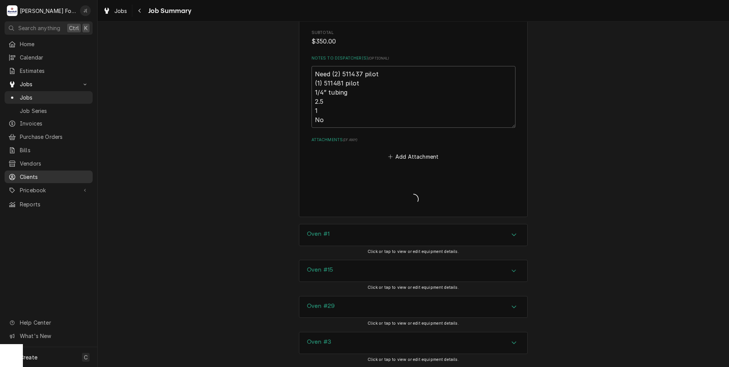
type textarea "x"
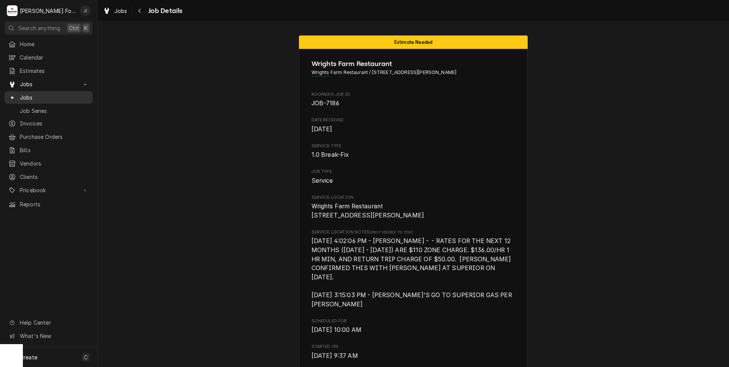
click at [38, 94] on span "Jobs" at bounding box center [54, 97] width 69 height 8
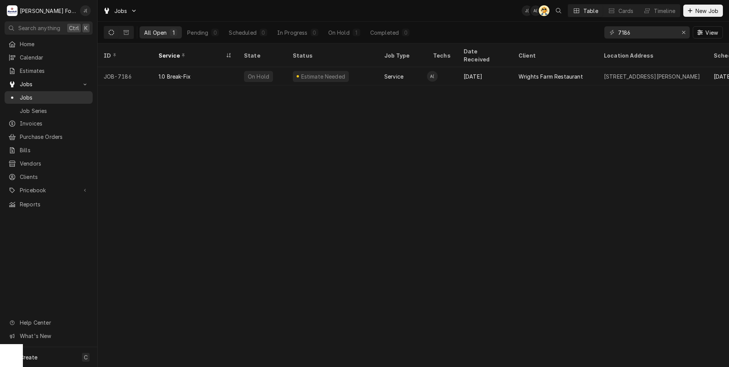
click at [45, 95] on span "Jobs" at bounding box center [54, 97] width 69 height 8
click at [683, 31] on icon "Erase input" at bounding box center [683, 32] width 4 height 5
click at [656, 31] on input "Dynamic Content Wrapper" at bounding box center [654, 32] width 72 height 12
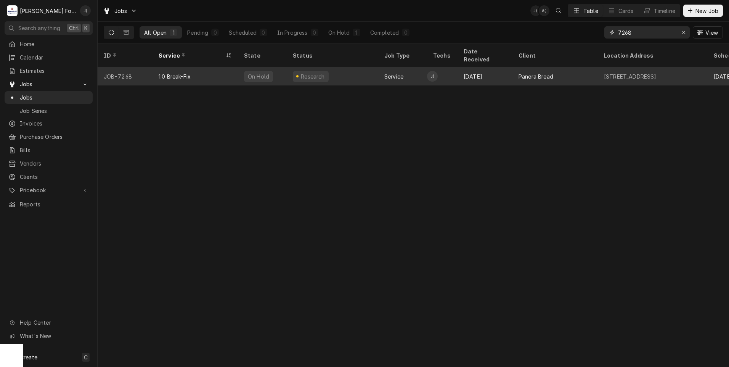
type input "7268"
click at [191, 71] on div "1.0 Break-Fix" at bounding box center [194, 76] width 85 height 18
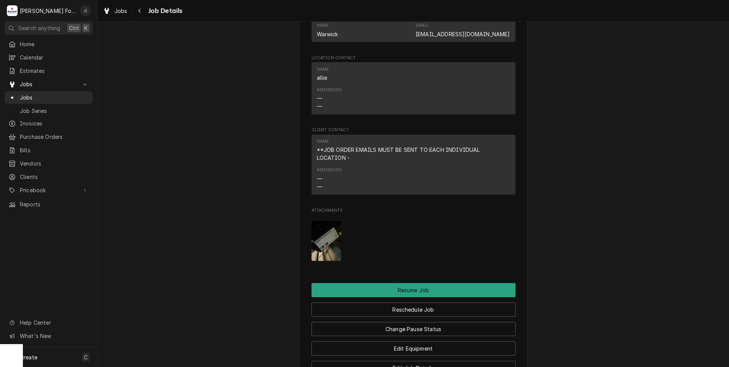
scroll to position [953, 0]
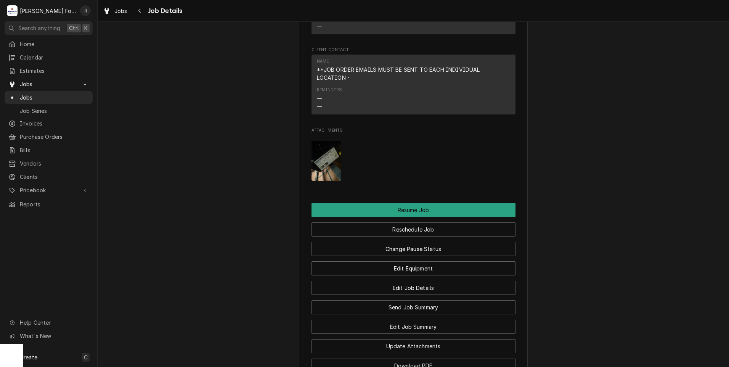
click at [324, 146] on img "Attachments" at bounding box center [326, 161] width 30 height 40
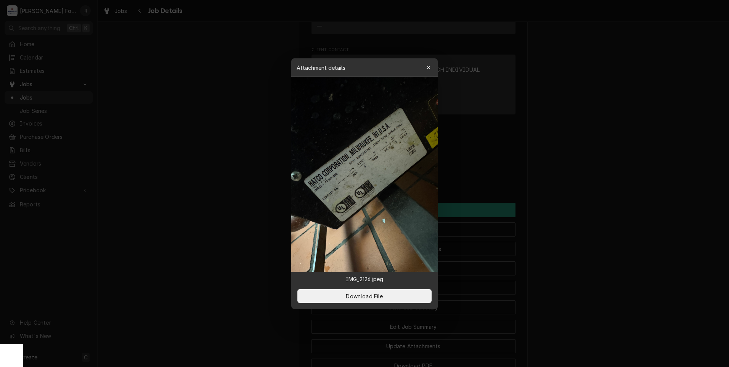
click at [425, 67] on div "button" at bounding box center [429, 68] width 8 height 8
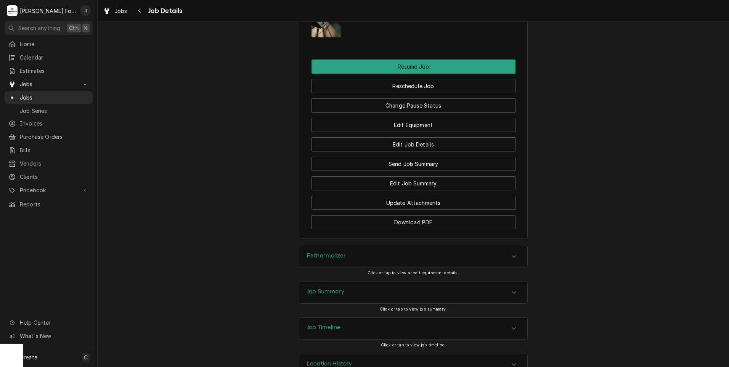
scroll to position [1105, 0]
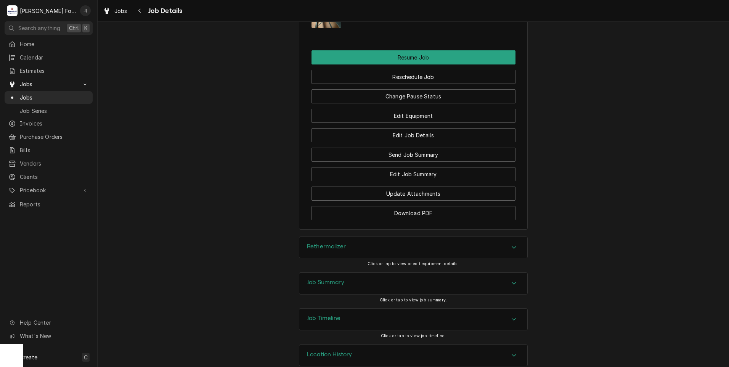
click at [340, 243] on h3 "Rethermalizer" at bounding box center [326, 246] width 39 height 7
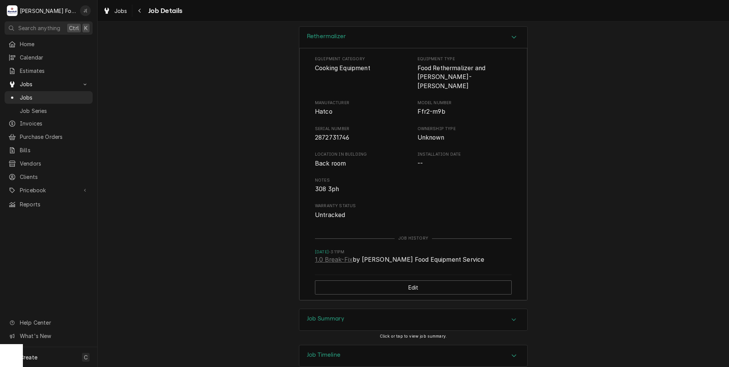
scroll to position [1348, 0]
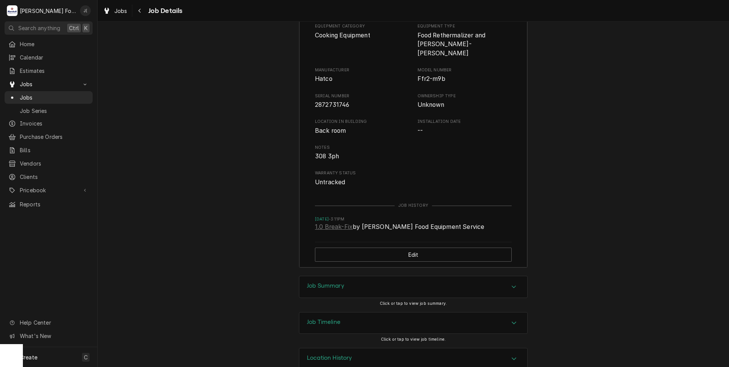
click at [357, 276] on div "Job Summary" at bounding box center [413, 286] width 228 height 21
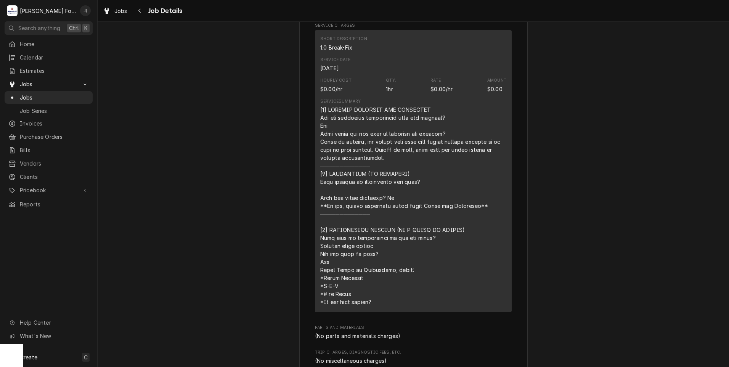
scroll to position [1721, 0]
